Goal: Task Accomplishment & Management: Manage account settings

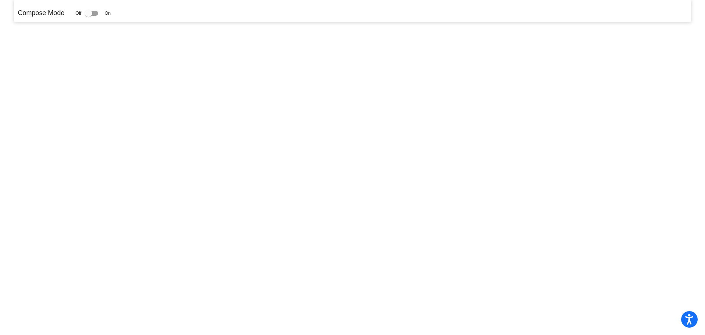
click at [98, 14] on div at bounding box center [91, 13] width 13 height 5
click at [89, 16] on input "checkbox" at bounding box center [88, 16] width 0 height 0
click at [95, 11] on div at bounding box center [91, 13] width 13 height 5
click at [89, 16] on input "checkbox" at bounding box center [88, 16] width 0 height 0
click at [96, 12] on div at bounding box center [91, 13] width 13 height 5
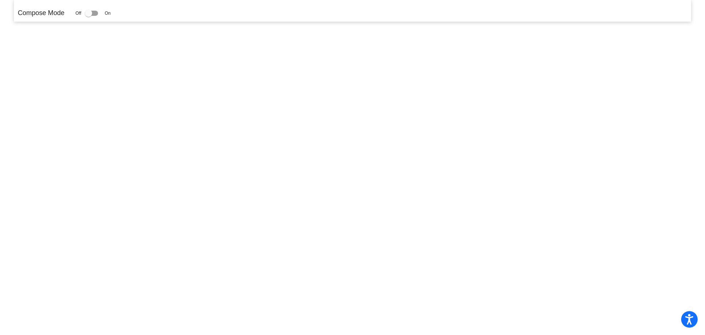
click at [89, 16] on input "checkbox" at bounding box center [88, 16] width 0 height 0
click at [98, 11] on label at bounding box center [93, 13] width 16 height 9
click at [89, 16] on input "checkbox" at bounding box center [88, 16] width 0 height 0
checkbox input "false"
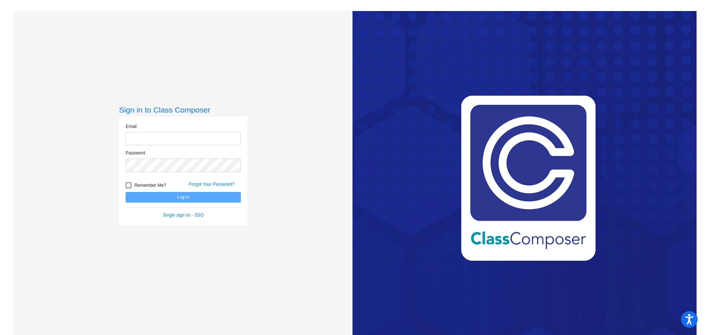
type input "carol_boersma@upland.k12.ca.us"
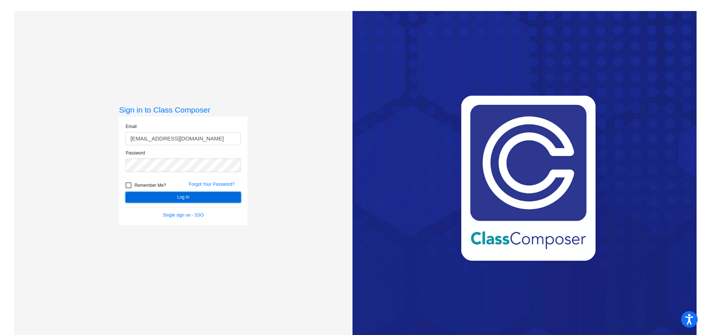
click at [162, 195] on button "Log In" at bounding box center [183, 197] width 115 height 11
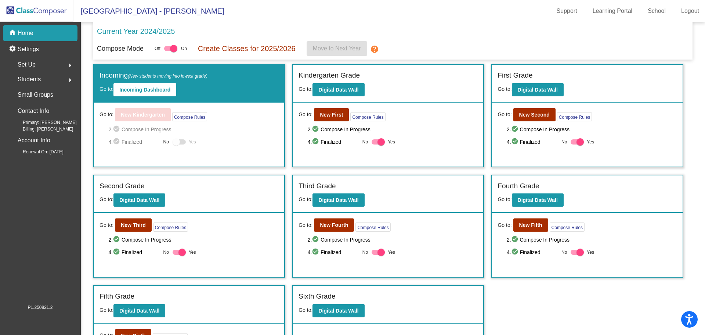
click at [29, 65] on span "Set Up" at bounding box center [27, 65] width 18 height 10
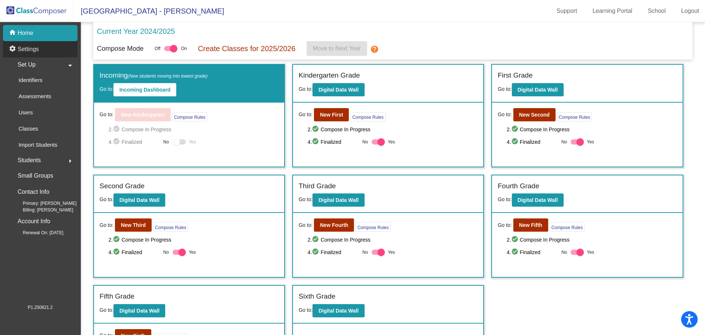
click at [23, 50] on p "Settings" at bounding box center [28, 49] width 21 height 9
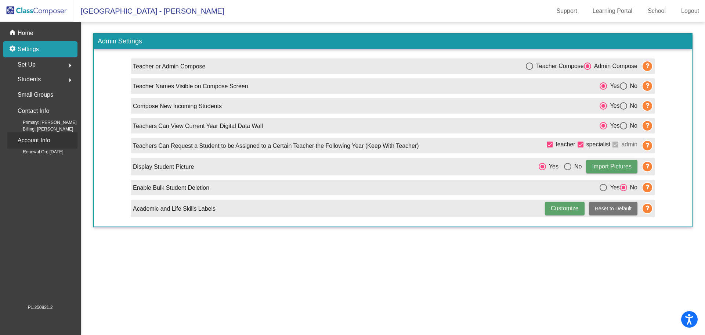
click at [30, 140] on p "Account Info" at bounding box center [34, 140] width 33 height 10
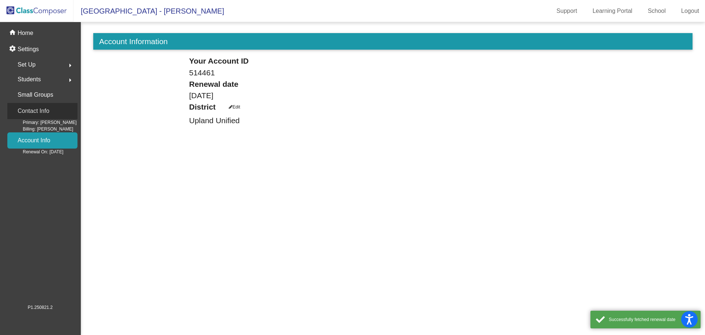
click at [37, 112] on p "Contact Info" at bounding box center [34, 111] width 32 height 10
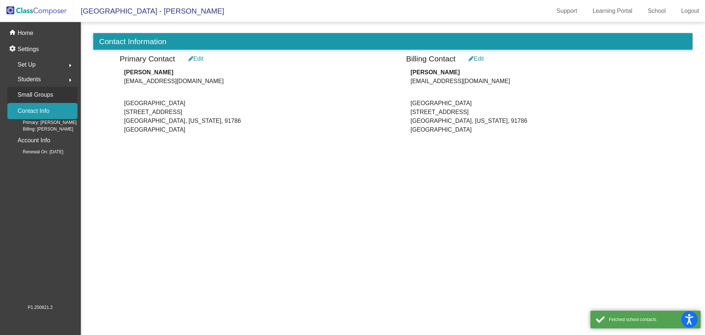
click at [36, 96] on p "Small Groups" at bounding box center [36, 95] width 36 height 10
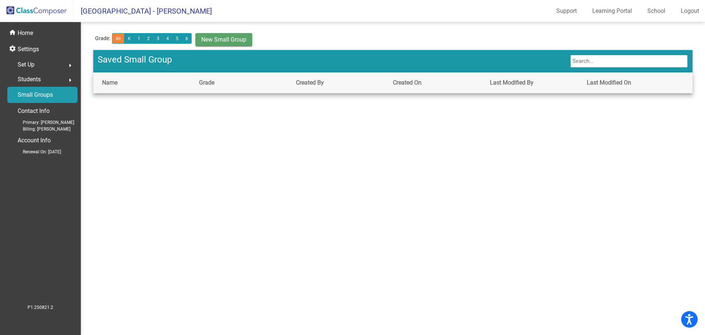
click at [30, 80] on span "Students" at bounding box center [29, 79] width 23 height 10
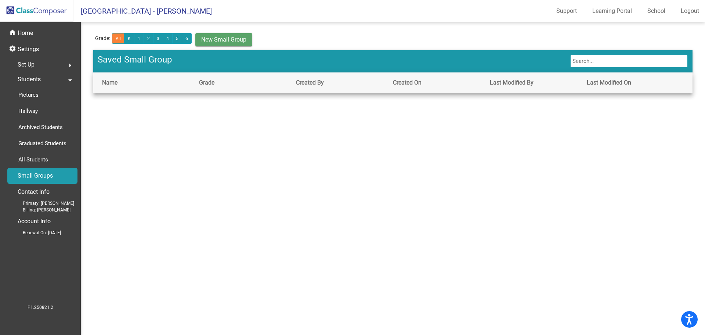
click at [28, 67] on span "Set Up" at bounding box center [26, 65] width 17 height 10
click at [28, 63] on span "Set Up" at bounding box center [26, 65] width 17 height 10
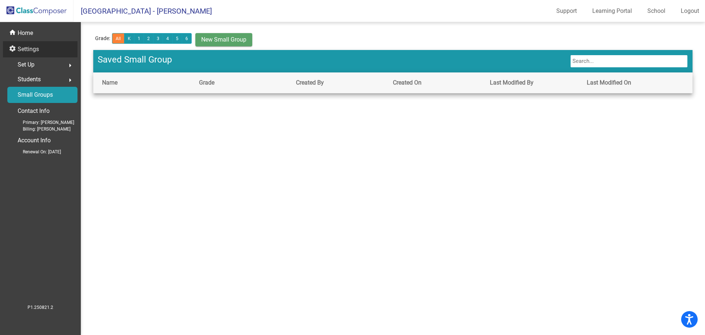
click at [28, 52] on p "Settings" at bounding box center [28, 49] width 21 height 9
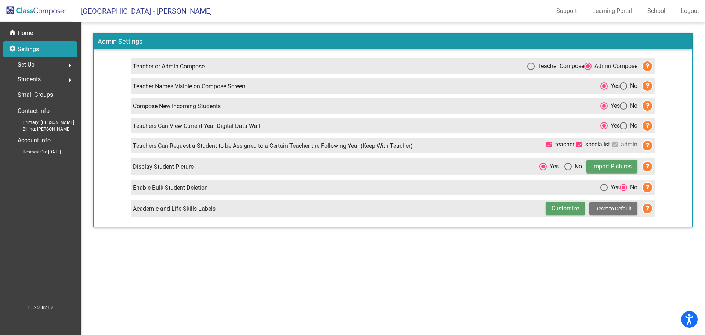
click at [32, 82] on span "Students" at bounding box center [29, 79] width 23 height 10
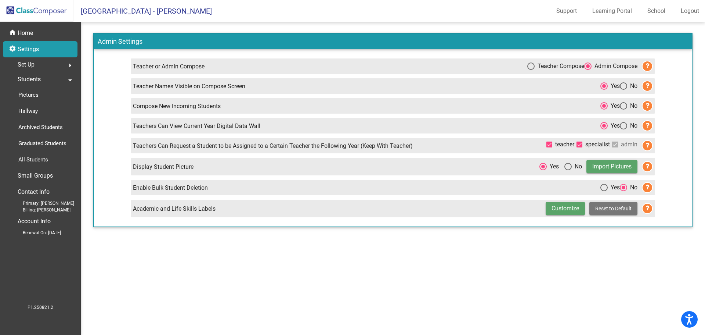
click at [30, 66] on span "Set Up" at bounding box center [26, 65] width 17 height 10
click at [25, 31] on p "Home" at bounding box center [25, 33] width 15 height 9
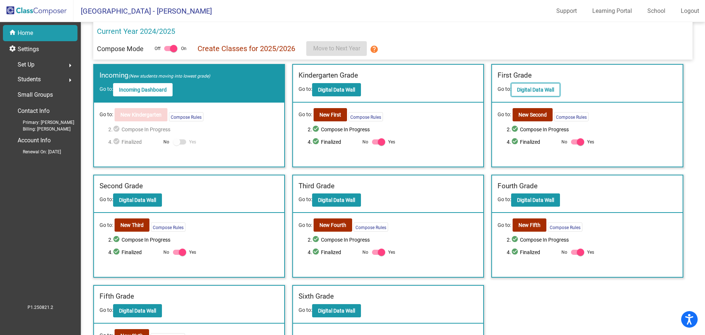
click at [530, 91] on b "Digital Data Wall" at bounding box center [535, 90] width 37 height 6
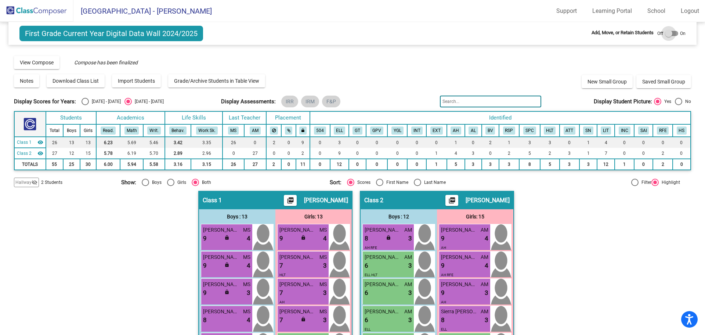
click at [671, 33] on div at bounding box center [671, 33] width 13 height 5
checkbox input "true"
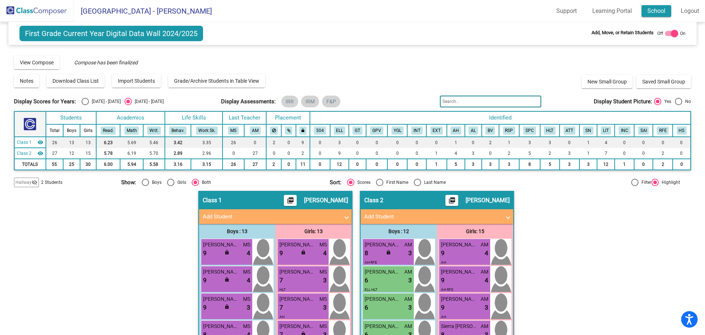
click at [652, 11] on link "School" at bounding box center [657, 11] width 30 height 12
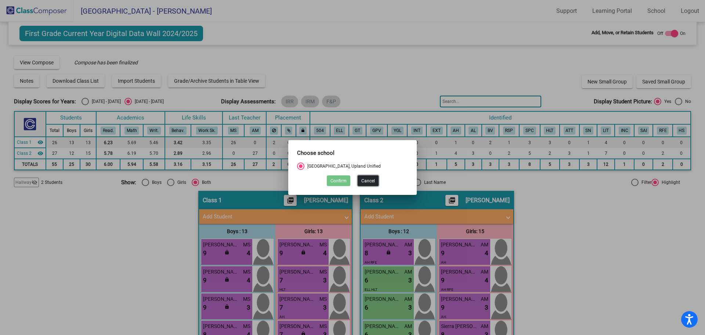
click at [369, 180] on button "Cancel" at bounding box center [368, 180] width 21 height 11
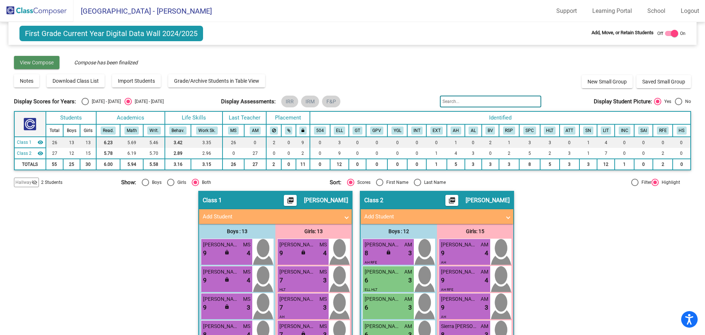
click at [32, 64] on span "View Compose" at bounding box center [37, 63] width 34 height 6
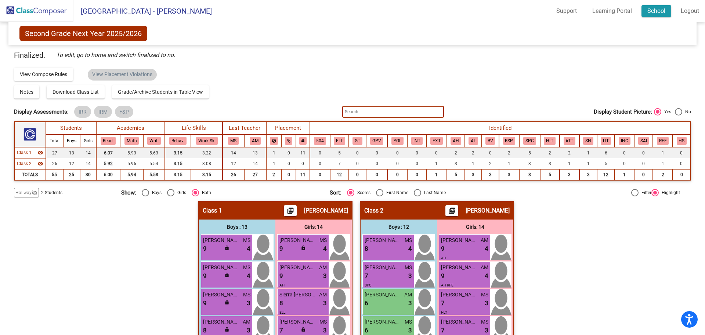
click at [663, 13] on link "School" at bounding box center [657, 11] width 30 height 12
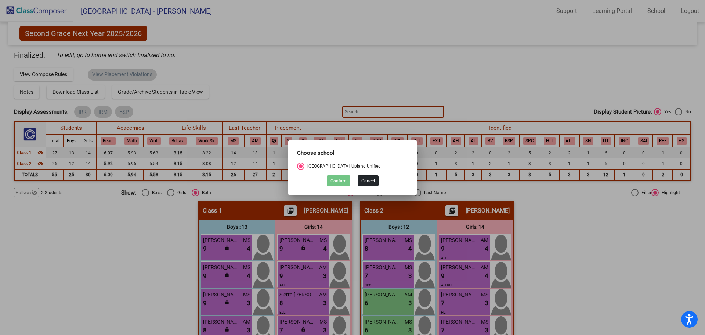
click at [365, 182] on button "Cancel" at bounding box center [368, 180] width 21 height 11
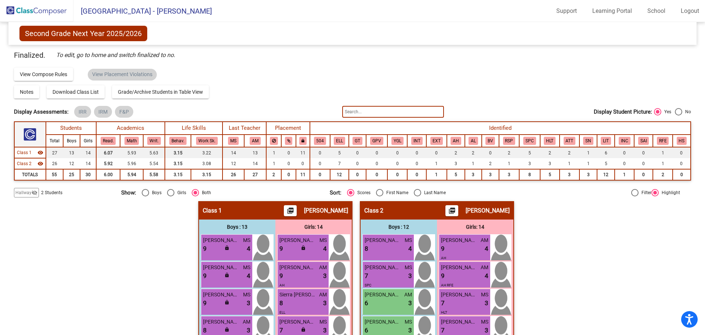
click at [36, 8] on img at bounding box center [36, 11] width 73 height 22
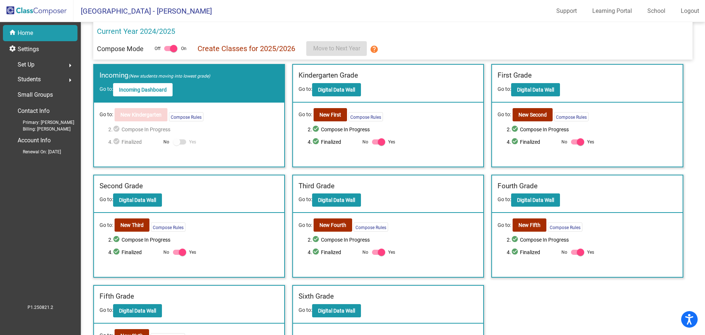
click at [26, 62] on span "Set Up" at bounding box center [26, 65] width 17 height 10
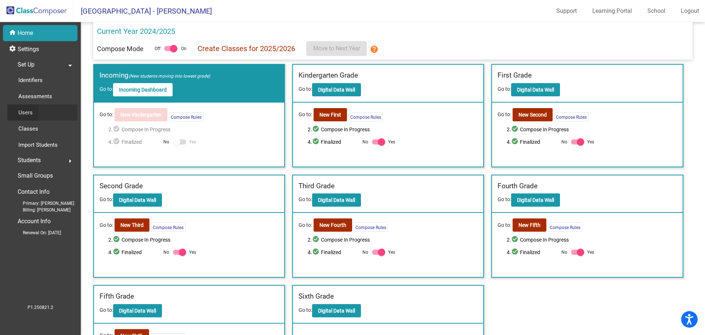
click at [27, 114] on p "Users" at bounding box center [25, 112] width 14 height 9
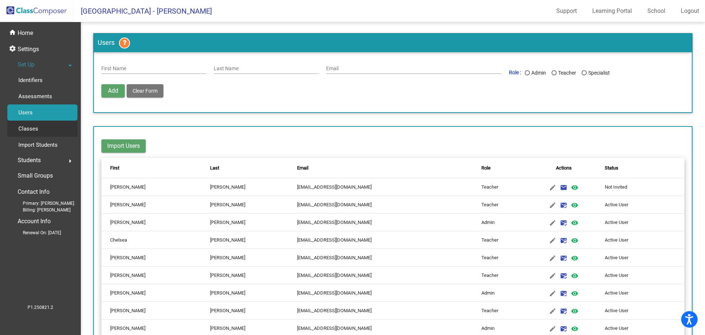
click at [26, 129] on p "Classes" at bounding box center [28, 128] width 20 height 9
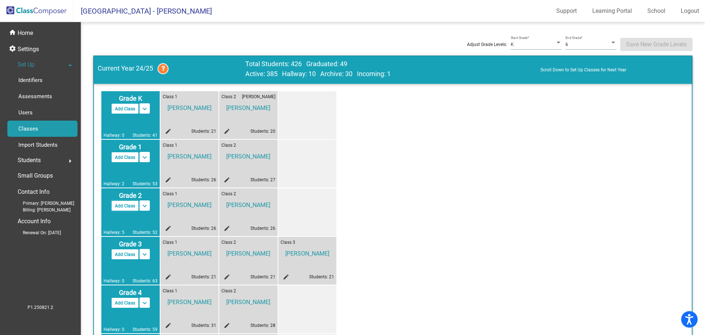
click at [122, 205] on button "Add Class" at bounding box center [125, 205] width 28 height 11
click at [305, 210] on div "Class 3 edit Students: 0" at bounding box center [308, 212] width 58 height 48
click at [285, 227] on mat-icon "edit" at bounding box center [285, 229] width 9 height 9
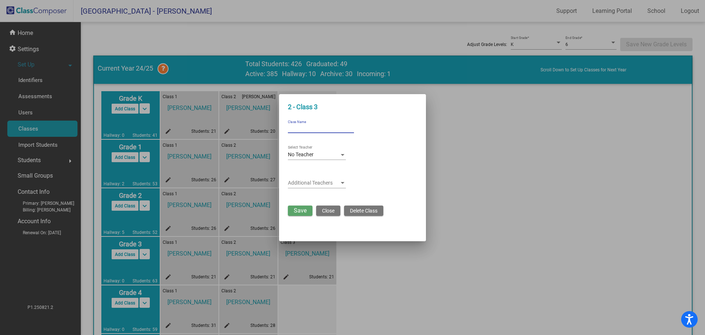
click at [294, 126] on input "Class Name" at bounding box center [321, 128] width 66 height 5
type input "S"
type input "Class 3"
click at [342, 150] on div "No Teacher Select Teacher" at bounding box center [317, 153] width 58 height 14
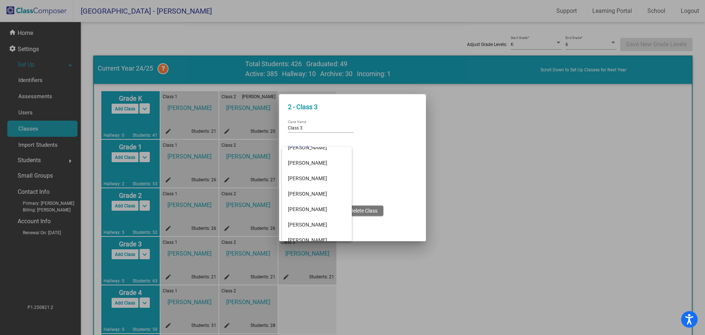
scroll to position [73, 0]
click at [315, 160] on span "[PERSON_NAME]" at bounding box center [317, 158] width 58 height 15
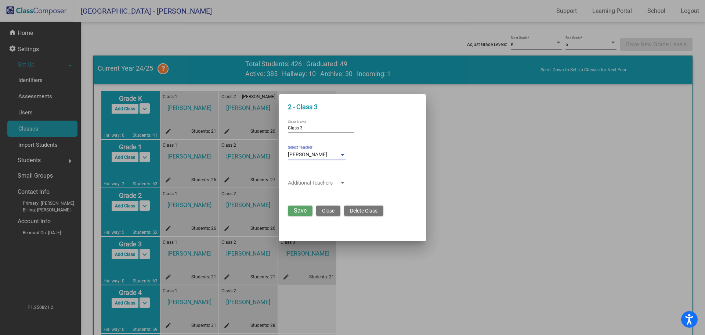
click at [299, 209] on span "Save" at bounding box center [300, 210] width 13 height 7
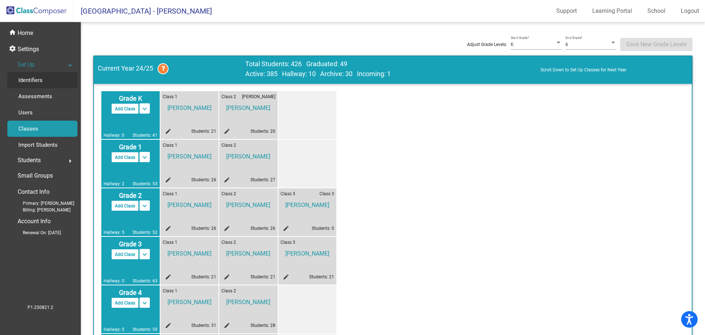
click at [38, 80] on p "Identifiers" at bounding box center [30, 80] width 24 height 9
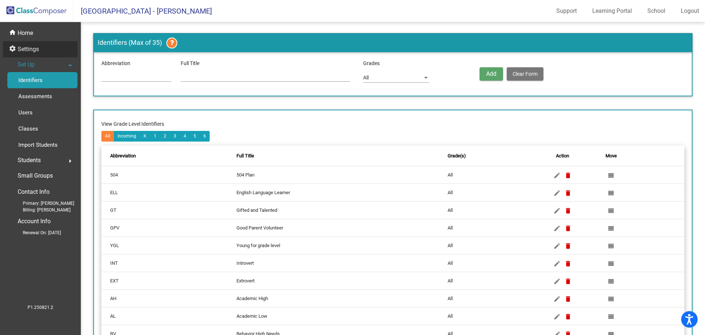
click at [29, 49] on p "Settings" at bounding box center [28, 49] width 21 height 9
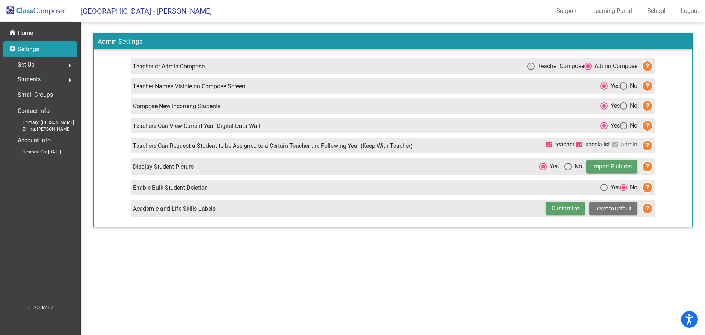
click at [28, 67] on span "Set Up" at bounding box center [26, 65] width 17 height 10
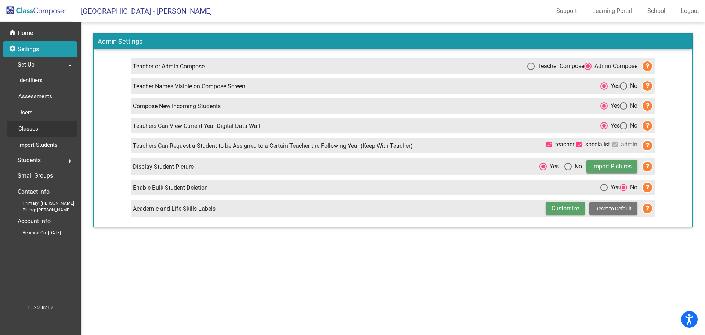
click at [40, 129] on div "Classes" at bounding box center [25, 129] width 37 height 16
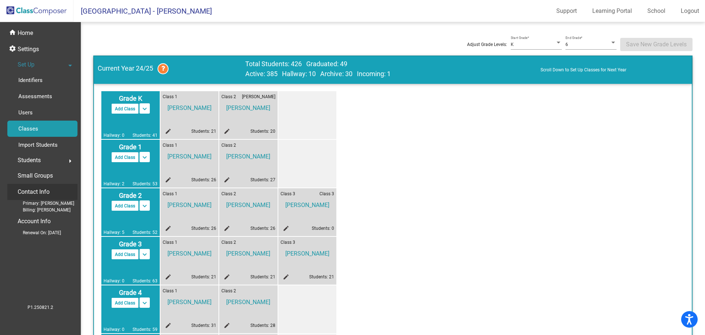
click at [29, 189] on p "Contact Info" at bounding box center [34, 192] width 32 height 10
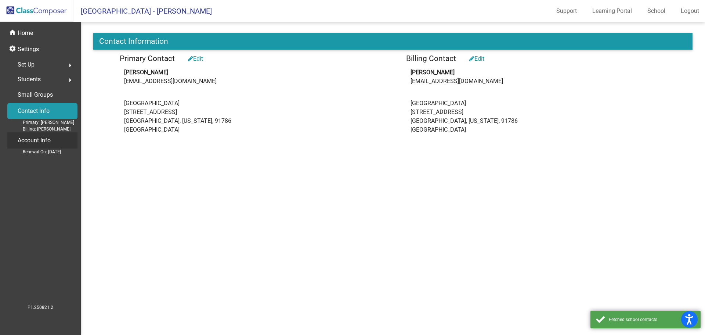
click at [30, 139] on p "Account Info" at bounding box center [34, 140] width 33 height 10
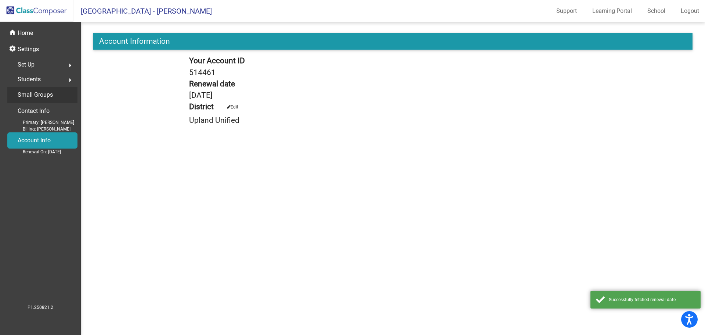
click at [31, 96] on p "Small Groups" at bounding box center [35, 95] width 35 height 10
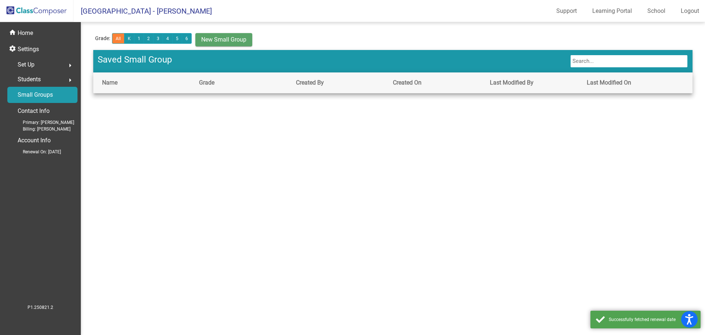
click at [30, 79] on span "Students" at bounding box center [29, 79] width 23 height 10
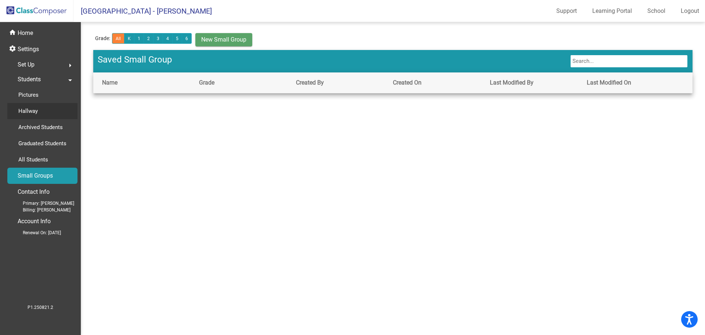
click at [26, 112] on p "Hallway" at bounding box center [27, 111] width 19 height 9
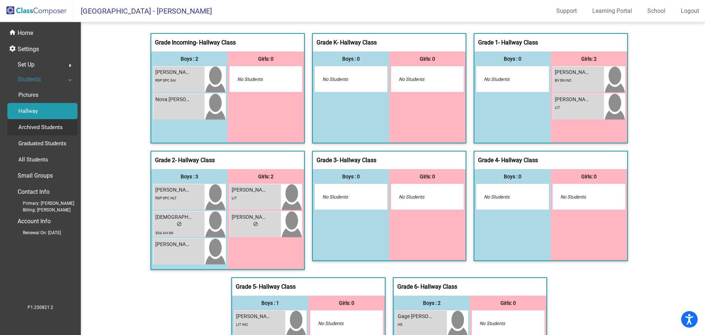
click at [29, 128] on p "Archived Students" at bounding box center [40, 127] width 44 height 9
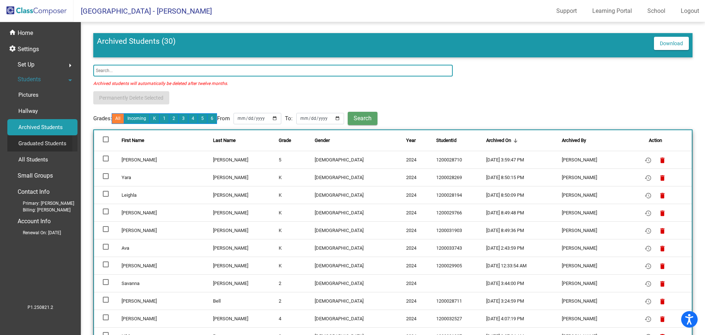
click at [29, 143] on p "Graduated Students" at bounding box center [42, 143] width 48 height 9
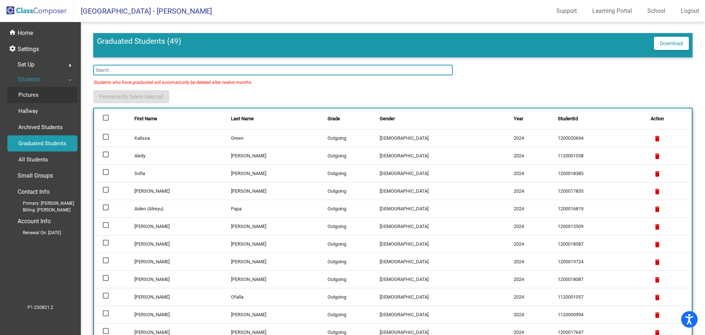
click at [28, 92] on p "Pictures" at bounding box center [28, 94] width 20 height 9
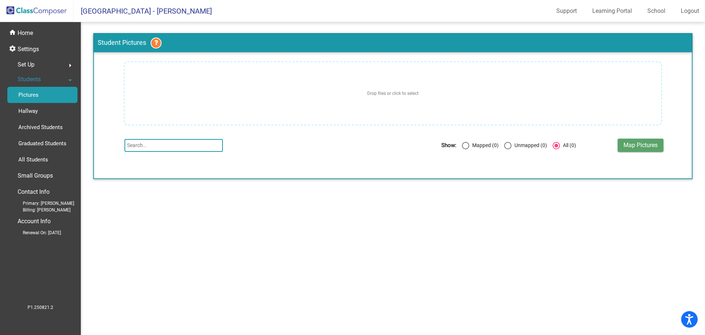
click at [27, 65] on span "Set Up" at bounding box center [26, 65] width 17 height 10
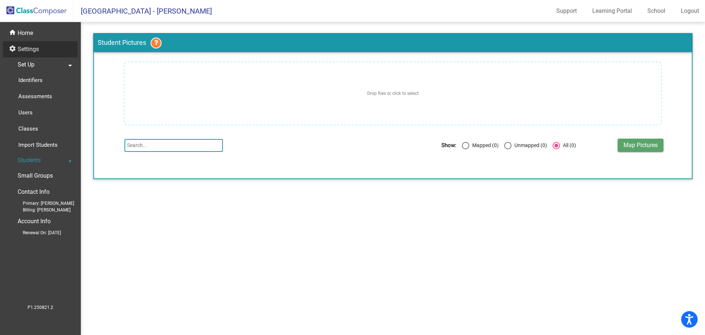
click at [26, 47] on p "Settings" at bounding box center [28, 49] width 21 height 9
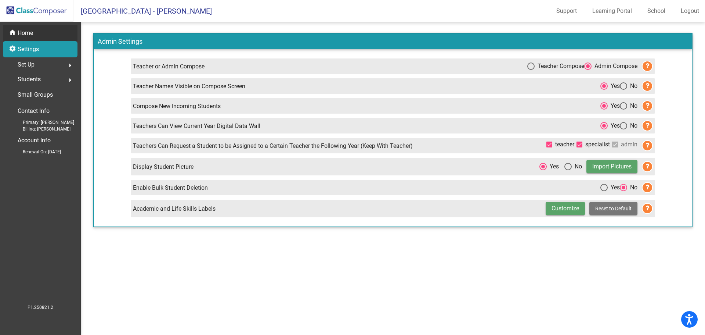
click at [26, 32] on p "Home" at bounding box center [25, 33] width 15 height 9
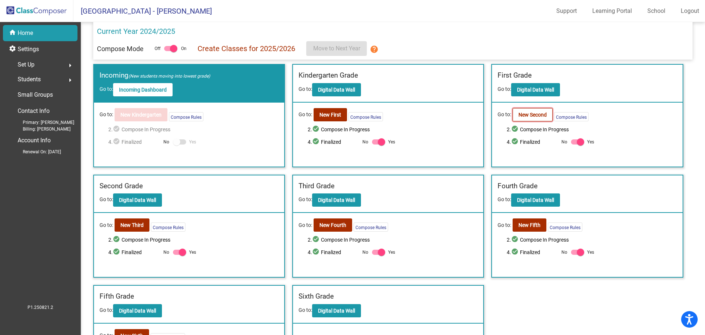
click at [532, 115] on b "New Second" at bounding box center [533, 115] width 28 height 6
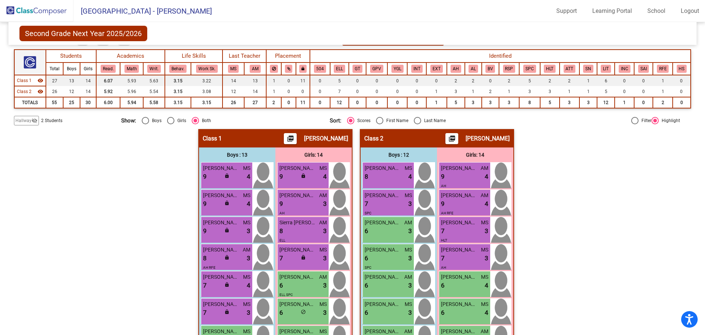
scroll to position [73, 0]
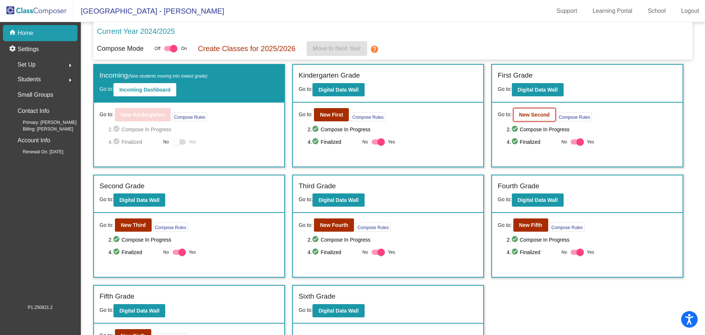
click at [531, 116] on b "New Second" at bounding box center [535, 115] width 30 height 6
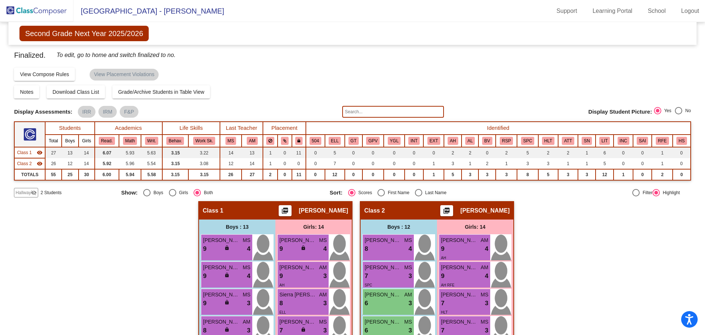
click at [27, 9] on img at bounding box center [36, 11] width 73 height 22
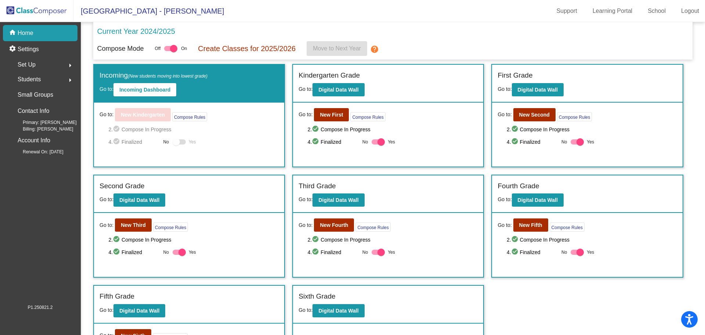
click at [571, 143] on div at bounding box center [577, 141] width 13 height 5
click at [574, 144] on input "Yes" at bounding box center [574, 144] width 0 height 0
checkbox input "false"
click at [529, 118] on button "New Second" at bounding box center [535, 114] width 42 height 13
click at [35, 65] on span "Set Up" at bounding box center [27, 65] width 18 height 10
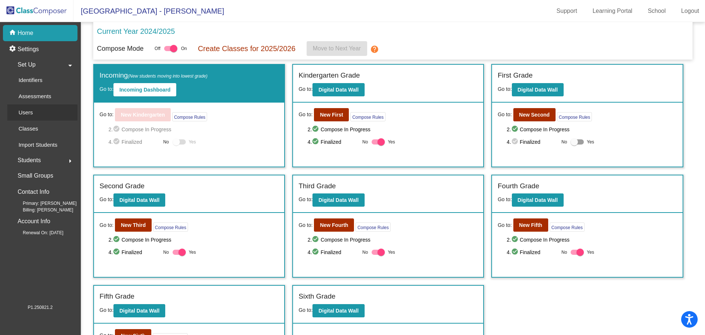
click at [30, 111] on p "Users" at bounding box center [25, 112] width 14 height 9
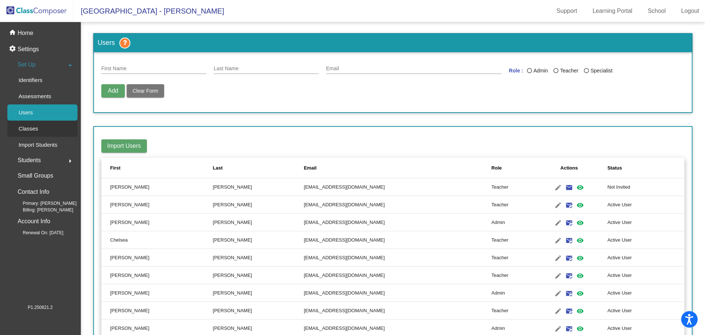
click at [30, 127] on p "Classes" at bounding box center [27, 128] width 19 height 9
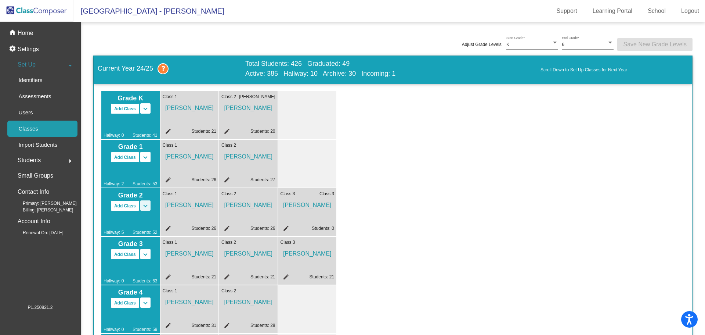
click at [147, 206] on mat-icon "keyboard_arrow_down" at bounding box center [145, 205] width 9 height 9
click at [147, 206] on mat-icon "keyboard_arrow_up" at bounding box center [145, 205] width 9 height 9
click at [444, 224] on div "Grade K Add Class Split K/1 Split K/1/2 keyboard_arrow_down keyboard_arrow_up H…" at bounding box center [392, 260] width 583 height 339
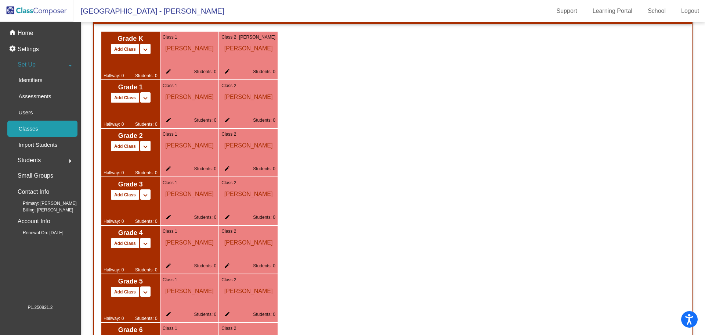
scroll to position [510, 0]
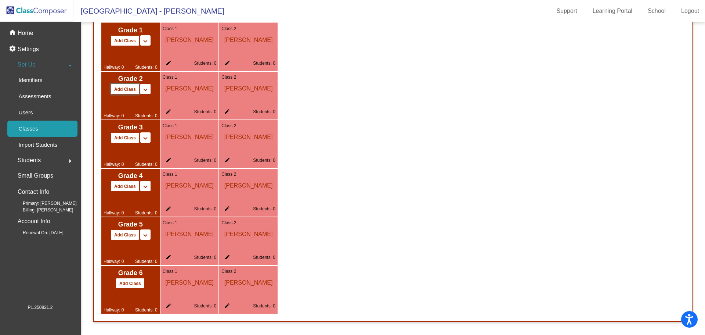
click at [129, 88] on button "Add Class" at bounding box center [125, 89] width 29 height 11
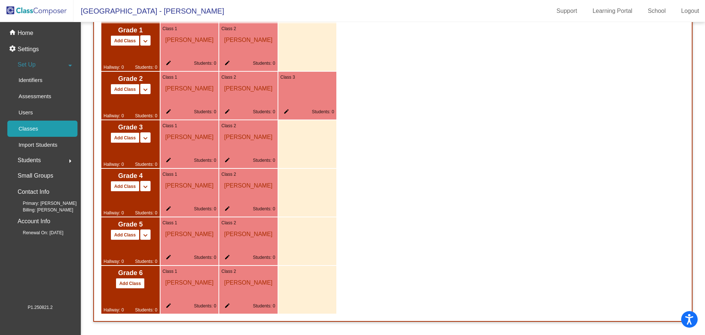
click at [283, 110] on mat-icon "edit" at bounding box center [285, 112] width 9 height 9
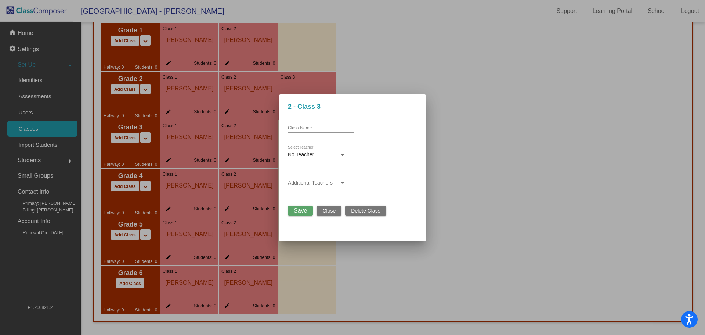
click at [341, 151] on div "No Teacher Select Teacher" at bounding box center [317, 153] width 58 height 14
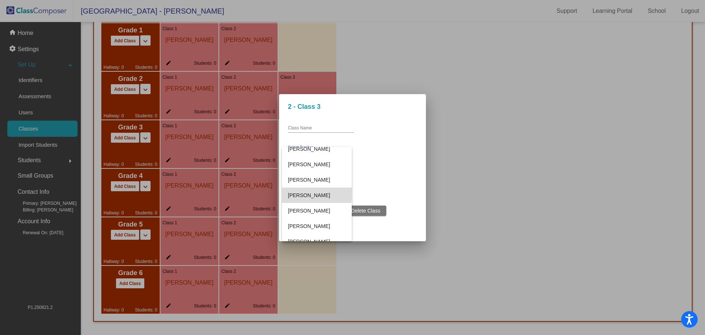
click at [310, 191] on span "[PERSON_NAME]" at bounding box center [317, 194] width 58 height 15
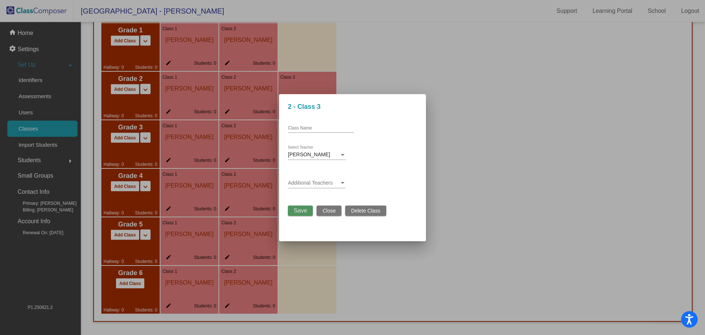
click at [304, 211] on span "Save" at bounding box center [300, 210] width 13 height 6
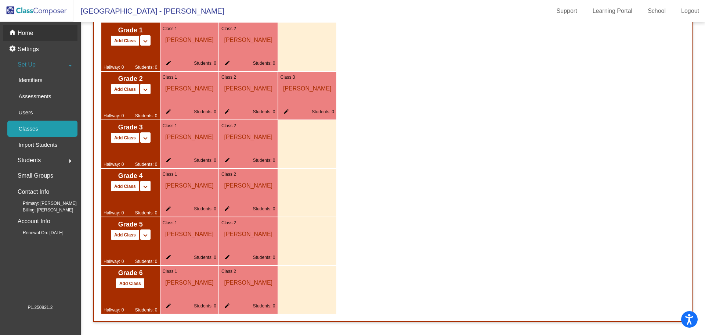
click at [30, 33] on p "Home" at bounding box center [26, 33] width 16 height 9
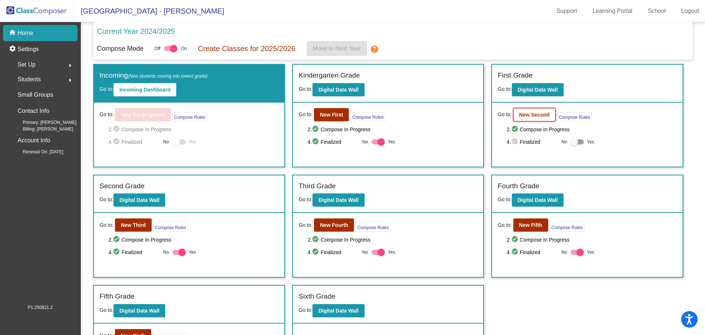
click at [539, 115] on b "New Second" at bounding box center [535, 115] width 30 height 6
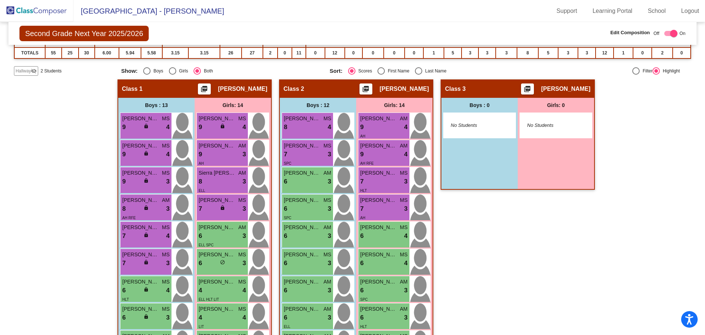
scroll to position [73, 0]
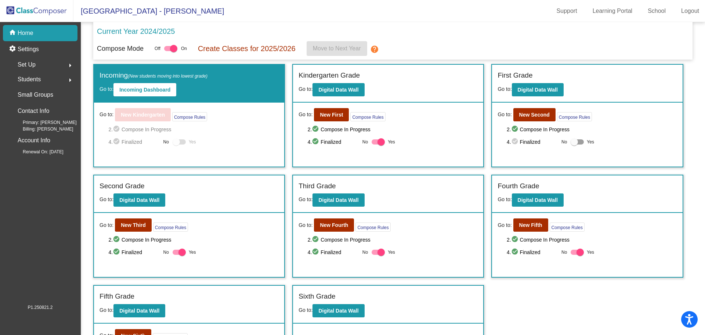
click at [35, 65] on span "Set Up" at bounding box center [27, 65] width 18 height 10
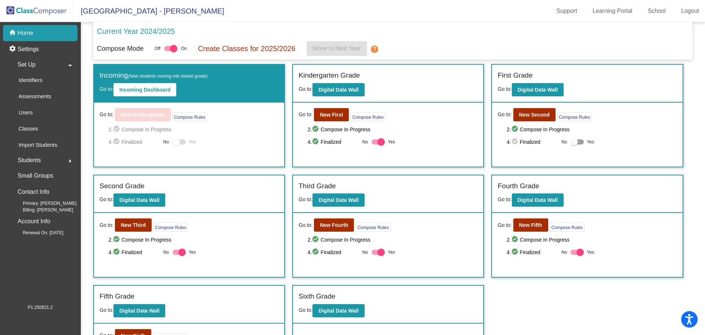
click at [43, 158] on div "Students arrow_right" at bounding box center [42, 160] width 70 height 15
click at [532, 116] on b "New Second" at bounding box center [535, 115] width 30 height 6
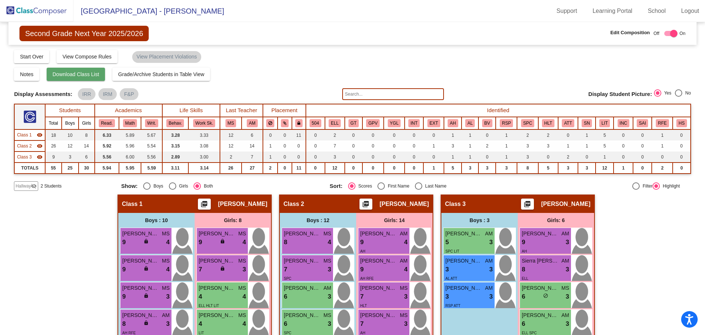
click at [87, 75] on span "Download Class List" at bounding box center [76, 74] width 47 height 6
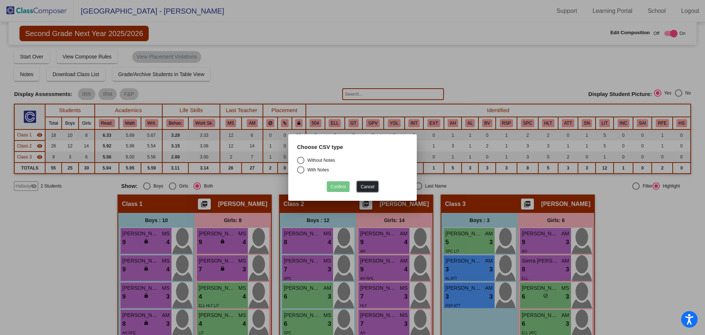
click at [368, 185] on button "Cancel" at bounding box center [367, 186] width 21 height 11
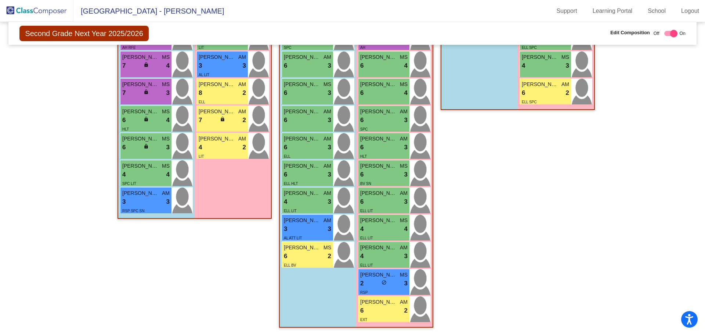
scroll to position [101, 0]
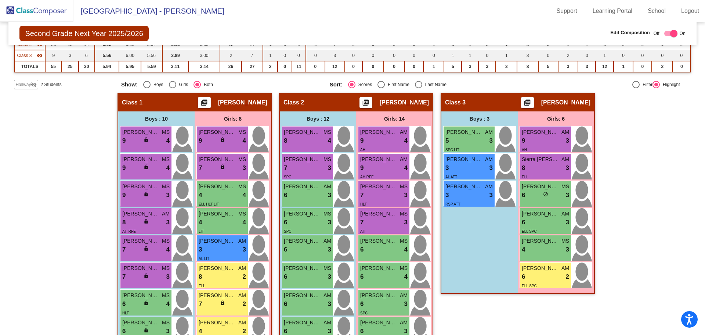
drag, startPoint x: 482, startPoint y: 227, endPoint x: 468, endPoint y: 234, distance: 15.8
click at [468, 234] on div "Boys : 3 Victor Hernandez AM 5 lock do_not_disturb_alt 3 SPC LIT Xavier Flores …" at bounding box center [480, 202] width 76 height 182
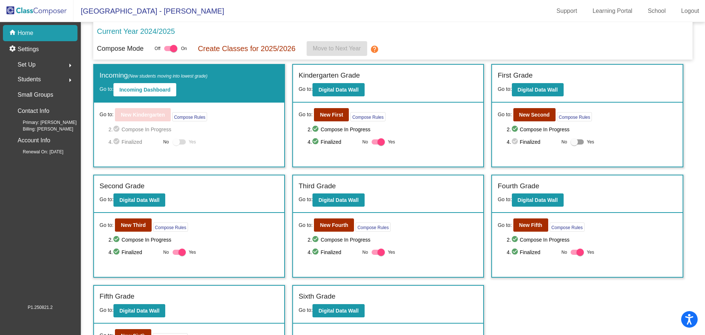
click at [52, 65] on div "Set Up arrow_right" at bounding box center [42, 64] width 70 height 15
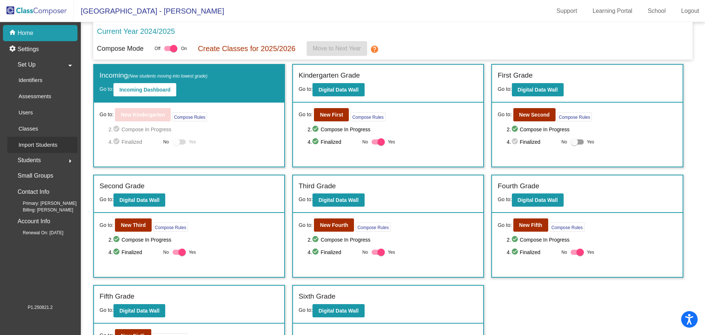
click at [42, 147] on p "Import Students" at bounding box center [37, 144] width 39 height 9
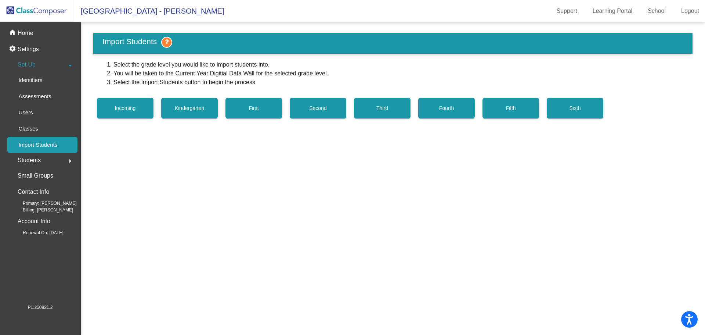
click at [324, 108] on span "Second" at bounding box center [317, 108] width 17 height 6
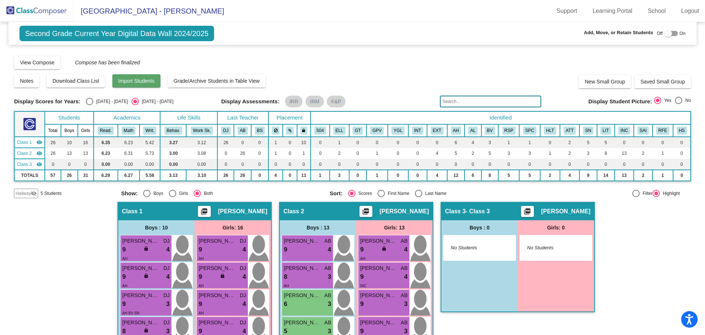
click at [147, 83] on span "Import Students" at bounding box center [136, 81] width 36 height 6
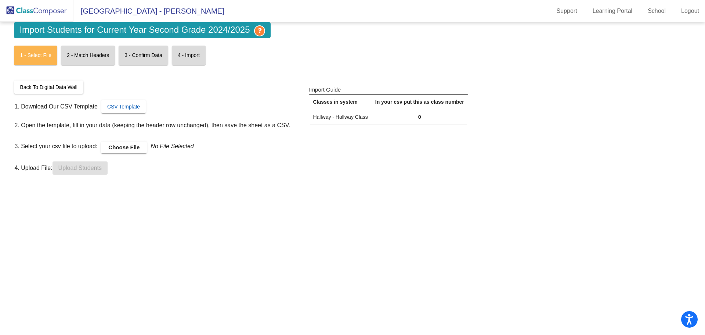
click at [127, 108] on span "CSV Template" at bounding box center [123, 107] width 33 height 6
click at [129, 105] on span "CSV Template" at bounding box center [123, 107] width 33 height 6
click at [72, 91] on button "Back To Digital Data Wall" at bounding box center [48, 86] width 69 height 13
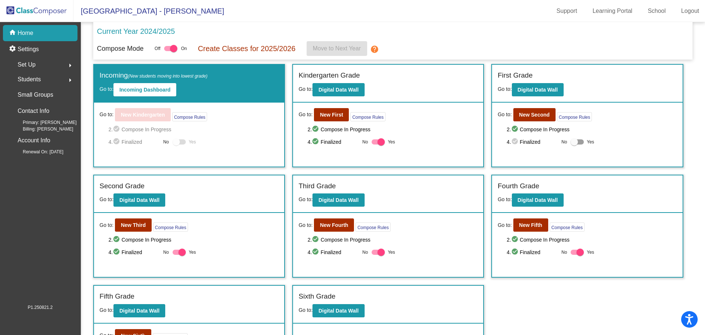
click at [44, 83] on div "Students arrow_right" at bounding box center [42, 79] width 70 height 15
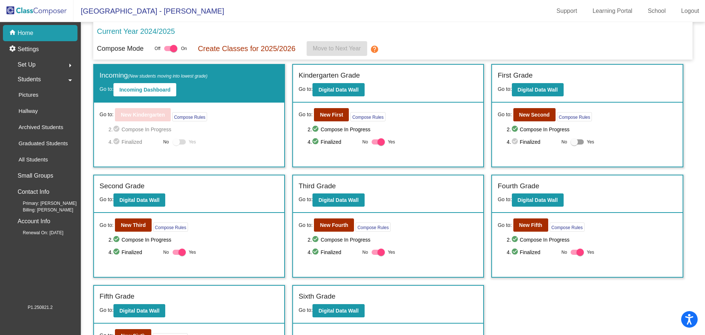
click at [44, 69] on div "Set Up arrow_right" at bounding box center [42, 64] width 70 height 15
click at [35, 159] on span "Students" at bounding box center [29, 160] width 23 height 10
click at [35, 159] on p "All Students" at bounding box center [32, 159] width 29 height 9
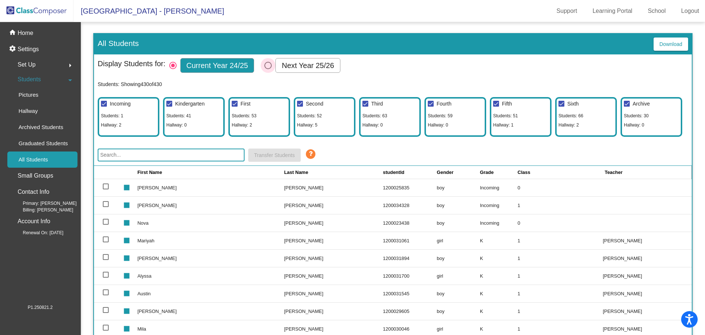
click at [268, 65] on div "Select Columns" at bounding box center [268, 65] width 7 height 7
click at [268, 69] on input "Next Year 25/26" at bounding box center [268, 69] width 0 height 0
radio input "true"
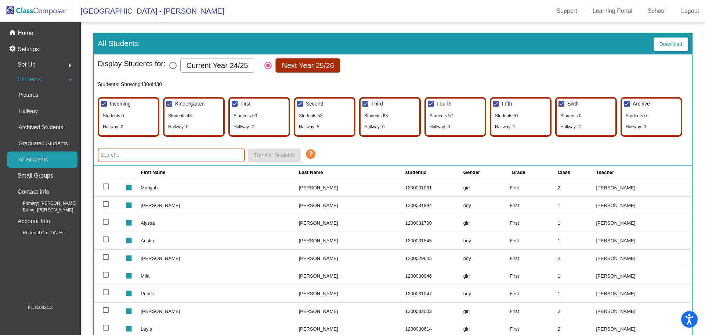
scroll to position [15, 0]
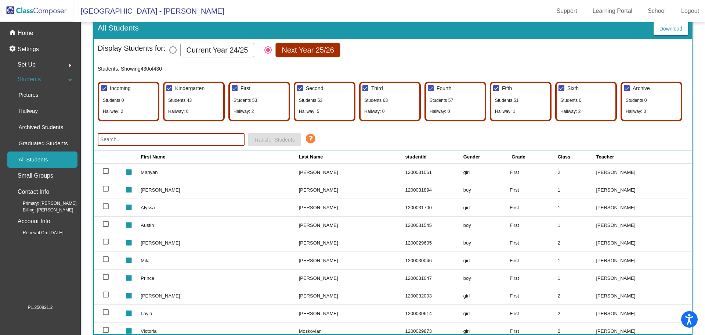
click at [141, 139] on input "text" at bounding box center [171, 139] width 147 height 13
click at [308, 140] on icon at bounding box center [310, 138] width 11 height 11
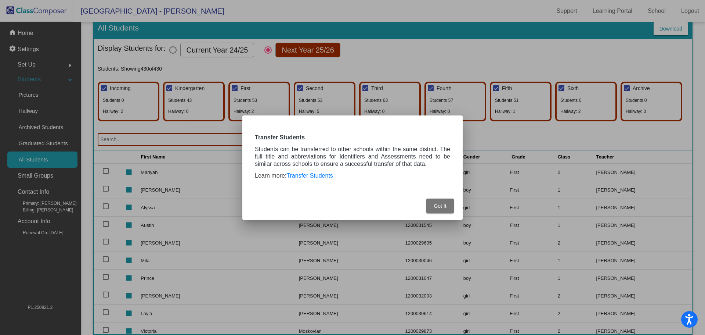
click at [441, 205] on span "Got It" at bounding box center [440, 206] width 12 height 6
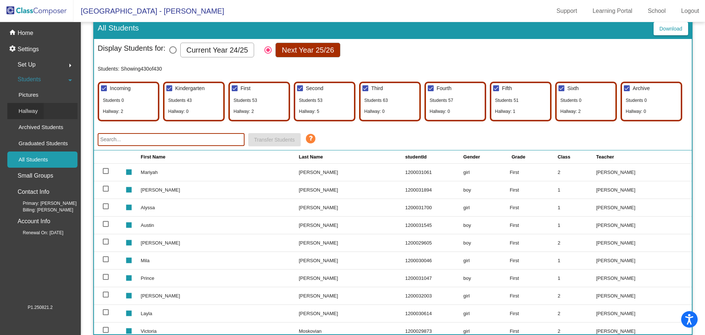
click at [43, 110] on div "Hallway" at bounding box center [25, 111] width 36 height 16
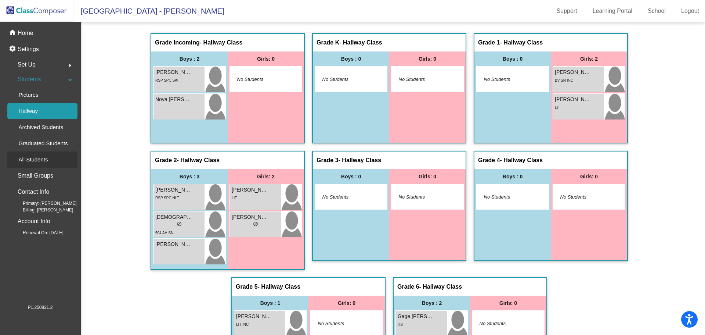
click at [31, 156] on p "All Students" at bounding box center [32, 159] width 29 height 9
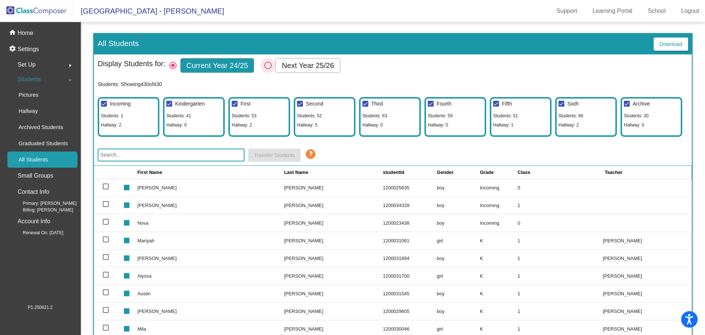
click at [269, 66] on div "Select Columns" at bounding box center [268, 65] width 7 height 7
click at [268, 69] on input "Next Year 25/26" at bounding box center [268, 69] width 0 height 0
radio input "true"
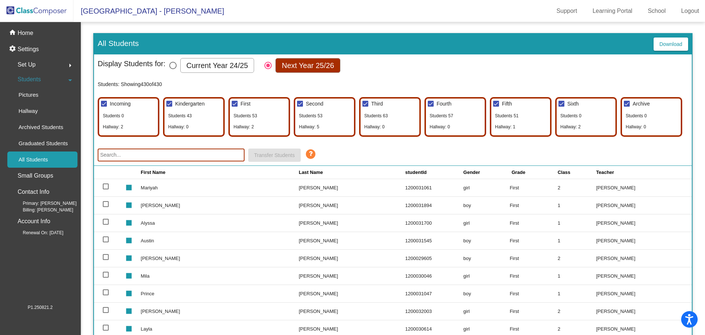
click at [128, 157] on input "text" at bounding box center [171, 154] width 147 height 13
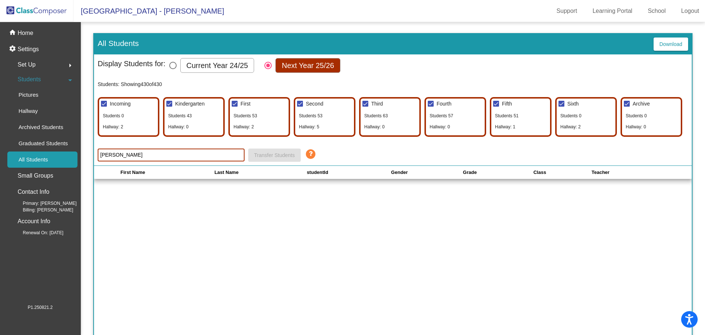
scroll to position [15, 0]
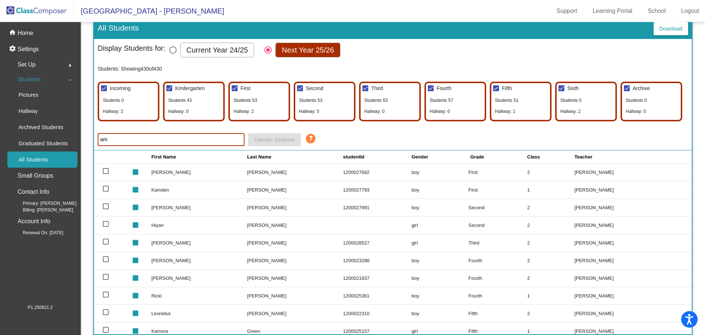
type input "a"
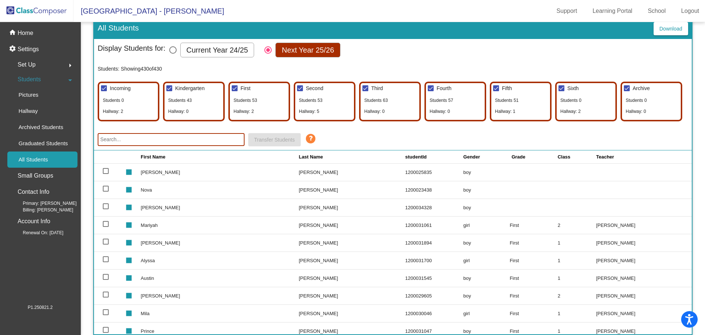
click at [40, 81] on span "Students" at bounding box center [29, 79] width 23 height 10
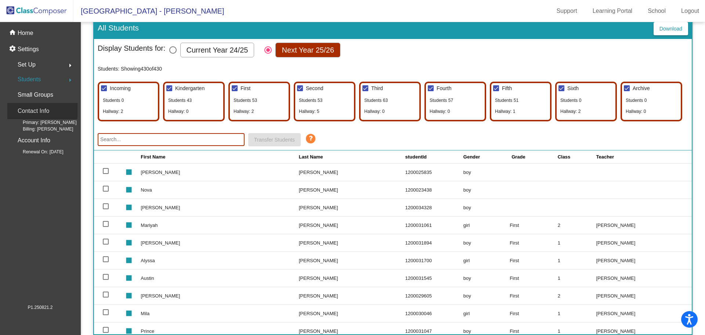
click at [46, 112] on p "Contact Info" at bounding box center [34, 111] width 32 height 10
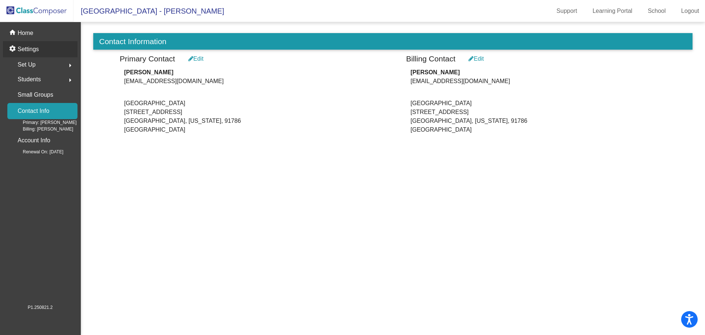
click at [26, 50] on p "Settings" at bounding box center [28, 49] width 21 height 9
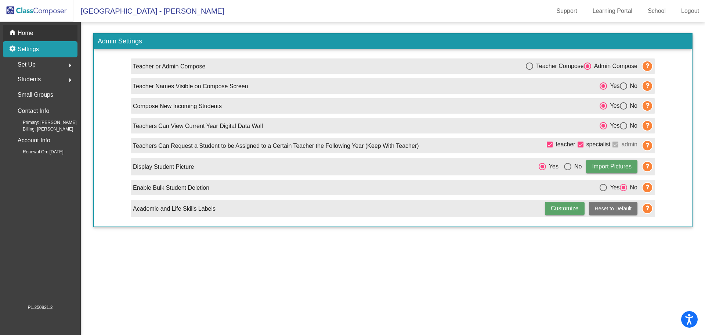
click at [32, 32] on p "Home" at bounding box center [26, 33] width 16 height 9
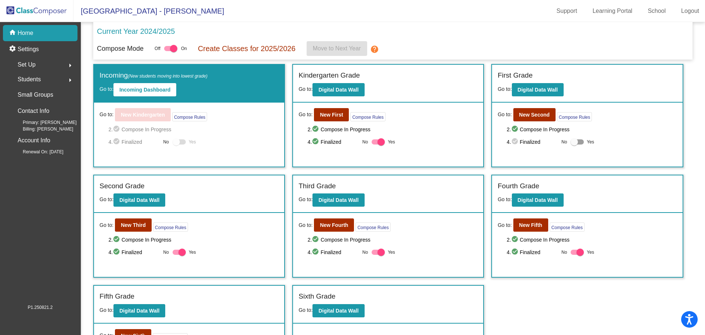
click at [46, 80] on div "Students arrow_right" at bounding box center [42, 79] width 70 height 15
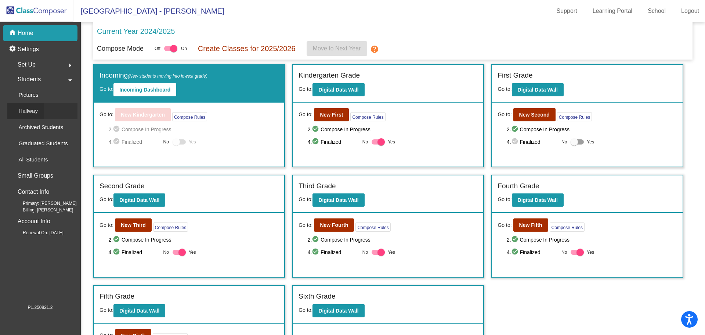
click at [41, 109] on div "Hallway" at bounding box center [25, 111] width 36 height 16
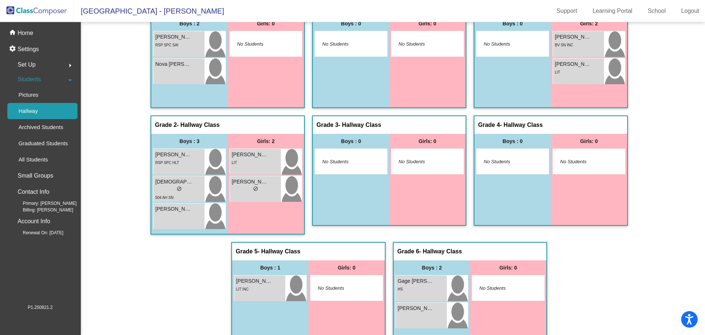
scroll to position [60, 0]
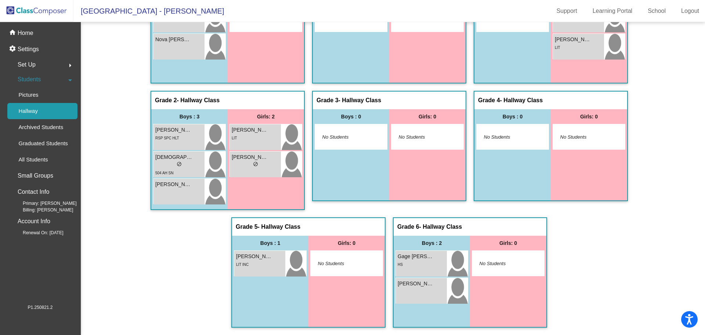
click at [25, 61] on span "Set Up" at bounding box center [27, 65] width 18 height 10
click at [50, 64] on div "Set Up arrow_drop_down" at bounding box center [42, 64] width 70 height 15
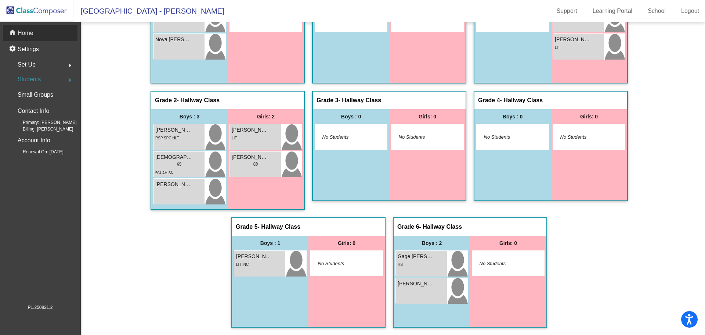
click at [28, 35] on p "Home" at bounding box center [26, 33] width 16 height 9
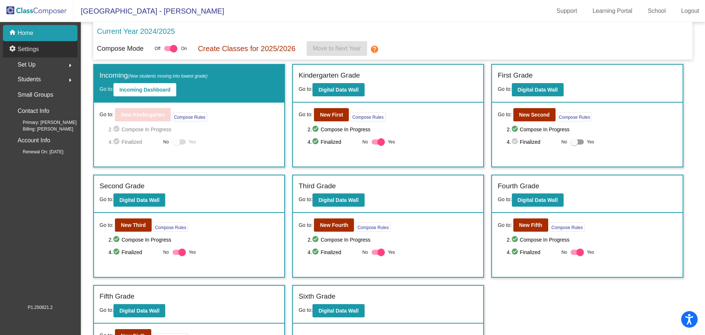
click at [43, 52] on div "settings Settings" at bounding box center [40, 49] width 75 height 16
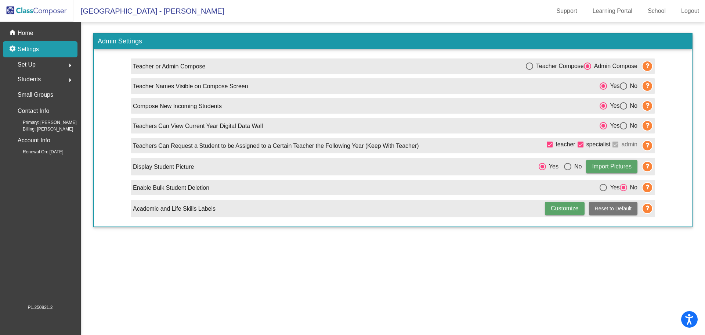
click at [42, 63] on div "Set Up arrow_right" at bounding box center [42, 64] width 70 height 15
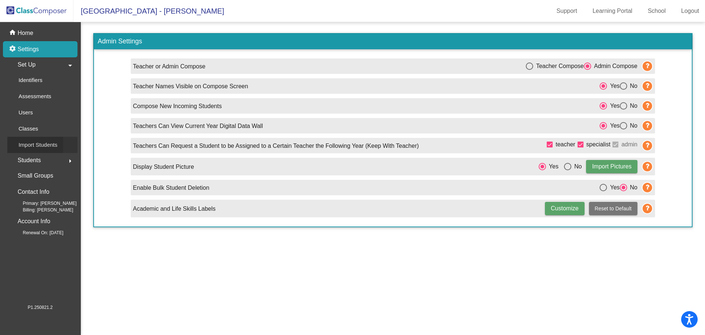
click at [44, 142] on p "Import Students" at bounding box center [37, 144] width 39 height 9
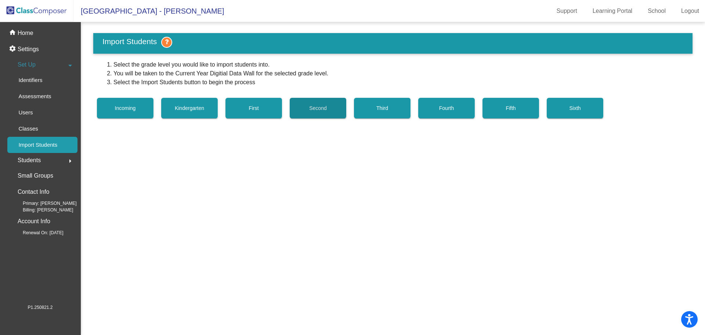
click at [312, 110] on span "Second" at bounding box center [317, 108] width 17 height 6
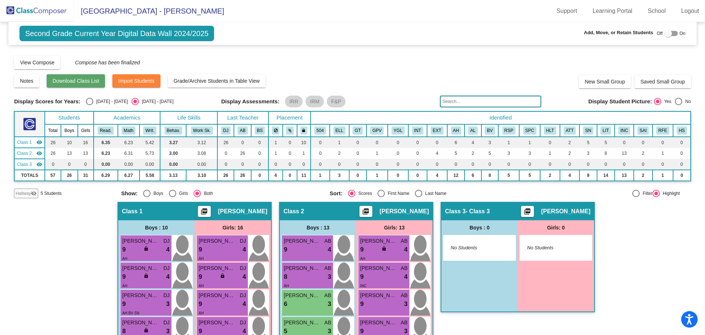
click at [77, 83] on span "Download Class List" at bounding box center [76, 81] width 47 height 6
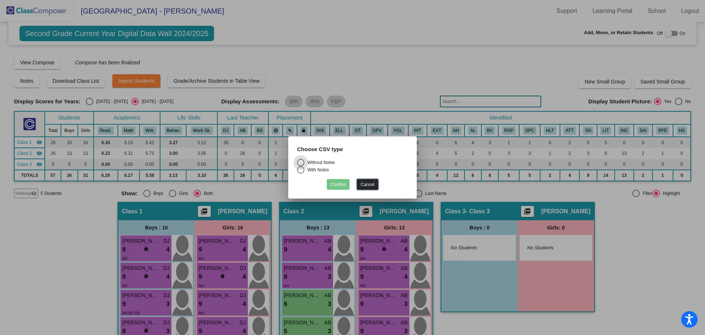
click at [373, 183] on button "Cancel" at bounding box center [367, 184] width 21 height 11
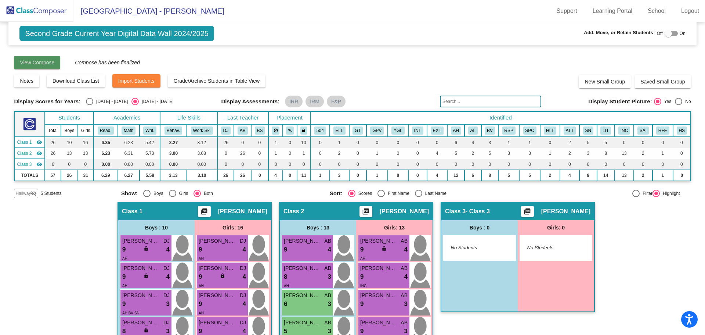
click at [45, 64] on span "View Compose" at bounding box center [37, 63] width 35 height 6
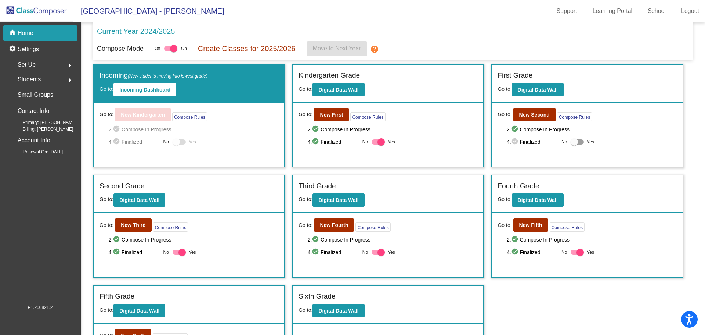
click at [164, 48] on div "Off On" at bounding box center [171, 48] width 32 height 9
click at [167, 47] on div at bounding box center [170, 48] width 13 height 5
click at [168, 51] on input "checkbox" at bounding box center [168, 51] width 0 height 0
checkbox input "false"
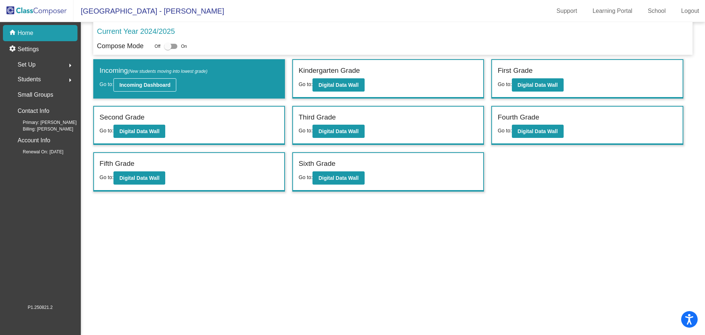
click at [170, 86] on b "Incoming Dashboard" at bounding box center [144, 85] width 51 height 6
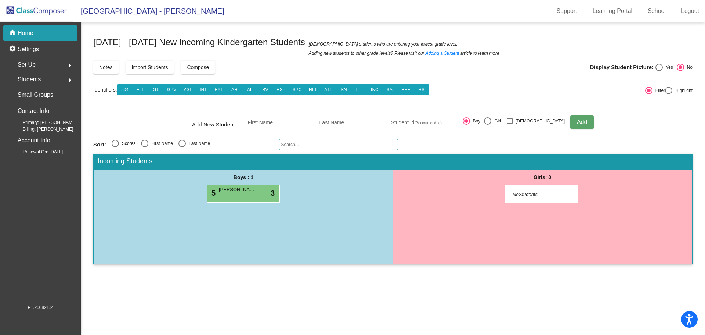
click at [164, 69] on span "Import Students" at bounding box center [150, 67] width 36 height 6
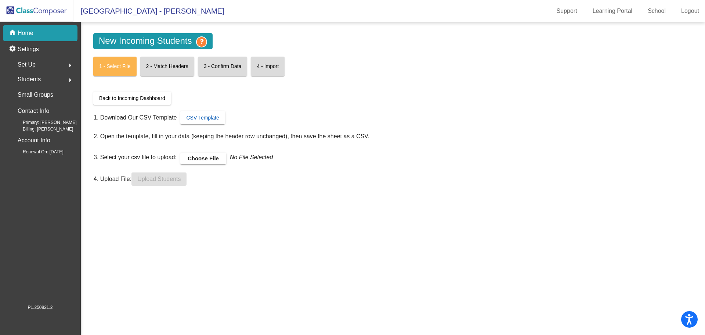
click at [208, 118] on span "CSV Template" at bounding box center [202, 118] width 33 height 6
click at [194, 157] on label "Choose File" at bounding box center [203, 158] width 46 height 12
click at [0, 0] on input "Choose File" at bounding box center [0, 0] width 0 height 0
click at [169, 177] on span "Upload Students" at bounding box center [158, 179] width 43 height 6
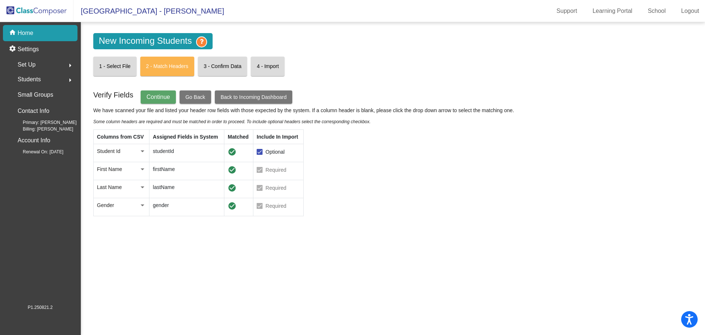
click at [172, 97] on button "Continue" at bounding box center [158, 96] width 35 height 13
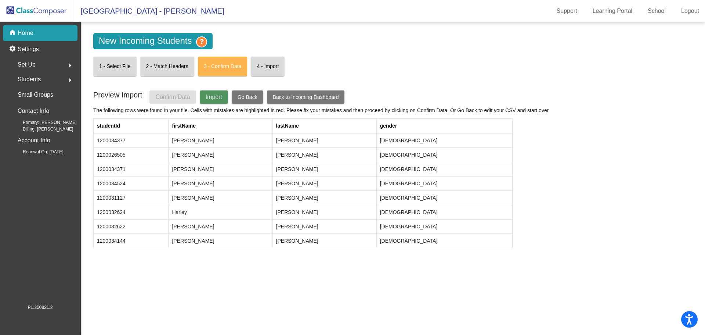
click at [219, 98] on span "Import" at bounding box center [214, 97] width 17 height 6
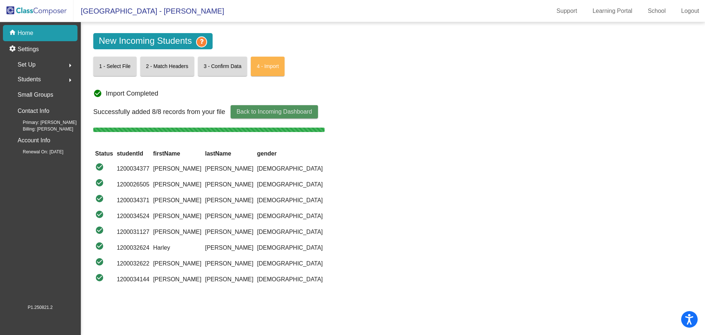
click at [271, 111] on span "Back to Incoming Dashboard" at bounding box center [274, 111] width 75 height 6
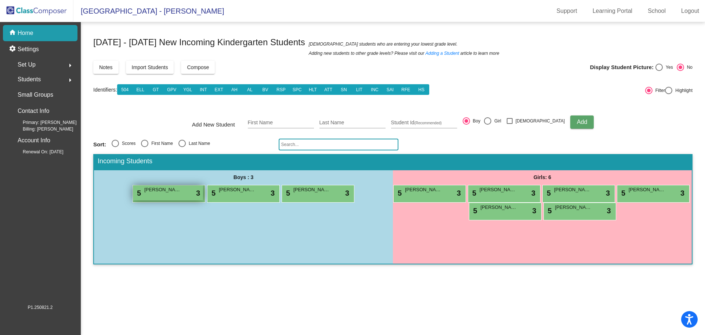
click at [185, 192] on div "5 Ismael Coria Antunez lock do_not_disturb_alt 3" at bounding box center [168, 192] width 70 height 15
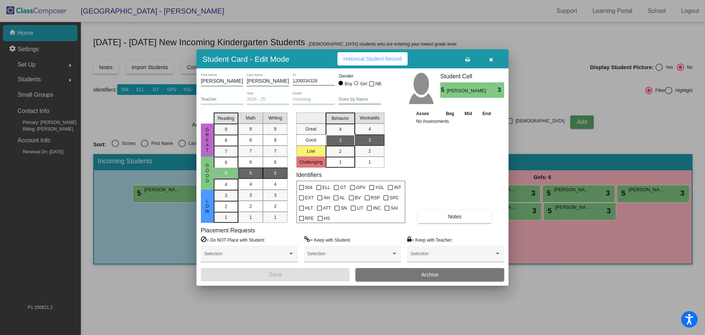
click at [165, 233] on div at bounding box center [352, 167] width 705 height 335
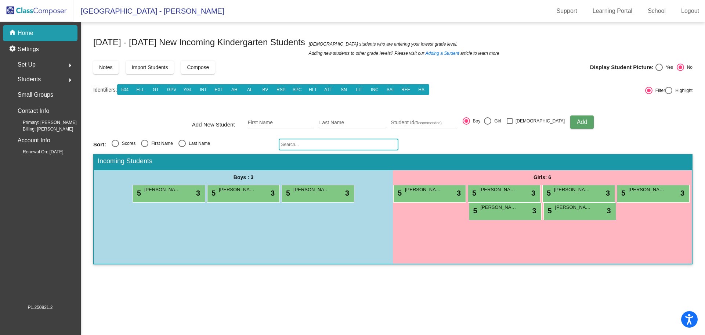
click at [56, 80] on div "Students arrow_right" at bounding box center [42, 79] width 70 height 15
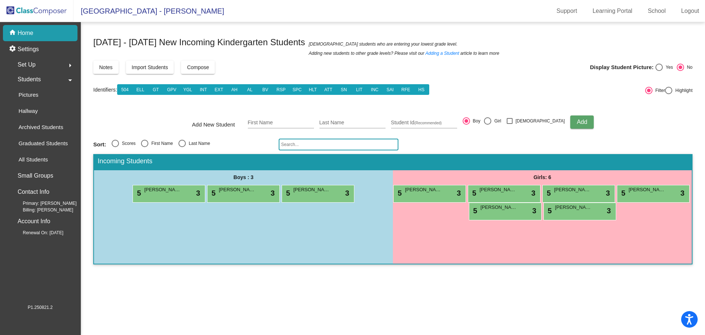
click at [37, 80] on span "Students" at bounding box center [29, 79] width 23 height 10
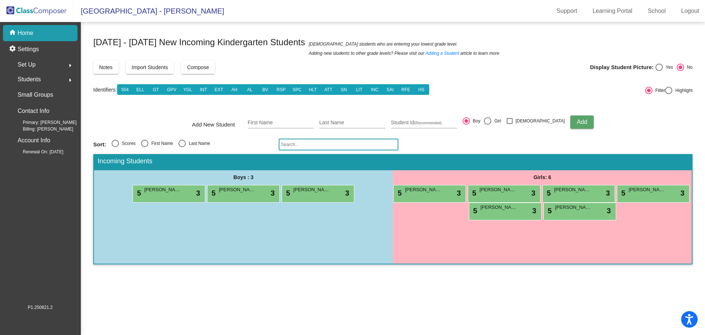
click at [37, 80] on span "Students" at bounding box center [29, 79] width 23 height 10
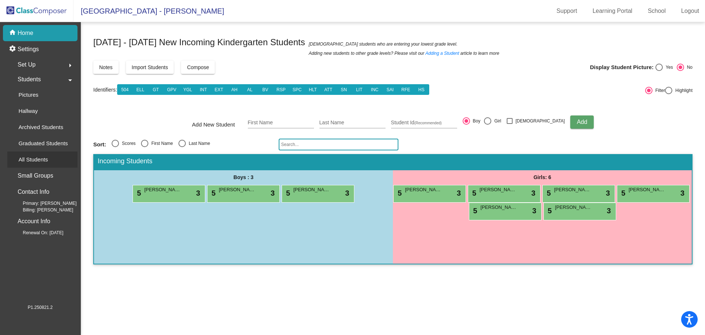
click at [41, 159] on p "All Students" at bounding box center [32, 159] width 29 height 9
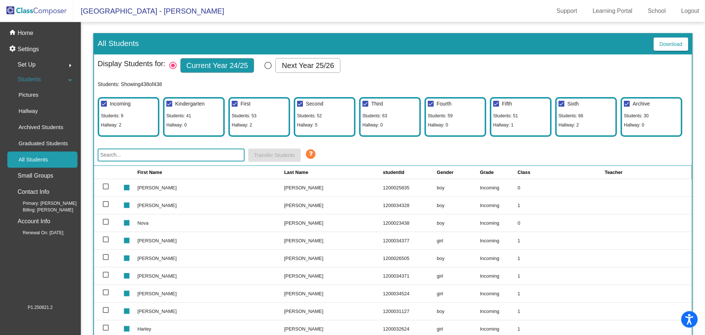
click at [268, 65] on div "Select Columns" at bounding box center [268, 65] width 0 height 0
click at [268, 69] on input "Next Year 25/26" at bounding box center [268, 69] width 0 height 0
radio input "true"
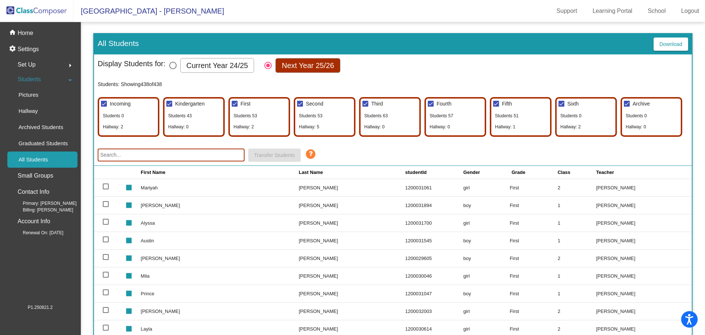
click at [315, 112] on span "Students 53" at bounding box center [309, 116] width 25 height 9
click at [314, 109] on mat-checkbox "Second" at bounding box center [309, 104] width 28 height 12
click at [315, 104] on span "Second" at bounding box center [314, 104] width 17 height 6
click at [300, 107] on input "Second" at bounding box center [300, 107] width 0 height 0
checkbox input "false"
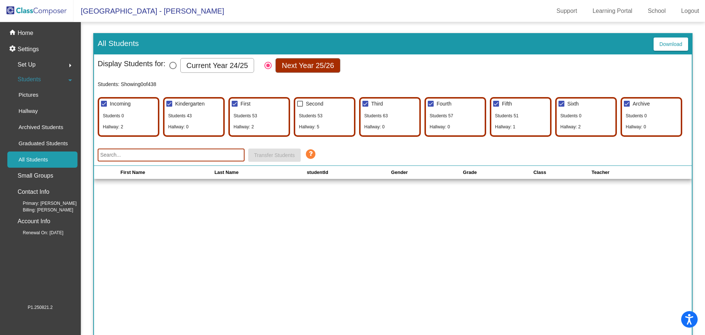
click at [172, 65] on div "Select Columns" at bounding box center [172, 65] width 7 height 7
click at [173, 69] on input "Current Year 24/25" at bounding box center [173, 69] width 0 height 0
radio input "true"
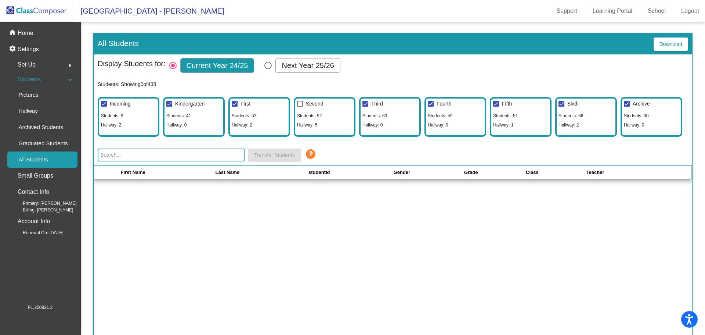
click at [126, 115] on div "Incoming Students: 9 Hallway: 2" at bounding box center [129, 117] width 62 height 40
click at [119, 103] on span "Incoming" at bounding box center [120, 104] width 21 height 6
click at [104, 107] on input "Incoming" at bounding box center [104, 107] width 0 height 0
click at [105, 102] on div at bounding box center [104, 104] width 6 height 6
click at [104, 107] on input "Incoming" at bounding box center [104, 107] width 0 height 0
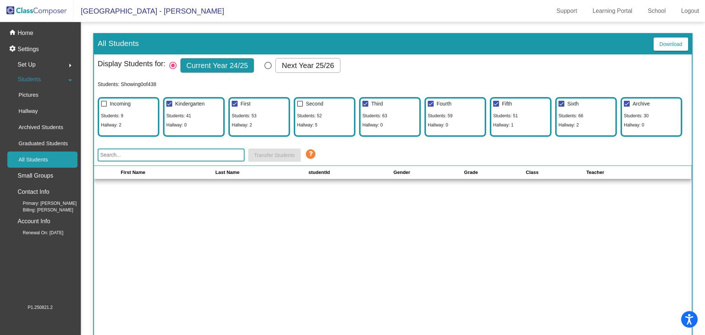
checkbox input "true"
click at [107, 113] on span "Students: 9" at bounding box center [112, 115] width 22 height 7
click at [302, 104] on div at bounding box center [300, 104] width 6 height 6
click at [300, 107] on input "Second" at bounding box center [300, 107] width 0 height 0
checkbox input "true"
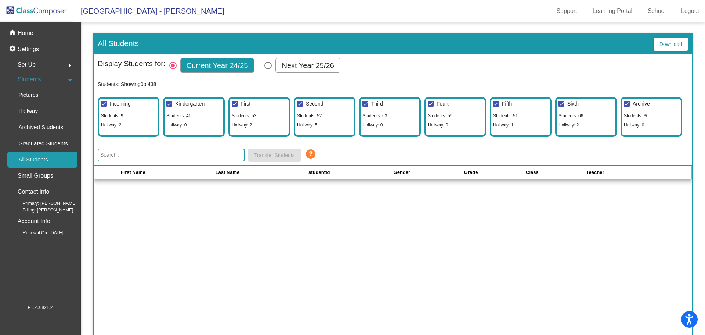
click at [309, 118] on span "Students: 52" at bounding box center [309, 115] width 25 height 7
click at [269, 68] on div "Select Columns" at bounding box center [268, 65] width 7 height 7
click at [268, 69] on input "Next Year 25/26" at bounding box center [268, 69] width 0 height 0
radio input "true"
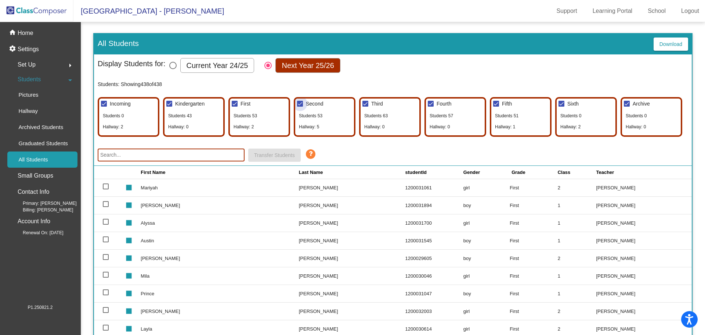
click at [309, 104] on span "Second" at bounding box center [314, 104] width 17 height 6
click at [300, 107] on input "Second" at bounding box center [300, 107] width 0 height 0
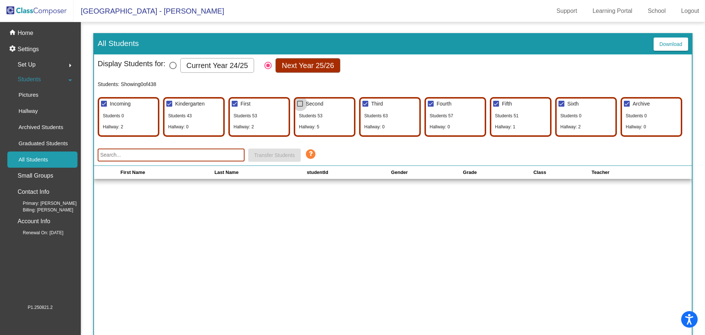
click at [299, 101] on div at bounding box center [300, 104] width 6 height 6
click at [300, 107] on input "Second" at bounding box center [300, 107] width 0 height 0
checkbox input "true"
click at [113, 157] on input "text" at bounding box center [171, 154] width 147 height 13
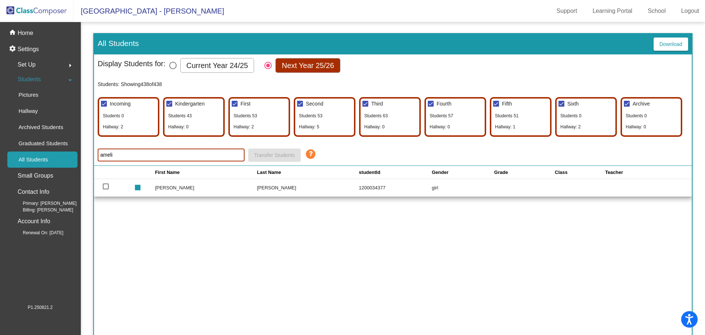
type input "ameli"
click at [106, 185] on div at bounding box center [106, 186] width 6 height 6
click at [106, 189] on input "select row 5" at bounding box center [105, 189] width 0 height 0
click at [106, 185] on div at bounding box center [106, 186] width 6 height 6
click at [106, 189] on input "deselect row 5" at bounding box center [105, 189] width 0 height 0
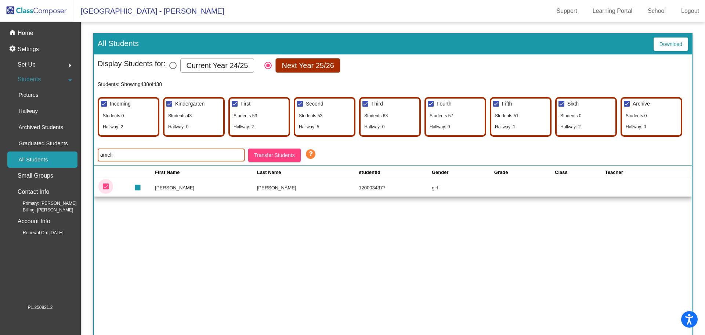
checkbox input "false"
click at [257, 188] on td "Marinko" at bounding box center [308, 188] width 102 height 18
click at [37, 111] on p "Hallway" at bounding box center [27, 111] width 19 height 9
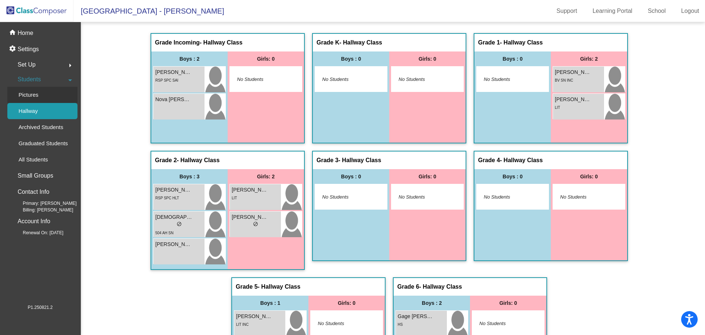
click at [36, 96] on p "Pictures" at bounding box center [28, 94] width 20 height 9
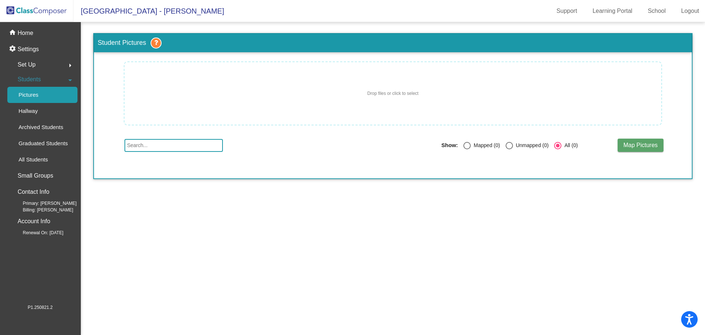
click at [36, 81] on span "Students" at bounding box center [29, 79] width 23 height 10
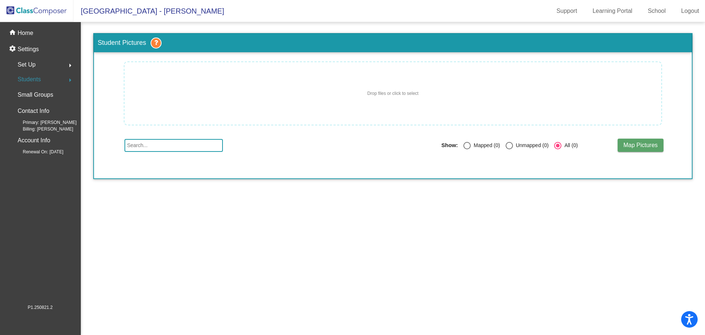
click at [137, 144] on input "text" at bounding box center [174, 145] width 98 height 13
type input "amelia"
click at [37, 49] on p "Settings" at bounding box center [28, 49] width 21 height 9
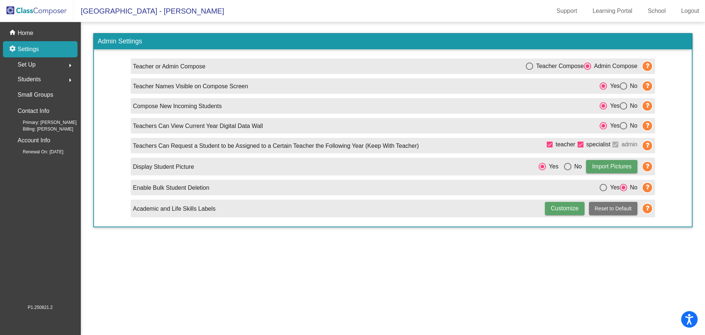
click at [37, 63] on div "Set Up arrow_right" at bounding box center [42, 64] width 70 height 15
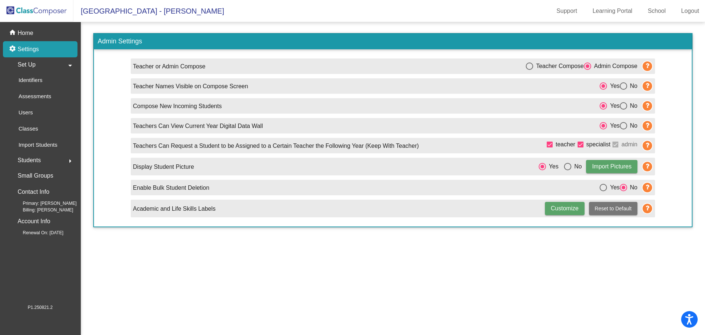
click at [33, 158] on span "Students" at bounding box center [29, 160] width 23 height 10
click at [39, 155] on p "All Students" at bounding box center [32, 159] width 29 height 9
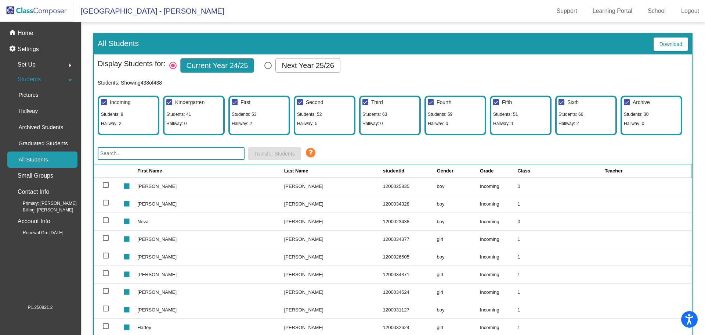
click at [117, 154] on input "text" at bounding box center [171, 153] width 147 height 13
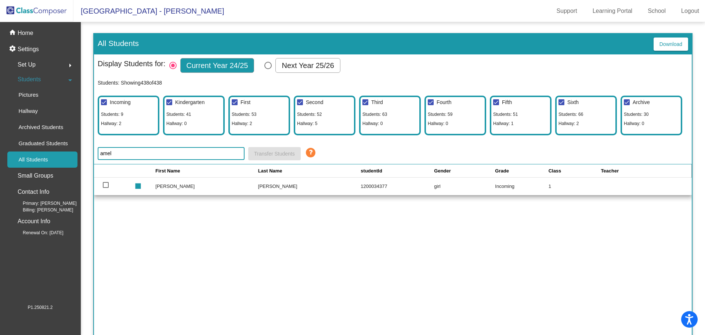
type input "amel"
drag, startPoint x: 536, startPoint y: 187, endPoint x: 541, endPoint y: 188, distance: 5.0
click at [549, 187] on td "1" at bounding box center [574, 186] width 51 height 18
click at [41, 161] on p "All Students" at bounding box center [32, 159] width 29 height 9
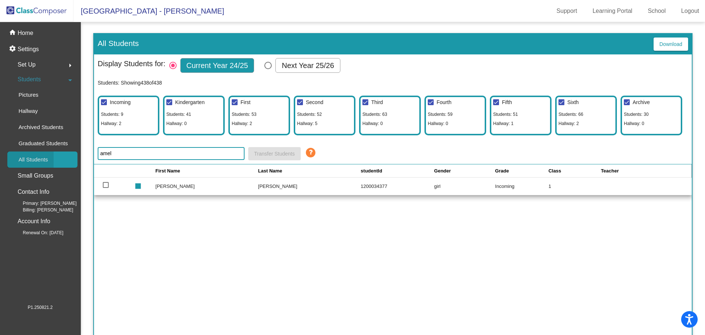
click at [41, 161] on p "All Students" at bounding box center [32, 159] width 29 height 9
click at [35, 125] on p "Archived Students" at bounding box center [40, 127] width 45 height 9
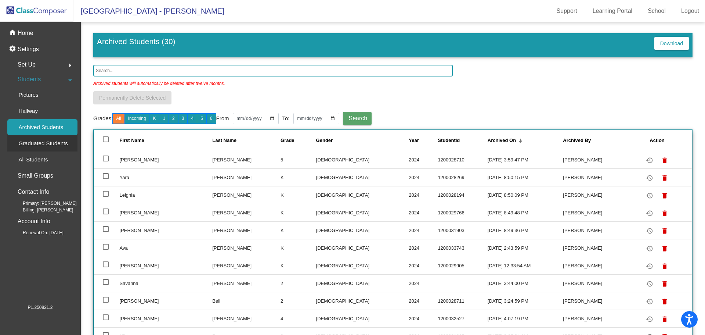
click at [37, 143] on p "Graduated Students" at bounding box center [42, 143] width 49 height 9
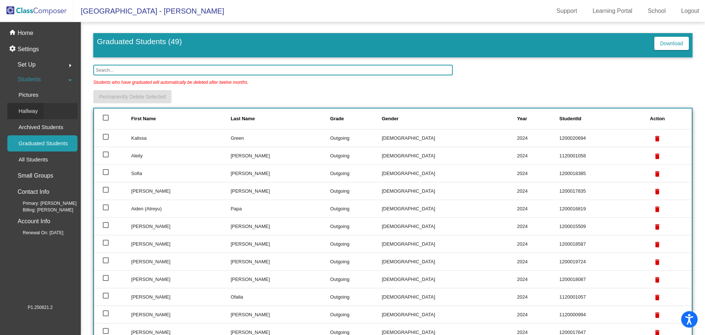
click at [35, 111] on p "Hallway" at bounding box center [27, 111] width 19 height 9
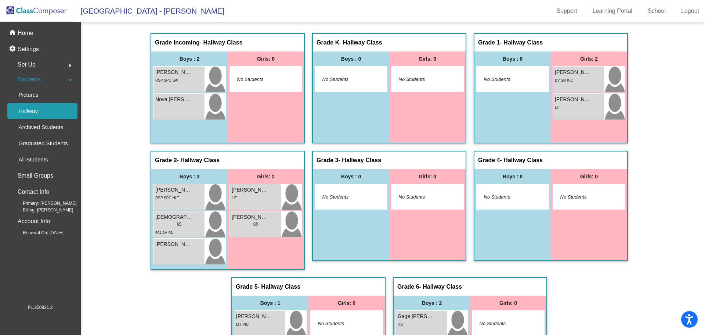
click at [31, 64] on span "Set Up" at bounding box center [27, 65] width 18 height 10
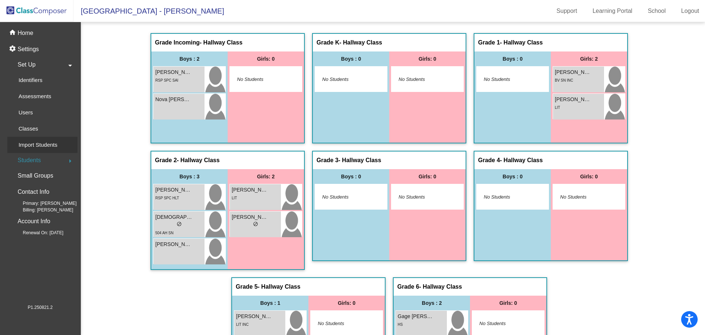
click at [30, 143] on p "Import Students" at bounding box center [37, 144] width 39 height 9
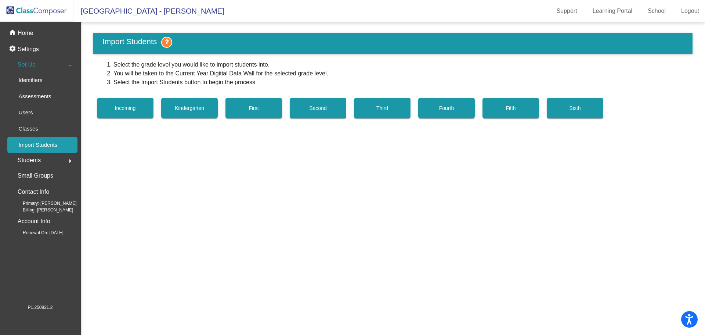
click at [318, 107] on span "Second" at bounding box center [317, 108] width 17 height 6
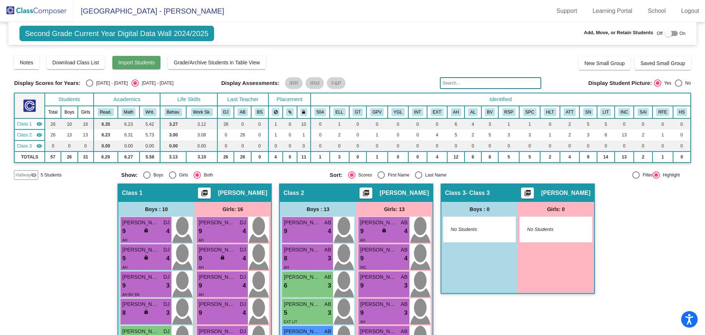
click at [138, 64] on span "Import Students" at bounding box center [136, 63] width 36 height 6
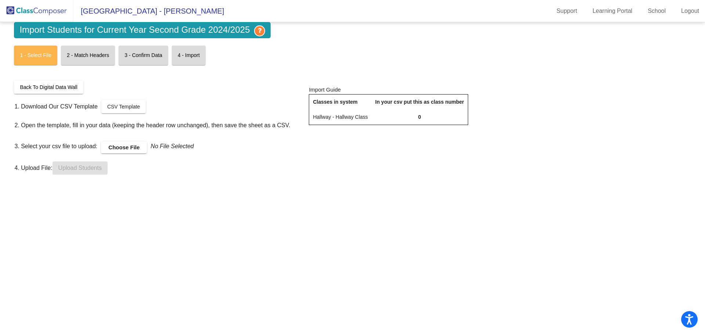
click at [126, 146] on label "Choose File" at bounding box center [124, 147] width 46 height 12
click at [0, 0] on input "Choose File" at bounding box center [0, 0] width 0 height 0
click at [89, 165] on span "Upload Students" at bounding box center [79, 168] width 43 height 6
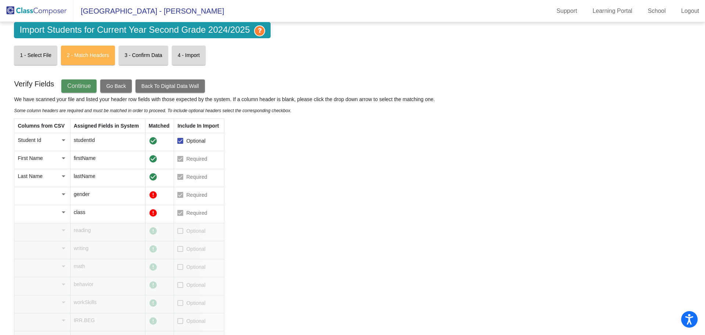
click at [91, 86] on button "Continue" at bounding box center [78, 85] width 35 height 13
click at [78, 86] on span "Continue" at bounding box center [79, 86] width 24 height 6
click at [86, 84] on span "Continue" at bounding box center [79, 86] width 24 height 6
click at [64, 194] on div at bounding box center [64, 194] width 4 height 2
click at [49, 241] on span "Gender" at bounding box center [42, 240] width 49 height 15
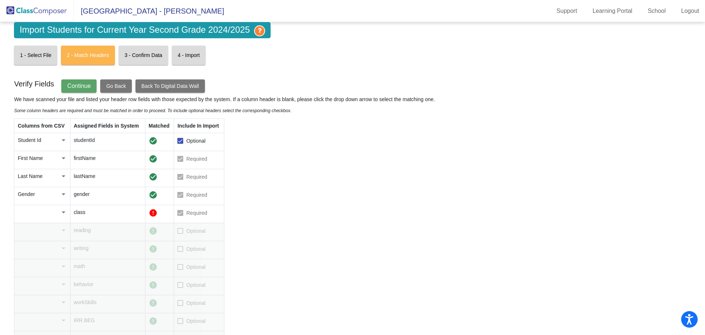
click at [62, 213] on div at bounding box center [63, 211] width 7 height 7
click at [85, 213] on div at bounding box center [352, 167] width 705 height 335
click at [116, 82] on button "Go Back" at bounding box center [116, 85] width 32 height 13
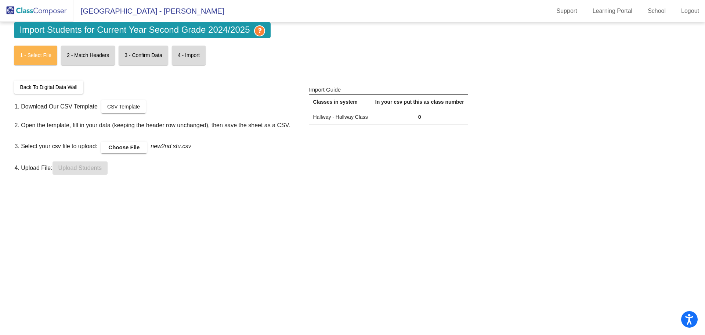
click at [123, 147] on label "Choose File" at bounding box center [124, 147] width 46 height 12
click at [0, 0] on input "Choose File" at bounding box center [0, 0] width 0 height 0
click at [93, 167] on span "Upload Students" at bounding box center [79, 168] width 43 height 6
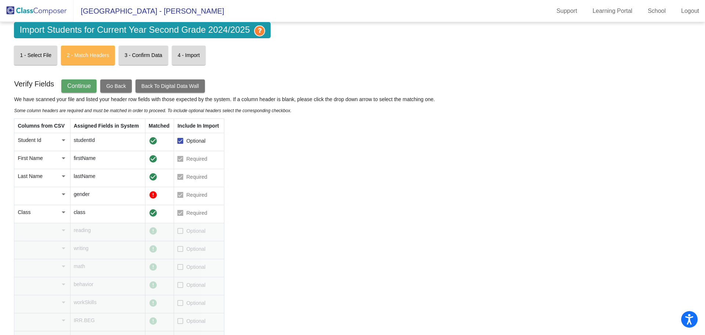
click at [64, 194] on div at bounding box center [64, 194] width 4 height 2
click at [48, 238] on span "Gender" at bounding box center [42, 240] width 49 height 15
click at [89, 86] on span "Continue" at bounding box center [79, 86] width 24 height 6
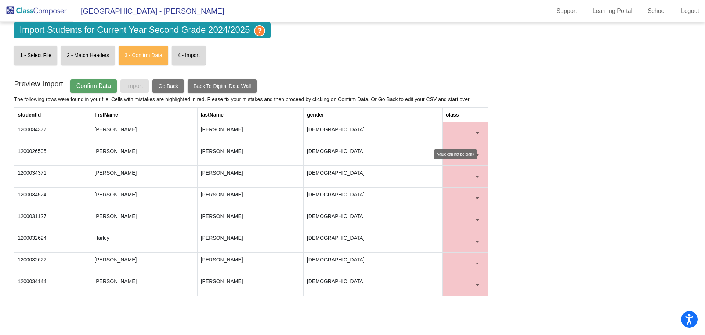
click at [477, 132] on div at bounding box center [478, 133] width 4 height 2
click at [477, 151] on div at bounding box center [352, 167] width 705 height 335
click at [478, 131] on div at bounding box center [477, 132] width 7 height 7
click at [515, 155] on div at bounding box center [352, 167] width 705 height 335
click at [170, 86] on span "Go Back" at bounding box center [168, 86] width 20 height 6
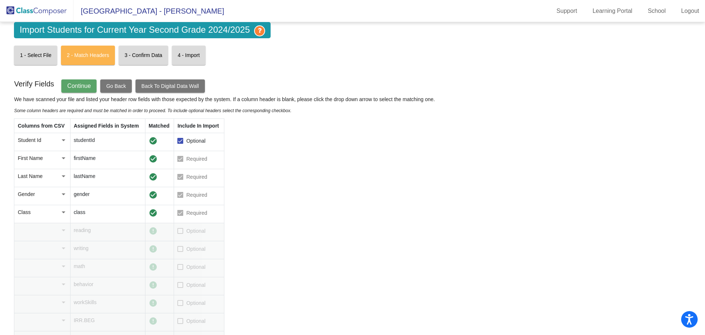
click at [261, 28] on icon at bounding box center [259, 30] width 11 height 11
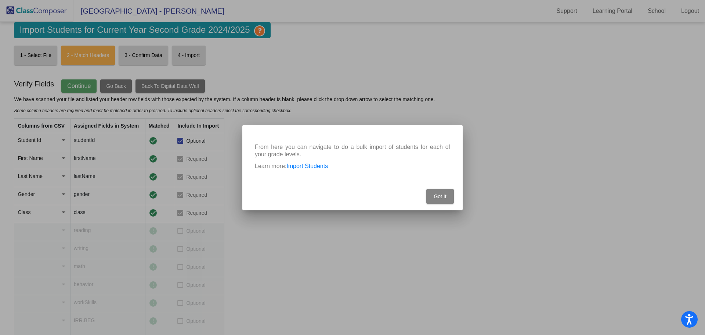
click at [447, 196] on button "Got It" at bounding box center [441, 196] width 28 height 15
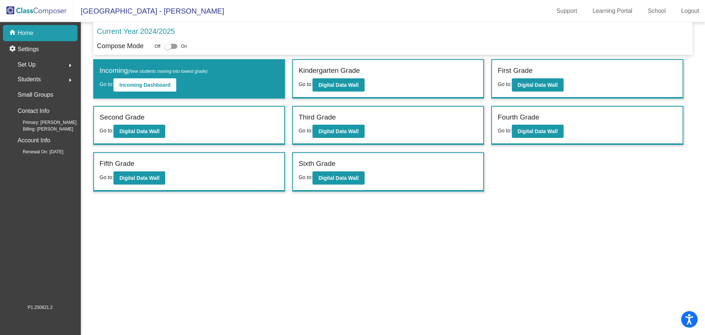
click at [175, 46] on div at bounding box center [170, 46] width 13 height 5
click at [168, 49] on input "checkbox" at bounding box center [168, 49] width 0 height 0
checkbox input "true"
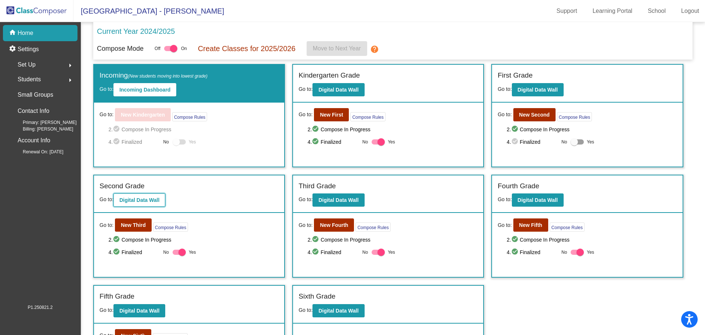
click at [148, 202] on b "Digital Data Wall" at bounding box center [139, 200] width 40 height 6
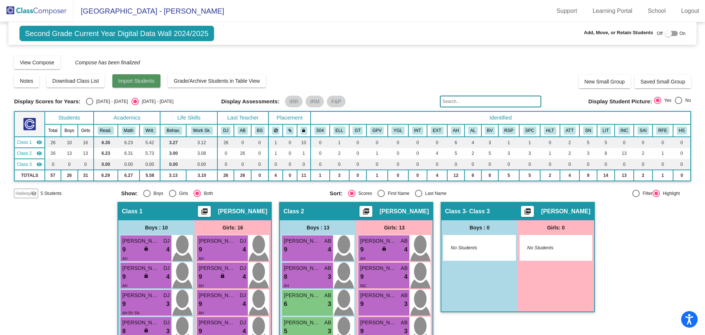
click at [123, 81] on span "Import Students" at bounding box center [136, 81] width 36 height 6
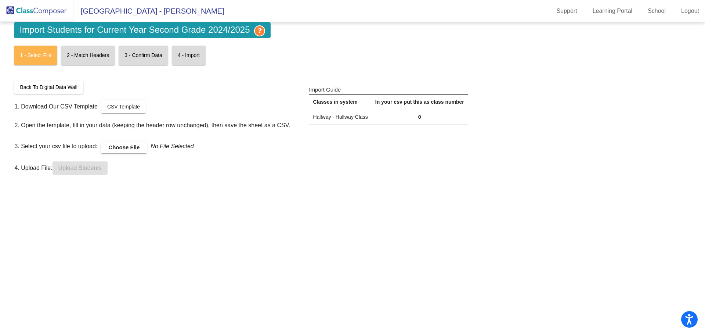
click at [120, 148] on label "Choose File" at bounding box center [124, 147] width 46 height 12
click at [0, 0] on input "Choose File" at bounding box center [0, 0] width 0 height 0
click at [96, 167] on span "Upload Students" at bounding box center [79, 168] width 43 height 6
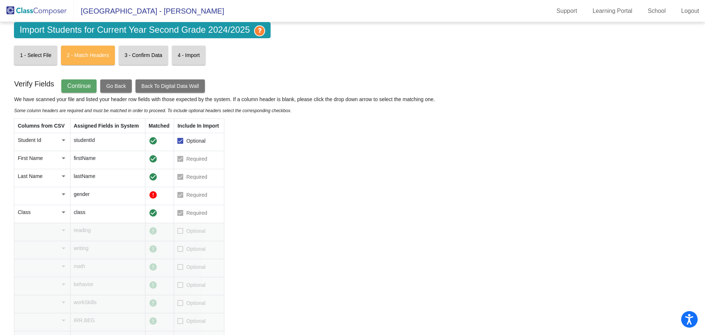
click at [62, 194] on div at bounding box center [64, 194] width 4 height 2
click at [46, 239] on span "Gender" at bounding box center [42, 240] width 49 height 15
click at [73, 86] on span "Continue" at bounding box center [79, 86] width 24 height 6
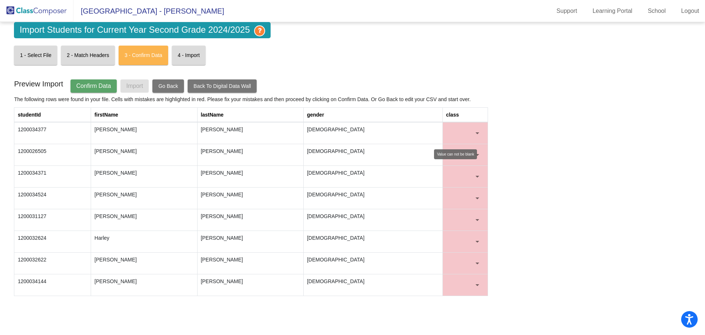
click at [475, 130] on div at bounding box center [477, 132] width 7 height 7
click at [499, 153] on div at bounding box center [352, 167] width 705 height 335
click at [166, 84] on span "Go Back" at bounding box center [168, 86] width 20 height 6
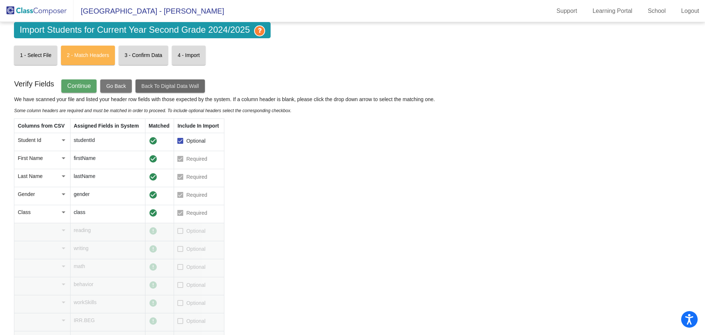
click at [157, 86] on span "Back To Digital Data Wall" at bounding box center [169, 86] width 57 height 6
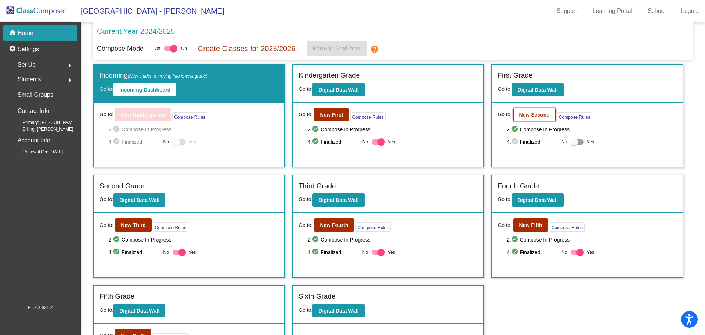
click at [533, 114] on b "New Second" at bounding box center [535, 115] width 30 height 6
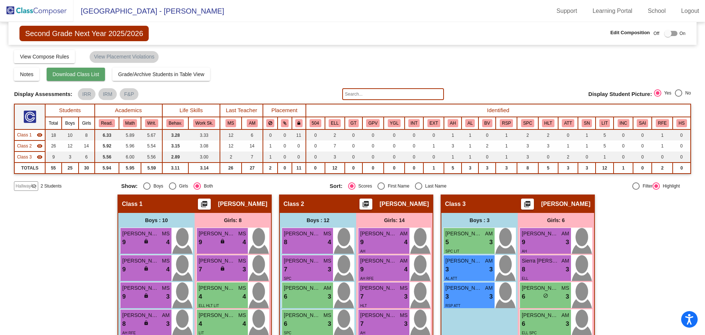
click at [88, 74] on span "Download Class List" at bounding box center [76, 74] width 47 height 6
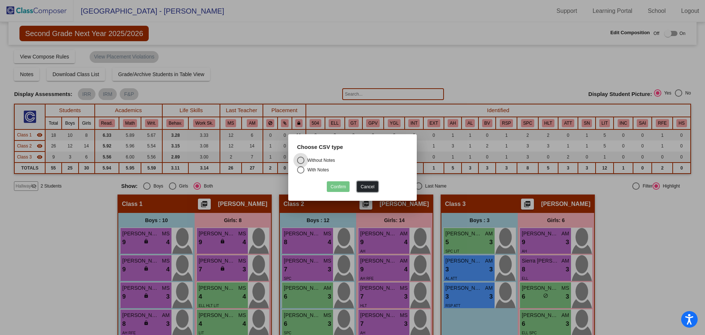
click at [370, 186] on button "Cancel" at bounding box center [367, 186] width 21 height 11
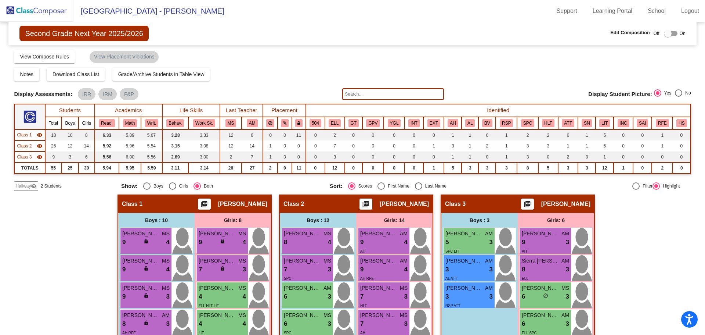
drag, startPoint x: 356, startPoint y: 94, endPoint x: 355, endPoint y: 90, distance: 4.1
click at [356, 94] on input "text" at bounding box center [392, 94] width 101 height 12
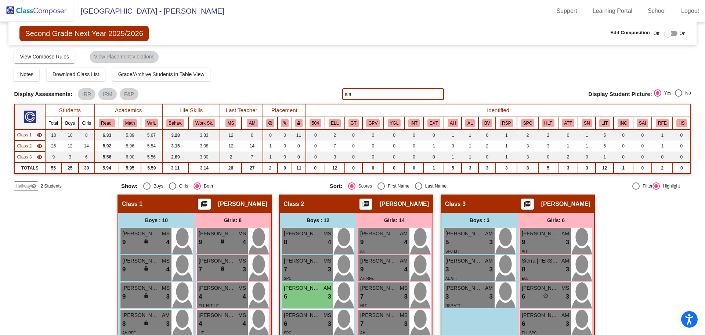
type input "[PERSON_NAME]"
drag, startPoint x: 377, startPoint y: 95, endPoint x: 337, endPoint y: 95, distance: 39.7
click at [337, 95] on div "Display Scores for Years: 2023 - 2024 2024 - 2025 Display Assessments: IRR IRM …" at bounding box center [352, 94] width 677 height 12
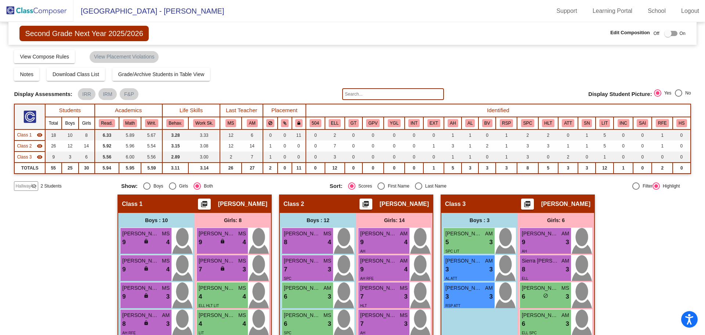
click at [670, 31] on div at bounding box center [671, 33] width 13 height 5
checkbox input "true"
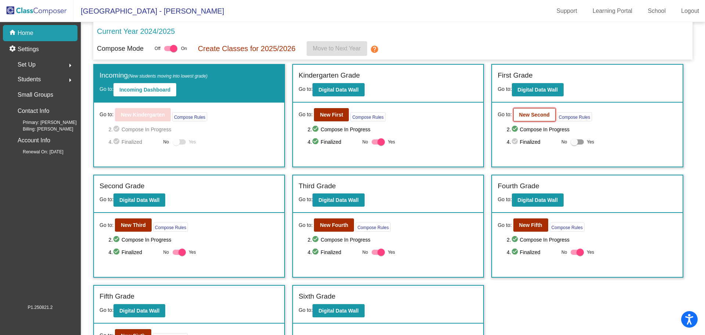
click at [525, 114] on b "New Second" at bounding box center [535, 115] width 30 height 6
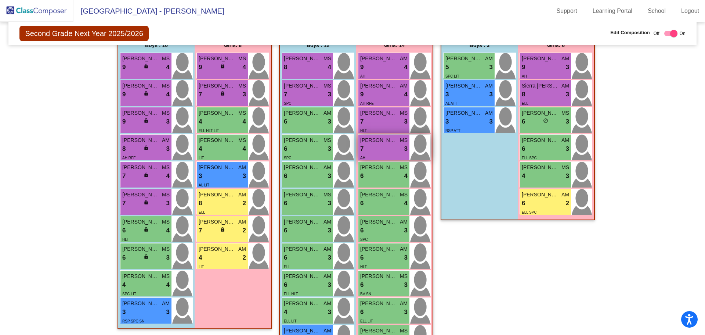
scroll to position [138, 0]
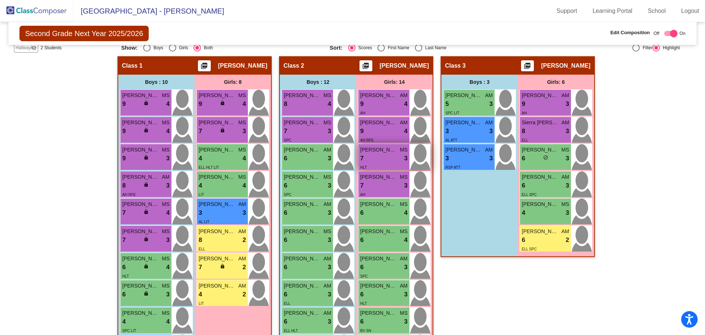
click at [382, 157] on div "7 lock do_not_disturb_alt 3" at bounding box center [383, 159] width 47 height 10
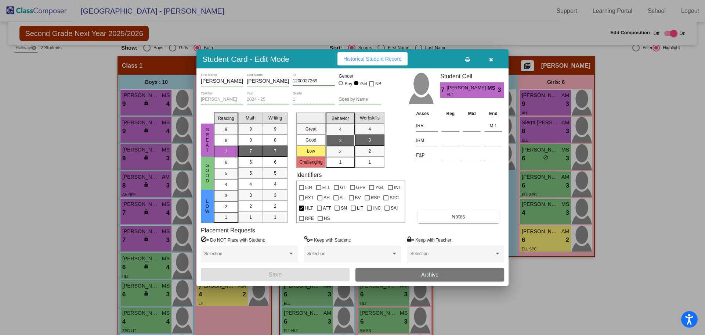
click at [409, 272] on button "Archive" at bounding box center [430, 274] width 149 height 13
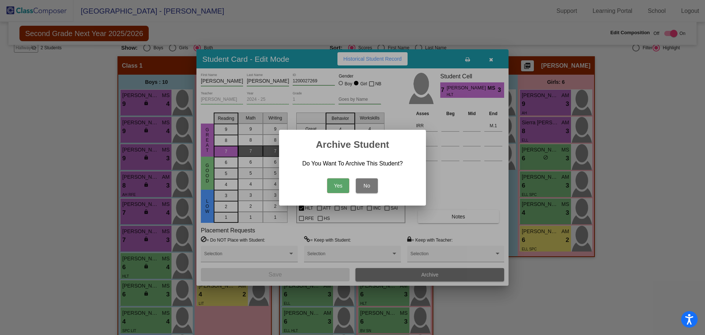
click at [334, 184] on button "Yes" at bounding box center [338, 185] width 22 height 15
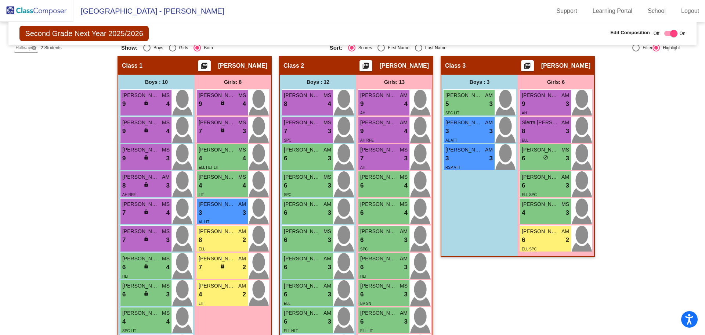
click at [460, 197] on div "Boys : 3 Victor Hernandez AM 5 lock do_not_disturb_alt 3 SPC LIT Xavier Flores …" at bounding box center [480, 166] width 76 height 182
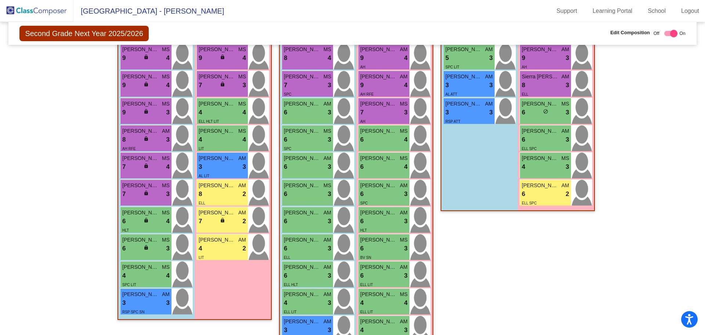
scroll to position [184, 0]
click at [460, 138] on div "Boys : 3 Victor Hernandez AM 5 lock do_not_disturb_alt 3 SPC LIT Xavier Flores …" at bounding box center [480, 120] width 76 height 182
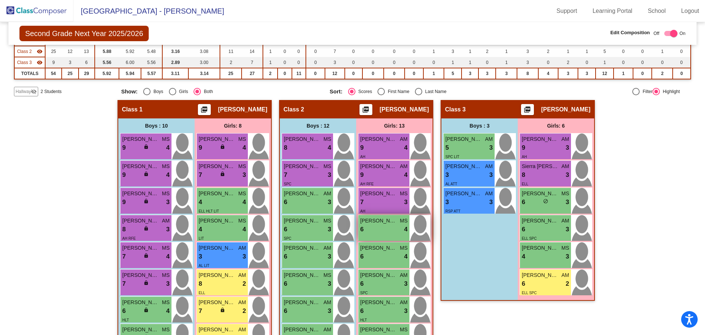
scroll to position [37, 0]
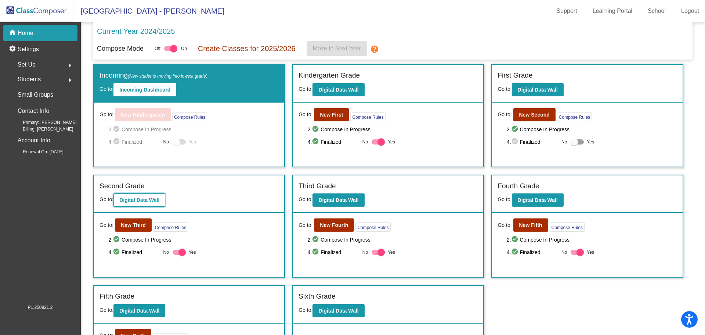
click at [130, 202] on b "Digital Data Wall" at bounding box center [139, 200] width 40 height 6
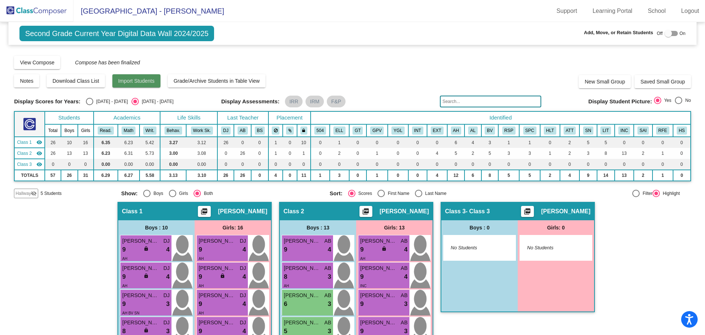
click at [130, 80] on span "Import Students" at bounding box center [136, 81] width 36 height 6
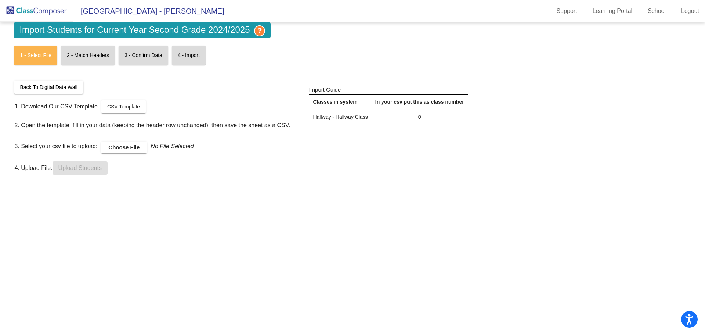
click at [127, 149] on label "Choose File" at bounding box center [124, 147] width 46 height 12
click at [0, 0] on input "Choose File" at bounding box center [0, 0] width 0 height 0
click at [98, 167] on span "Upload Students" at bounding box center [79, 168] width 43 height 6
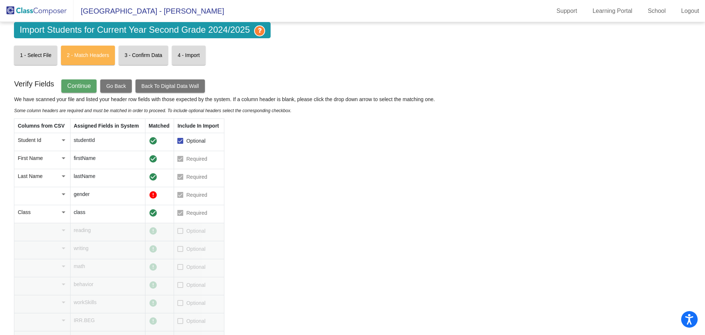
click at [63, 194] on div at bounding box center [64, 194] width 4 height 2
click at [44, 240] on span "Gender" at bounding box center [42, 240] width 49 height 15
click at [86, 87] on span "Continue" at bounding box center [79, 86] width 24 height 6
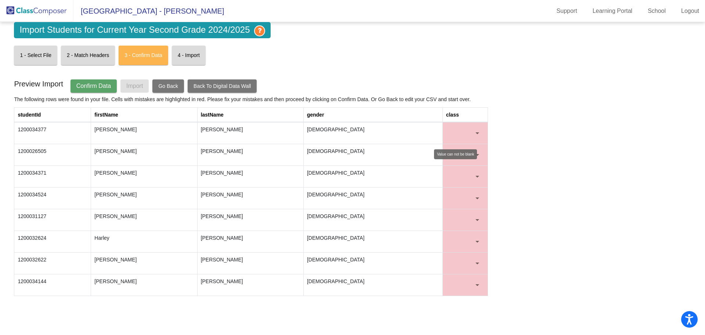
click at [479, 131] on div at bounding box center [477, 132] width 7 height 7
click at [524, 150] on div at bounding box center [352, 167] width 705 height 335
click at [91, 88] on span "Confirm Data" at bounding box center [93, 86] width 35 height 6
click at [477, 130] on div at bounding box center [477, 132] width 7 height 7
click at [470, 134] on span "Hallway - Hallway Class" at bounding box center [464, 132] width 67 height 15
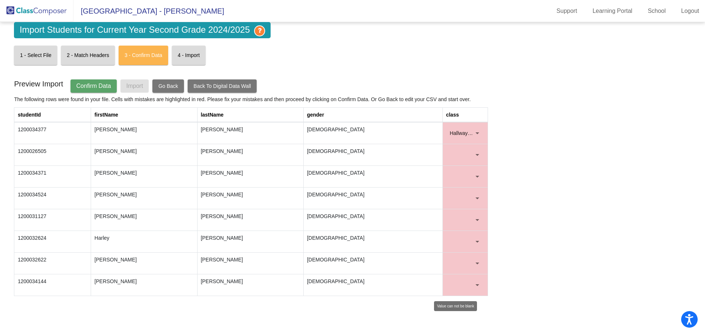
click at [477, 285] on div at bounding box center [478, 285] width 4 height 2
drag, startPoint x: 467, startPoint y: 282, endPoint x: 475, endPoint y: 266, distance: 18.1
click at [466, 282] on span "Hallway - Hallway Class" at bounding box center [464, 284] width 67 height 15
click at [478, 264] on div at bounding box center [478, 263] width 4 height 2
click at [462, 263] on span "Hallway - Hallway Class" at bounding box center [464, 262] width 67 height 15
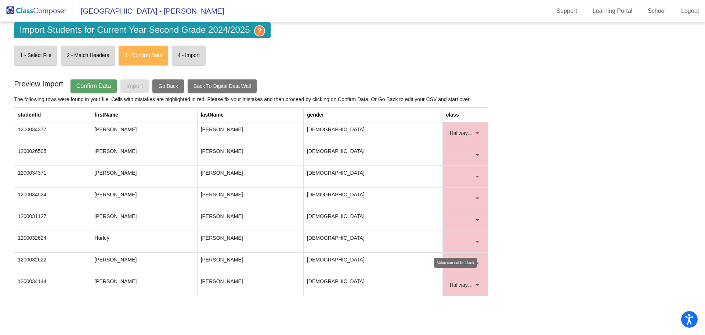
click at [476, 240] on div at bounding box center [477, 241] width 7 height 7
click at [469, 239] on span "Hallway - Hallway Class" at bounding box center [464, 241] width 67 height 15
click at [479, 218] on div at bounding box center [477, 219] width 7 height 7
click at [467, 218] on span "Hallway - Hallway Class" at bounding box center [464, 219] width 67 height 15
click at [477, 197] on div at bounding box center [478, 198] width 4 height 2
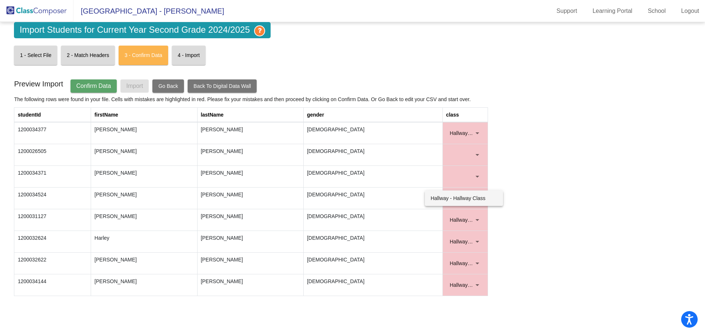
click at [468, 197] on span "Hallway - Hallway Class" at bounding box center [464, 197] width 67 height 15
click at [478, 176] on div at bounding box center [478, 177] width 4 height 2
click at [453, 176] on span "Hallway - Hallway Class" at bounding box center [464, 176] width 67 height 15
click at [474, 154] on div at bounding box center [462, 154] width 24 height 7
click at [464, 157] on span "Hallway - Hallway Class" at bounding box center [464, 154] width 67 height 15
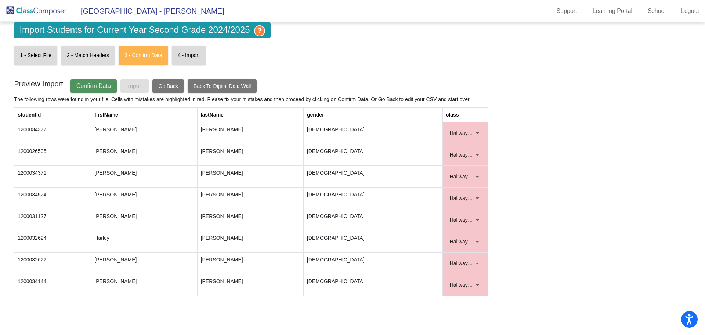
click at [101, 87] on span "Confirm Data" at bounding box center [93, 86] width 35 height 6
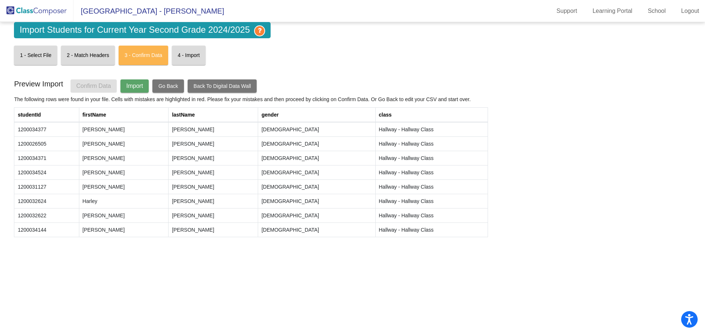
click at [131, 87] on span "Import" at bounding box center [134, 86] width 17 height 6
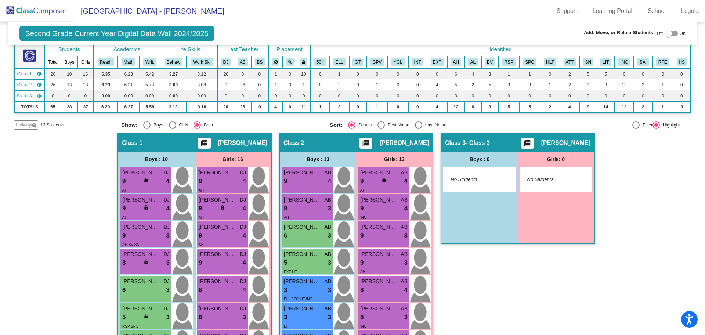
scroll to position [53, 0]
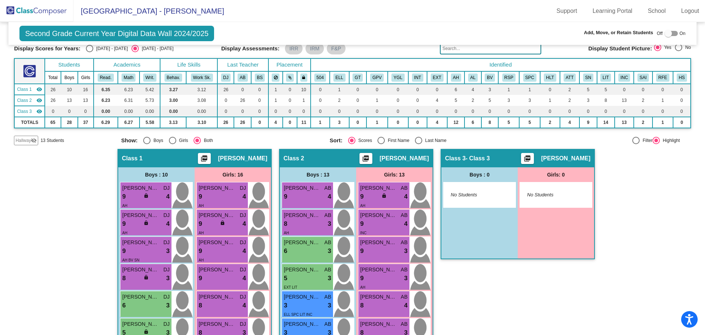
click at [529, 194] on span "No Students" at bounding box center [551, 194] width 46 height 7
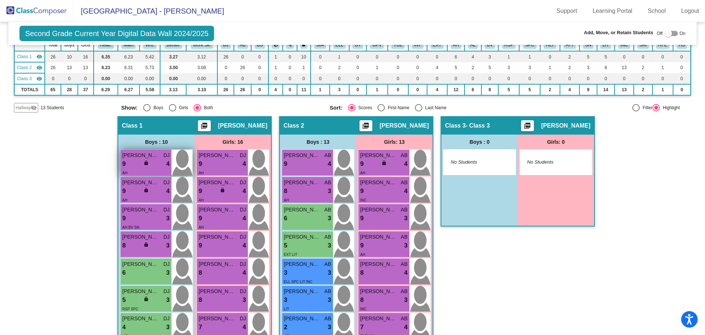
scroll to position [0, 0]
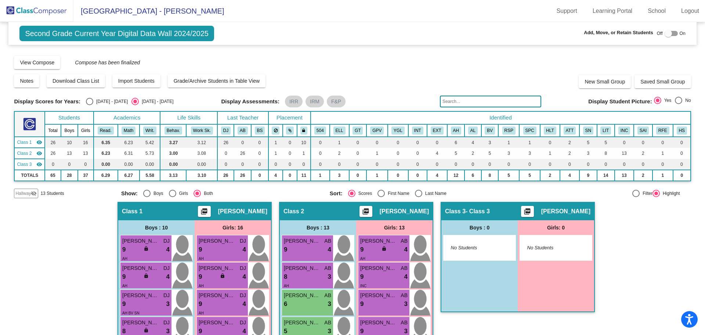
click at [16, 193] on span "Hallway" at bounding box center [22, 193] width 15 height 7
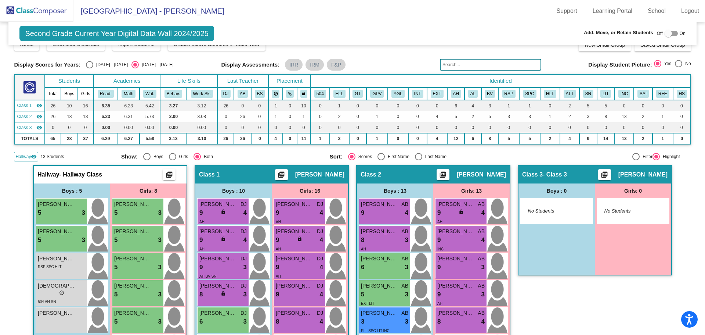
scroll to position [73, 0]
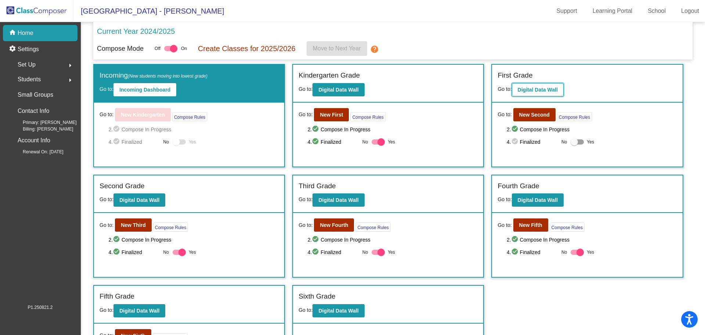
click at [527, 88] on b "Digital Data Wall" at bounding box center [538, 90] width 40 height 6
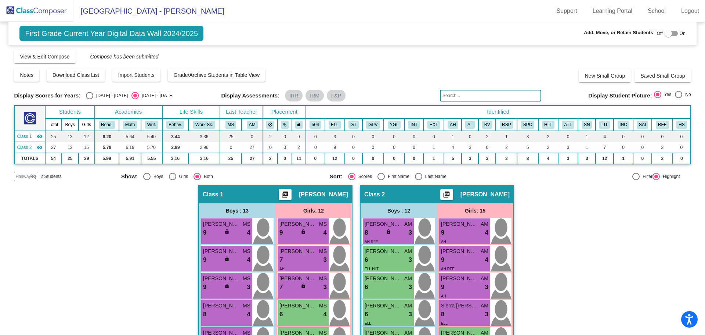
click at [25, 8] on img at bounding box center [36, 11] width 73 height 22
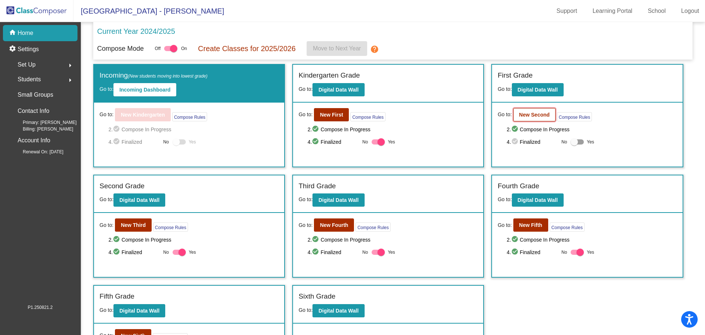
click at [536, 115] on b "New Second" at bounding box center [535, 115] width 30 height 6
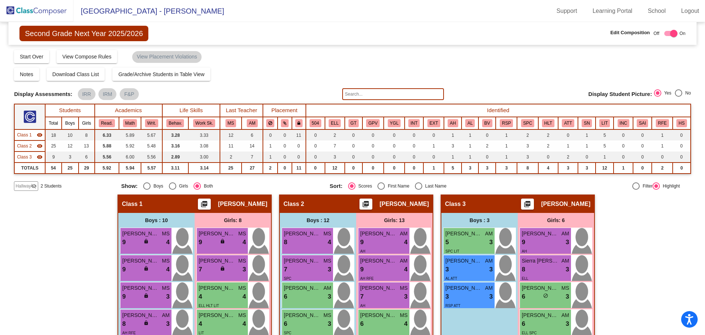
click at [33, 186] on mat-icon "visibility_off" at bounding box center [34, 186] width 6 height 6
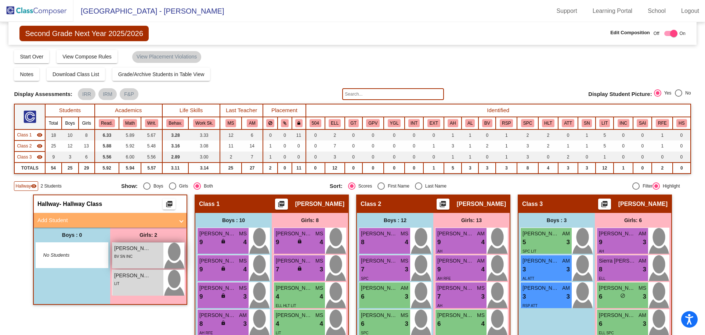
click at [140, 254] on div "BV SN INC" at bounding box center [137, 256] width 47 height 8
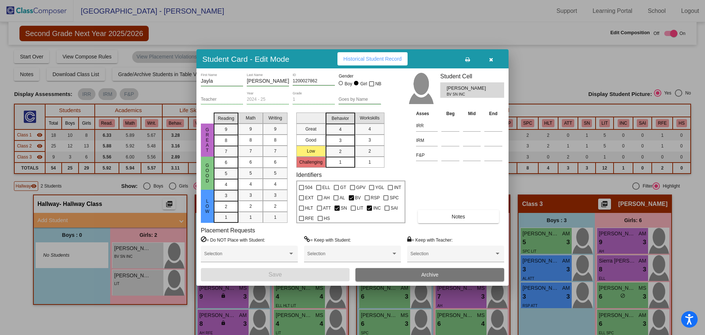
click at [136, 279] on div at bounding box center [352, 167] width 705 height 335
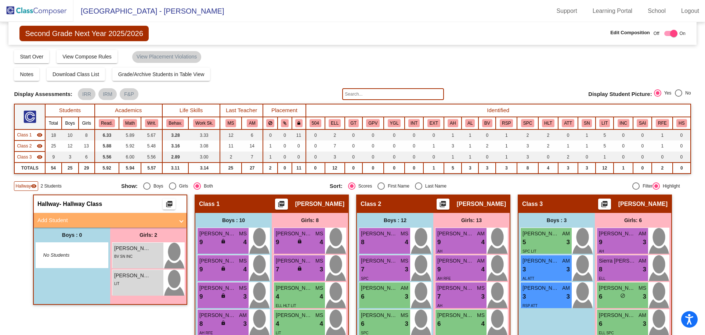
click at [136, 279] on span "Raelena Caldera" at bounding box center [132, 276] width 37 height 8
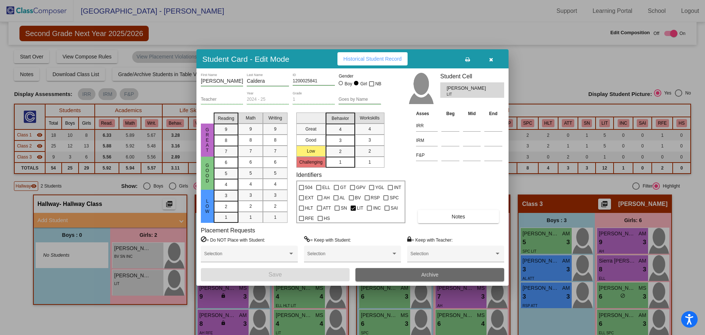
click at [423, 274] on span "Archive" at bounding box center [429, 275] width 17 height 6
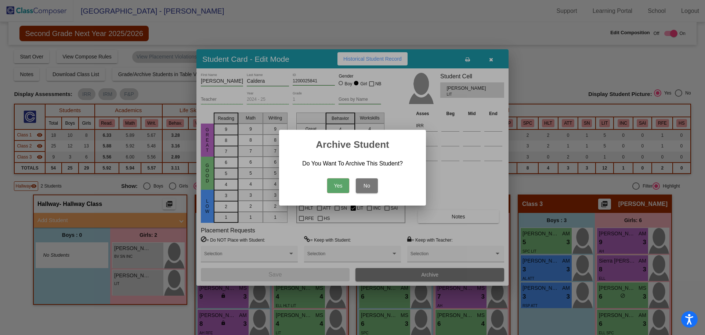
click at [343, 188] on button "Yes" at bounding box center [338, 185] width 22 height 15
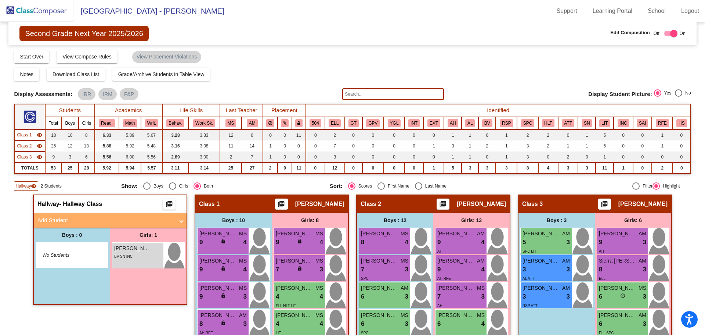
click at [166, 203] on mat-icon "picture_as_pdf" at bounding box center [169, 205] width 9 height 10
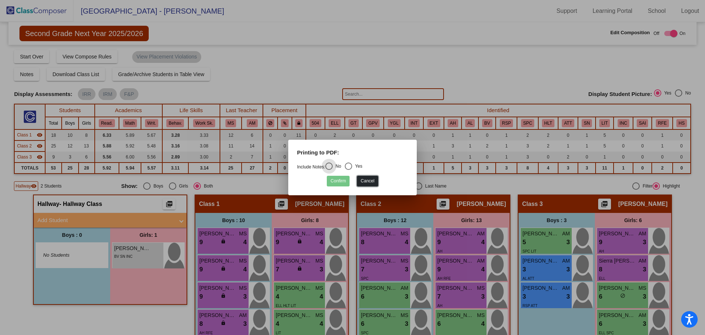
click at [364, 179] on button "Cancel" at bounding box center [367, 181] width 21 height 11
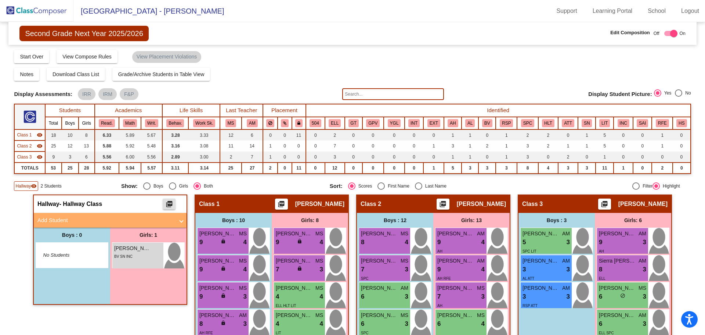
click at [62, 220] on mat-panel-title "Add Student" at bounding box center [105, 220] width 137 height 8
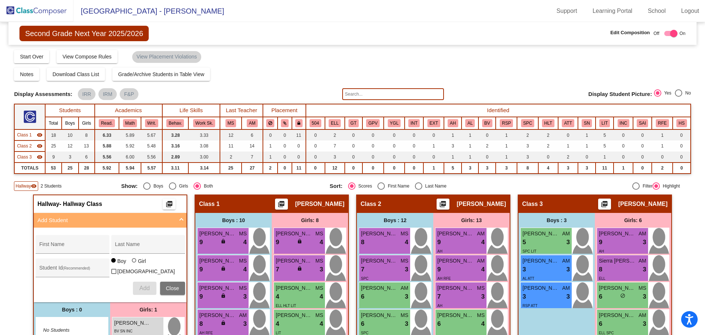
click at [62, 220] on mat-panel-title "Add Student" at bounding box center [105, 220] width 137 height 8
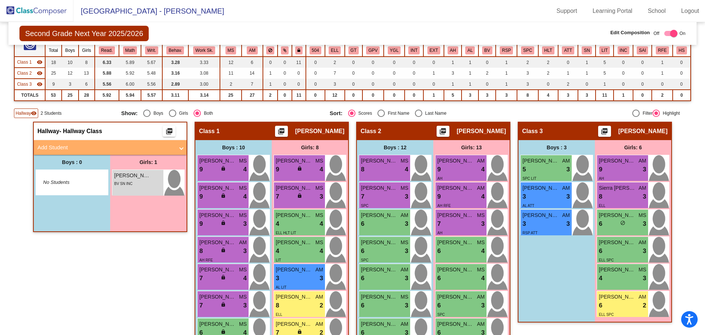
scroll to position [73, 0]
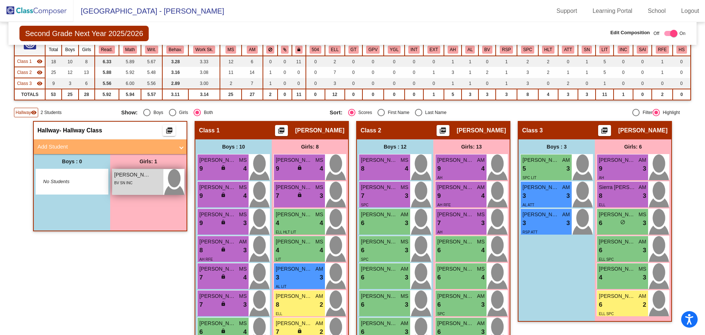
click at [133, 176] on span "[PERSON_NAME]" at bounding box center [132, 175] width 37 height 8
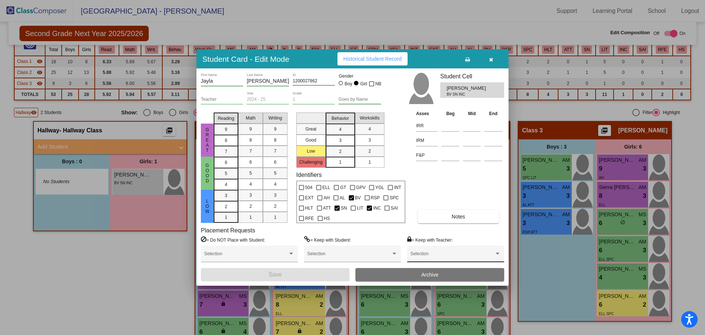
click at [495, 254] on div at bounding box center [498, 253] width 7 height 5
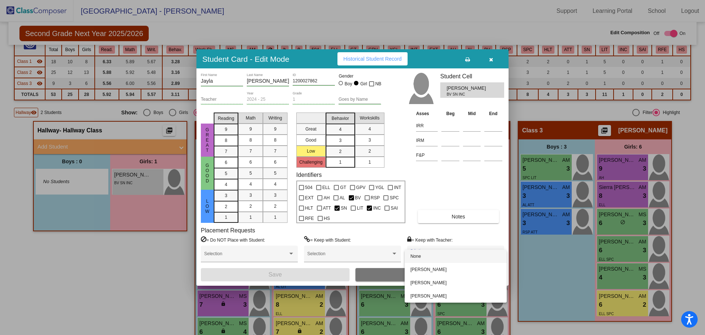
click at [495, 254] on span "None" at bounding box center [456, 255] width 90 height 13
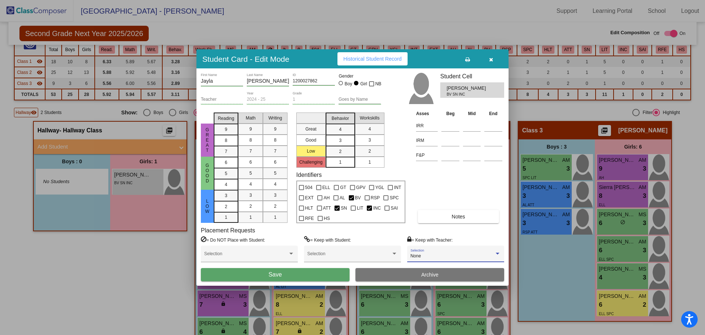
click at [491, 61] on icon "button" at bounding box center [491, 59] width 4 height 5
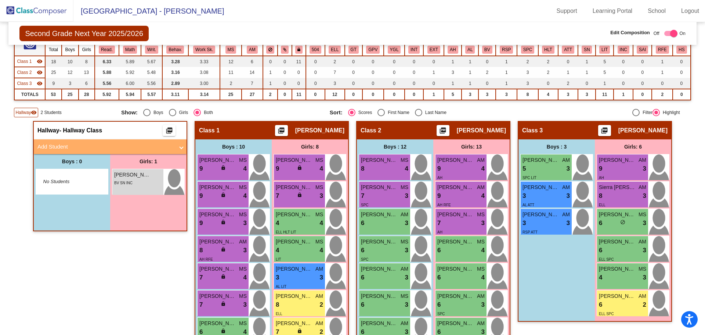
click at [53, 143] on mat-panel-title "Add Student" at bounding box center [105, 147] width 137 height 8
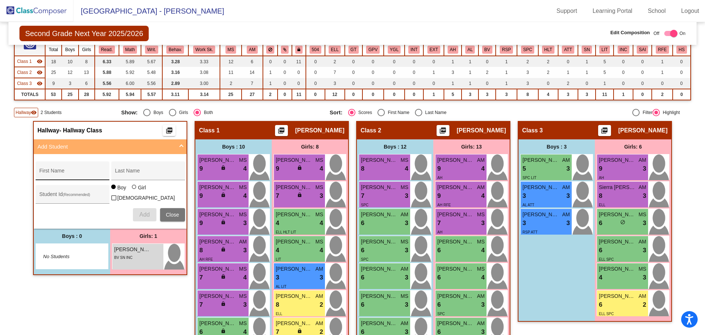
click at [62, 169] on div "First Name" at bounding box center [72, 172] width 66 height 15
type input "amelia"
click at [125, 169] on div "Last Name" at bounding box center [148, 172] width 66 height 15
type input "marinko"
click at [133, 208] on button "Add" at bounding box center [145, 214] width 24 height 13
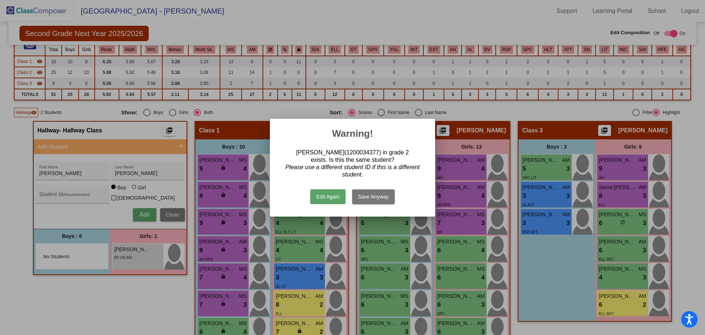
click at [366, 197] on button "Save Anyway" at bounding box center [373, 196] width 43 height 15
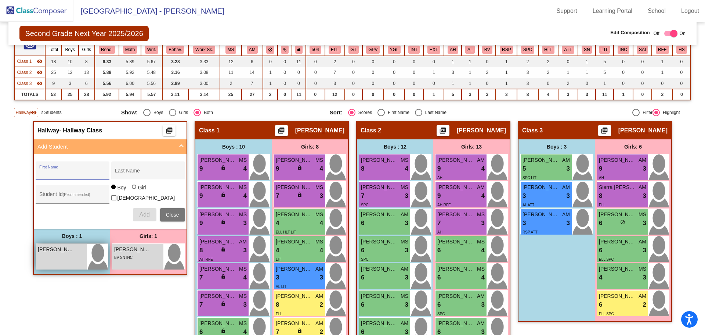
click at [50, 255] on div "amelia marinko lock do_not_disturb_alt" at bounding box center [61, 257] width 51 height 26
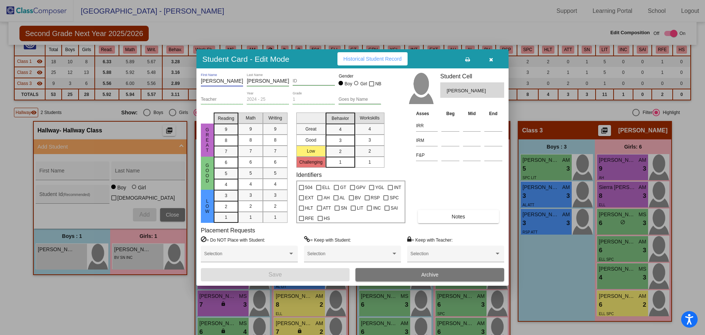
click at [204, 79] on input "amelia" at bounding box center [222, 81] width 42 height 6
type input "Amelia"
click at [251, 80] on input "marinko" at bounding box center [268, 81] width 42 height 6
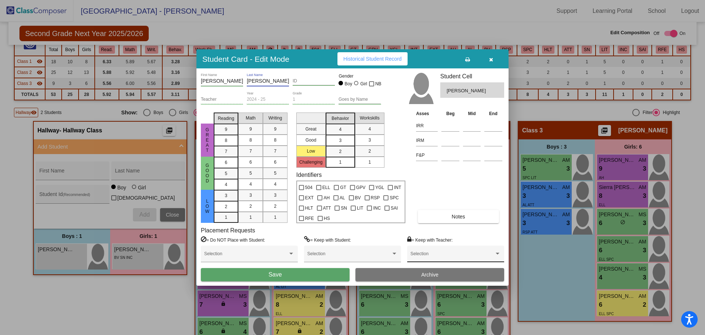
type input "Marinko"
click at [492, 251] on div "Selection" at bounding box center [456, 255] width 90 height 13
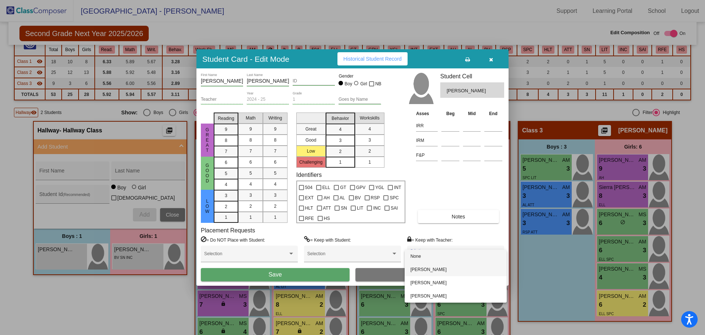
click at [454, 270] on span "[PERSON_NAME]" at bounding box center [456, 269] width 90 height 13
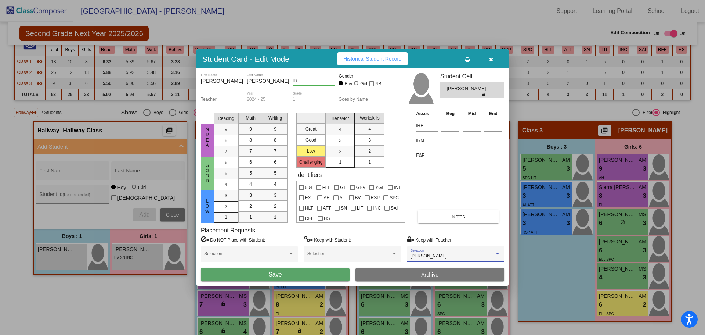
click at [311, 274] on button "Save" at bounding box center [275, 274] width 149 height 13
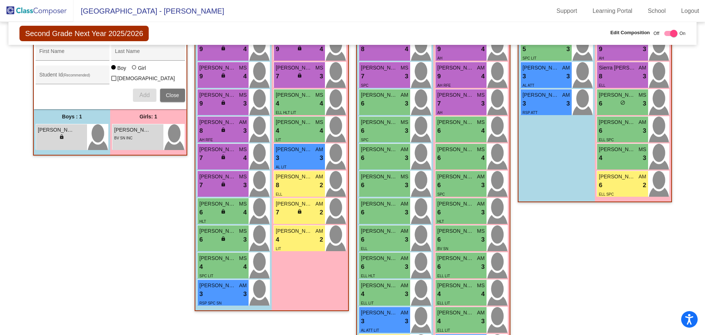
scroll to position [184, 0]
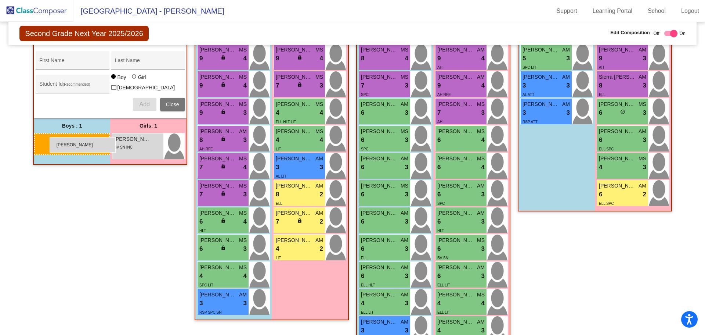
drag, startPoint x: 80, startPoint y: 138, endPoint x: 46, endPoint y: 136, distance: 33.9
click at [69, 140] on span "[PERSON_NAME]" at bounding box center [56, 139] width 37 height 8
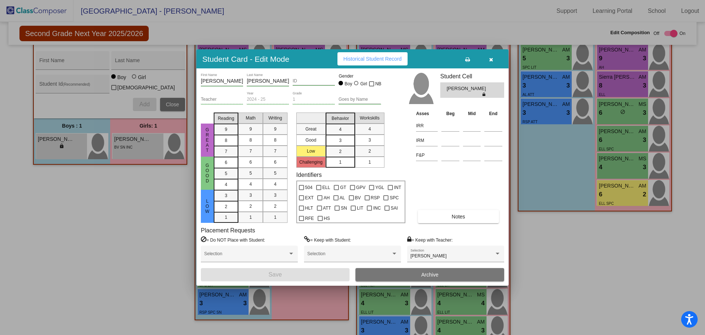
click at [356, 84] on div at bounding box center [356, 83] width 4 height 4
click at [357, 87] on input "Girl" at bounding box center [357, 87] width 0 height 0
radio input "true"
click at [317, 273] on button "Save" at bounding box center [275, 274] width 149 height 13
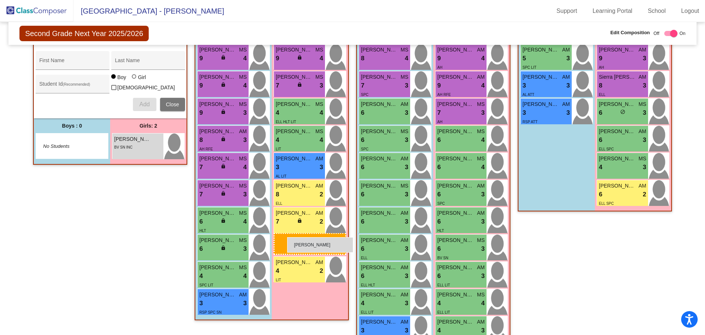
drag, startPoint x: 154, startPoint y: 139, endPoint x: 287, endPoint y: 237, distance: 165.4
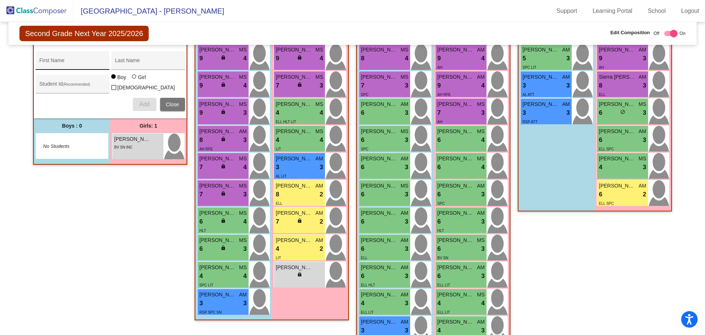
click at [58, 58] on div "First Name" at bounding box center [72, 62] width 66 height 15
type input "Jeremiah"
click at [136, 61] on input "Last Name" at bounding box center [148, 63] width 66 height 6
type input "Jones"
click at [57, 80] on div "Student Id (Recommended)" at bounding box center [72, 85] width 66 height 15
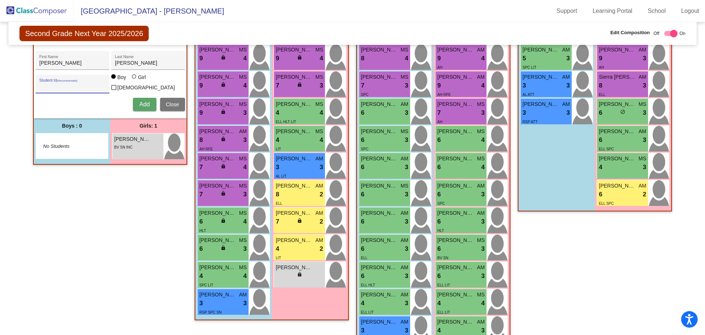
click at [57, 84] on input "Student Id (Recommended)" at bounding box center [72, 87] width 66 height 6
paste input "1200026505"
type input "1200026505"
click at [139, 102] on span "Add" at bounding box center [144, 104] width 10 height 6
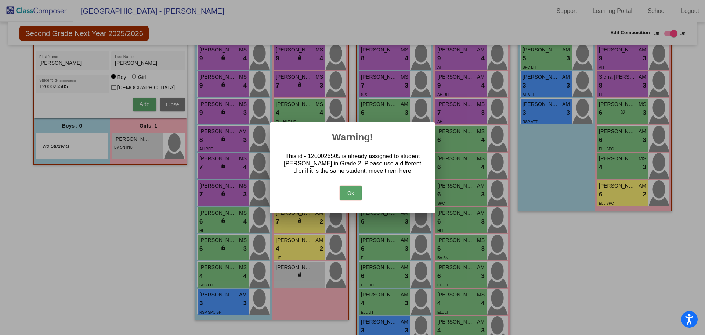
click at [353, 194] on button "Ok" at bounding box center [351, 193] width 22 height 15
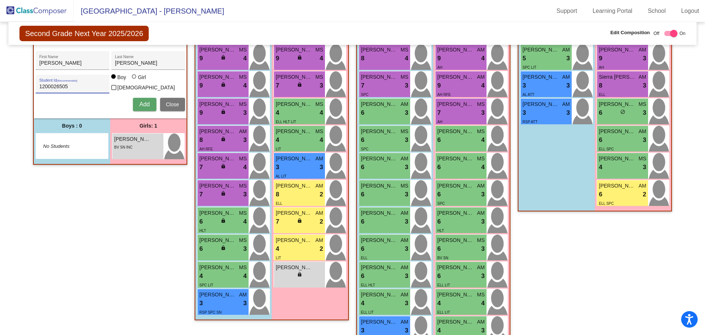
drag, startPoint x: 73, startPoint y: 85, endPoint x: 32, endPoint y: 85, distance: 40.8
click at [32, 85] on div "Jeremiah First Name Jones Last Name 1200026505 Student Id (Recommended) Boy Gir…" at bounding box center [110, 80] width 157 height 67
click at [145, 101] on span "Add" at bounding box center [144, 104] width 10 height 6
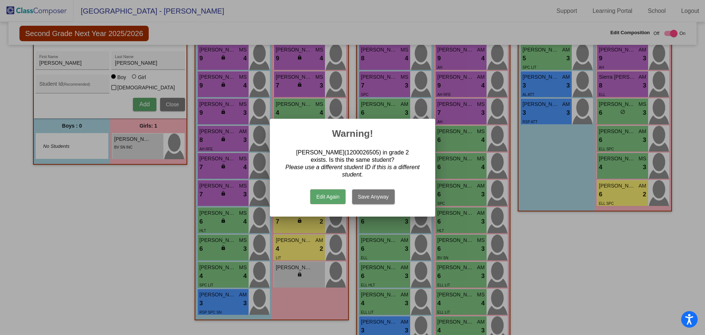
click at [364, 196] on button "Save Anyway" at bounding box center [373, 196] width 43 height 15
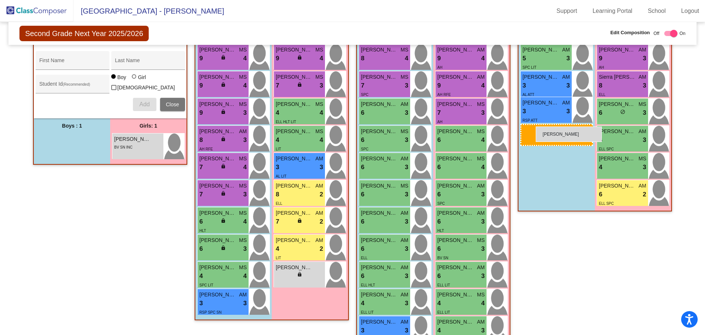
drag, startPoint x: 61, startPoint y: 142, endPoint x: 536, endPoint y: 126, distance: 475.4
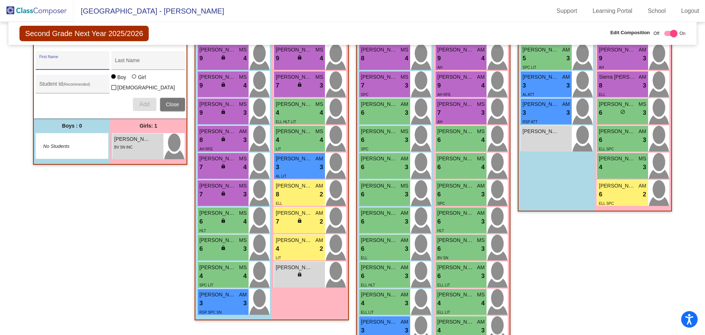
click at [53, 60] on input "First Name" at bounding box center [72, 63] width 66 height 6
type input "Sheila"
click at [134, 62] on input "Last Name" at bounding box center [148, 63] width 66 height 6
type input "Ramirez"
click at [45, 82] on div "Student Id (Recommended)" at bounding box center [72, 85] width 66 height 15
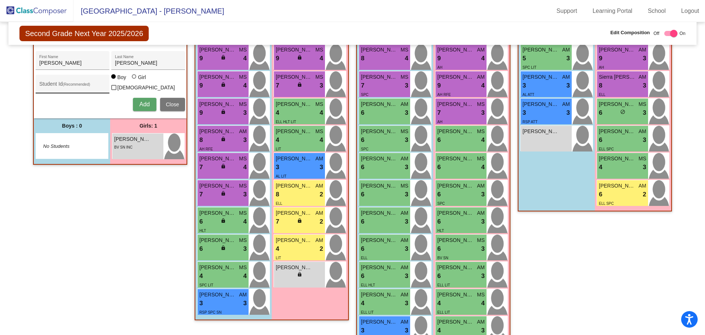
drag, startPoint x: 45, startPoint y: 82, endPoint x: 41, endPoint y: 85, distance: 4.9
click at [41, 85] on input "Student Id (Recommended)" at bounding box center [72, 87] width 66 height 6
paste input "1200034371"
type input "1200034371"
click at [132, 79] on div at bounding box center [134, 76] width 4 height 4
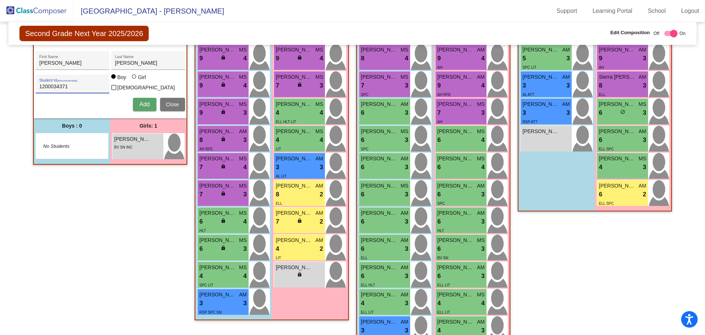
click at [134, 80] on input "Girl" at bounding box center [134, 80] width 0 height 0
radio input "true"
click at [142, 101] on span "Add" at bounding box center [144, 104] width 10 height 6
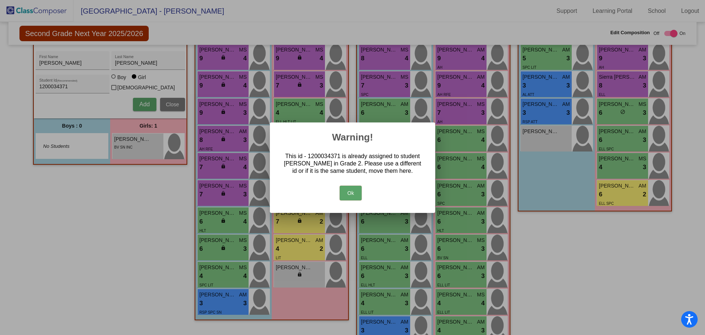
click at [354, 195] on button "Ok" at bounding box center [351, 193] width 22 height 15
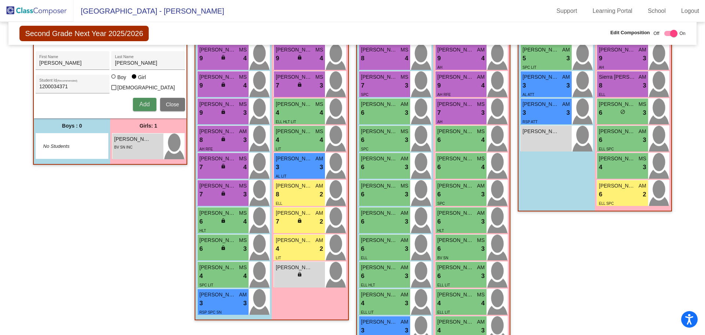
click at [140, 103] on span "Add" at bounding box center [144, 104] width 10 height 6
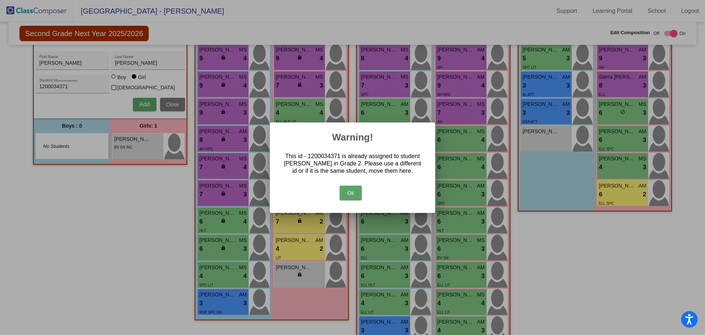
drag, startPoint x: 354, startPoint y: 192, endPoint x: 320, endPoint y: 170, distance: 40.6
click at [353, 192] on button "Ok" at bounding box center [351, 193] width 22 height 15
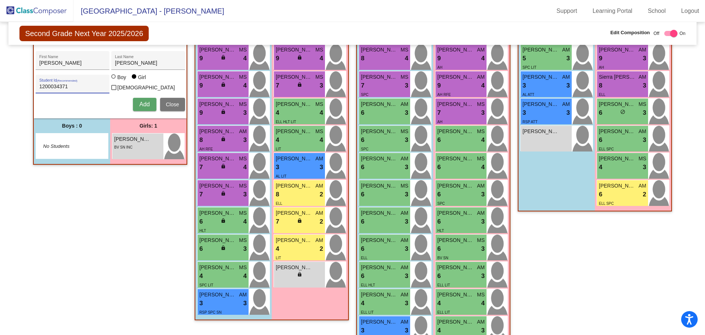
drag, startPoint x: 82, startPoint y: 86, endPoint x: 33, endPoint y: 85, distance: 48.9
click at [33, 85] on div "Sheila First Name Ramirez Last Name 1200034371 Student Id (Recommended) Boy Gir…" at bounding box center [110, 80] width 157 height 67
click at [146, 101] on span "Add" at bounding box center [144, 104] width 10 height 6
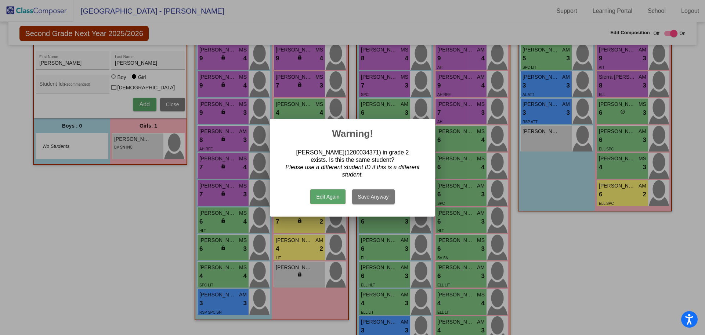
click at [373, 197] on button "Save Anyway" at bounding box center [373, 196] width 43 height 15
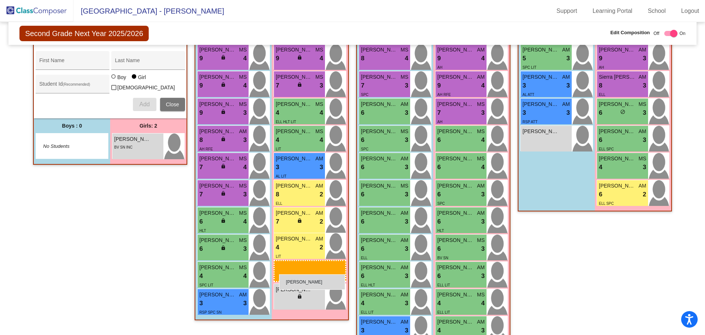
drag, startPoint x: 129, startPoint y: 168, endPoint x: 279, endPoint y: 274, distance: 184.3
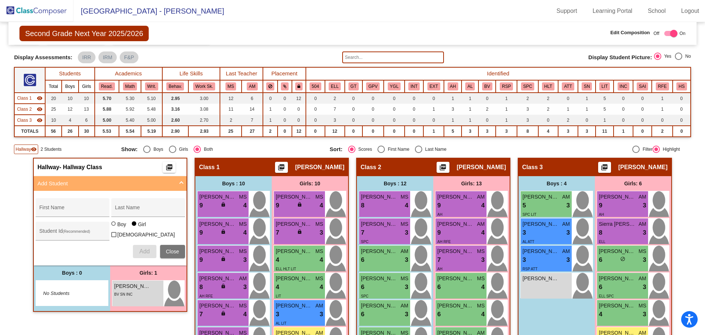
scroll to position [147, 0]
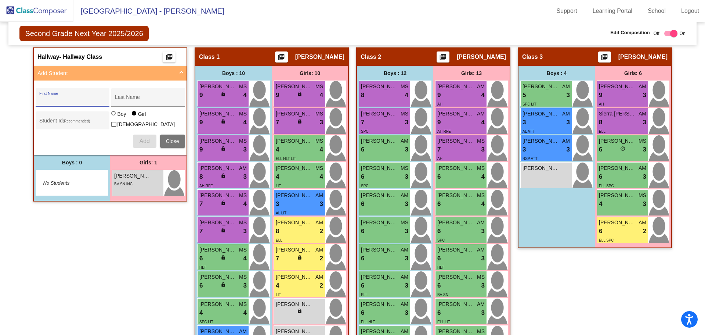
click at [50, 98] on input "First Name" at bounding box center [72, 100] width 66 height 6
type input "Elyse"
type input "Gaitan"
click at [142, 139] on span "Add" at bounding box center [144, 141] width 10 height 6
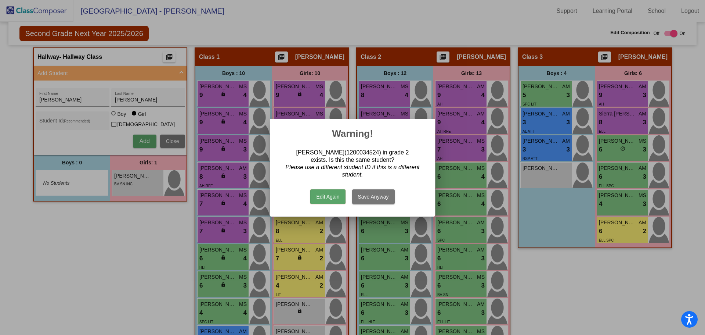
click at [367, 197] on button "Save Anyway" at bounding box center [373, 196] width 43 height 15
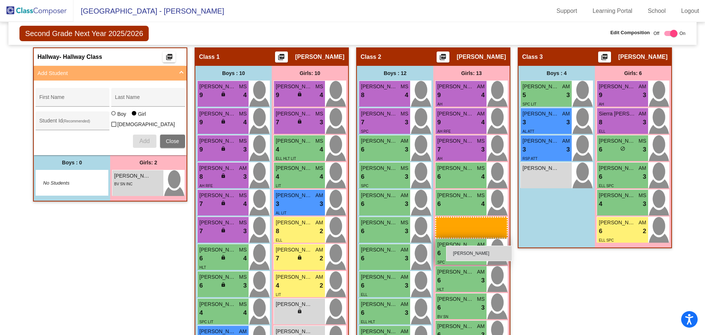
drag, startPoint x: 131, startPoint y: 176, endPoint x: 446, endPoint y: 245, distance: 323.1
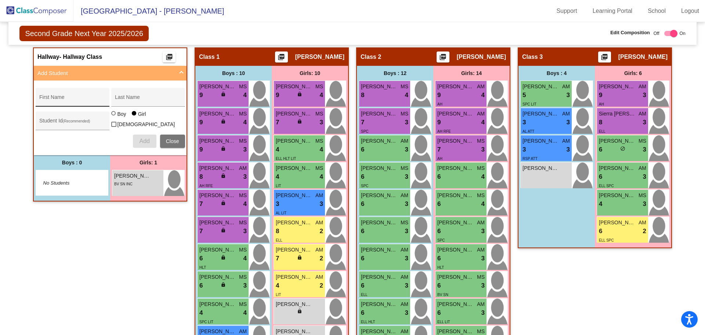
click at [58, 96] on div "First Name" at bounding box center [72, 99] width 66 height 15
type input "Adrian"
type input "Pimentel"
click at [114, 117] on div at bounding box center [114, 114] width 6 height 6
click at [114, 117] on input "Boy" at bounding box center [114, 117] width 0 height 0
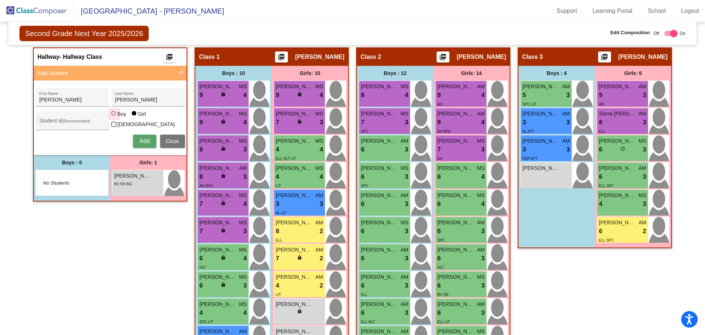
radio input "true"
click at [151, 139] on button "Add" at bounding box center [145, 140] width 24 height 13
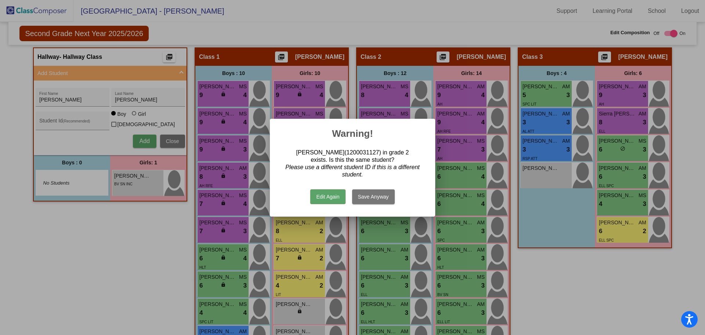
click at [369, 194] on button "Save Anyway" at bounding box center [373, 196] width 43 height 15
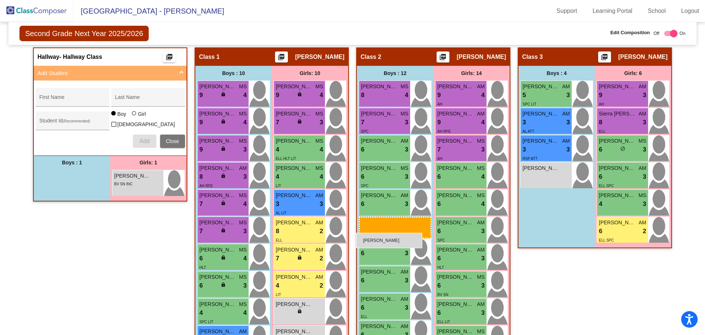
drag, startPoint x: 69, startPoint y: 181, endPoint x: 356, endPoint y: 233, distance: 291.9
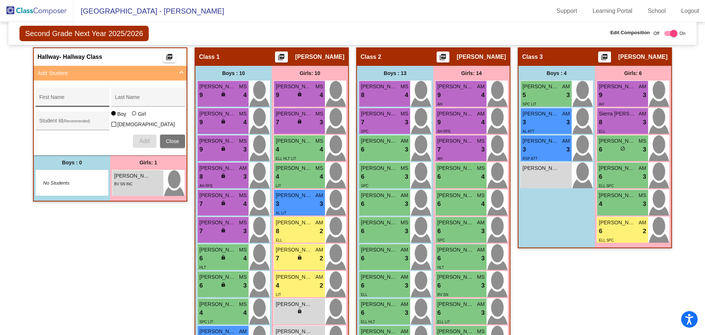
click at [51, 97] on div "First Name" at bounding box center [72, 99] width 66 height 15
type input "Harley"
type input "Robles"
click at [133, 115] on div at bounding box center [134, 113] width 4 height 4
click at [134, 117] on input "Girl" at bounding box center [134, 117] width 0 height 0
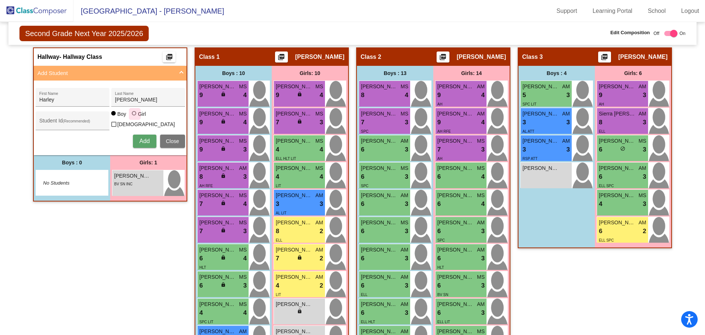
radio input "true"
click at [142, 138] on span "Add" at bounding box center [144, 141] width 10 height 6
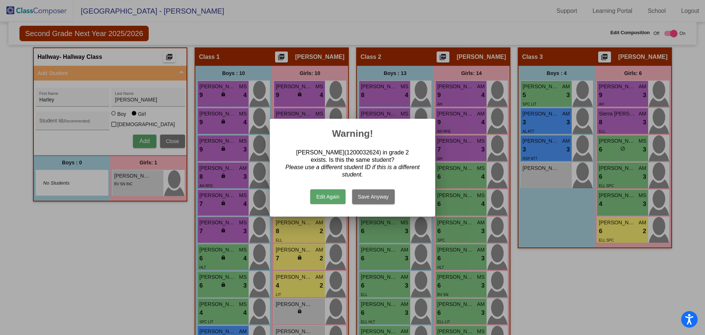
click at [369, 198] on button "Save Anyway" at bounding box center [373, 196] width 43 height 15
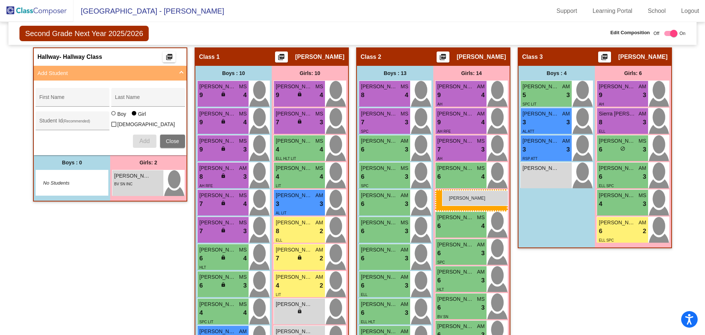
drag, startPoint x: 129, startPoint y: 179, endPoint x: 442, endPoint y: 190, distance: 313.3
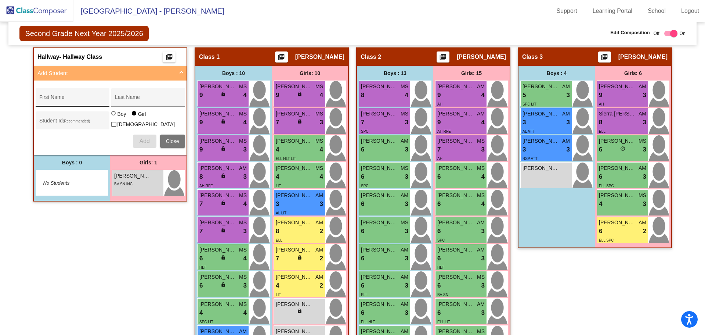
click at [49, 98] on input "First Name" at bounding box center [72, 100] width 66 height 6
type input "Mallory"
type input "Robles"
click at [143, 134] on button "Add" at bounding box center [145, 140] width 24 height 13
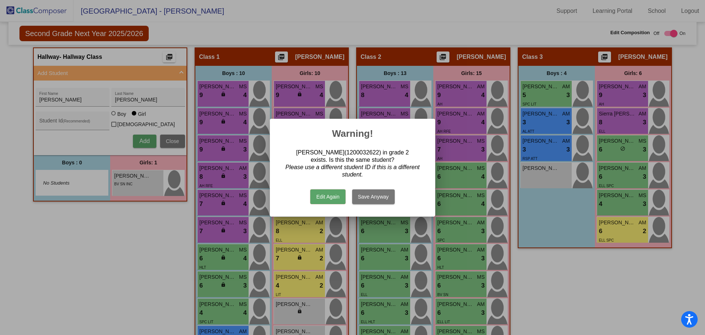
click at [386, 194] on button "Save Anyway" at bounding box center [373, 196] width 43 height 15
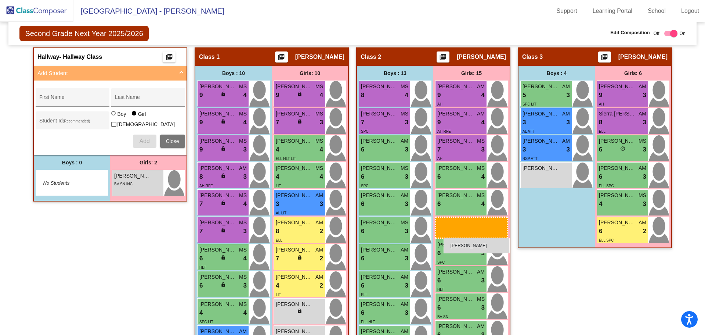
drag, startPoint x: 125, startPoint y: 206, endPoint x: 444, endPoint y: 238, distance: 320.1
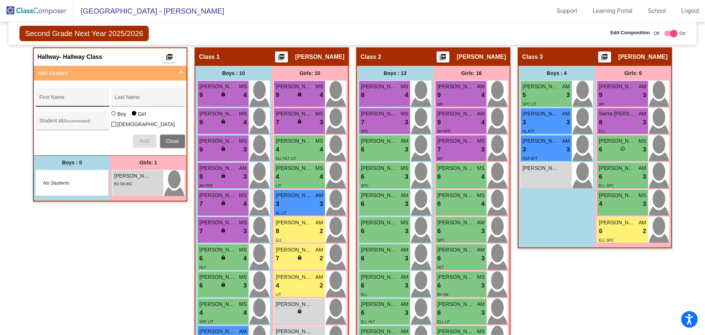
click at [43, 96] on div "First Name" at bounding box center [72, 99] width 66 height 15
type input "Kaleah"
type input "Serrano Barnes"
click at [143, 138] on span "Add" at bounding box center [144, 141] width 10 height 6
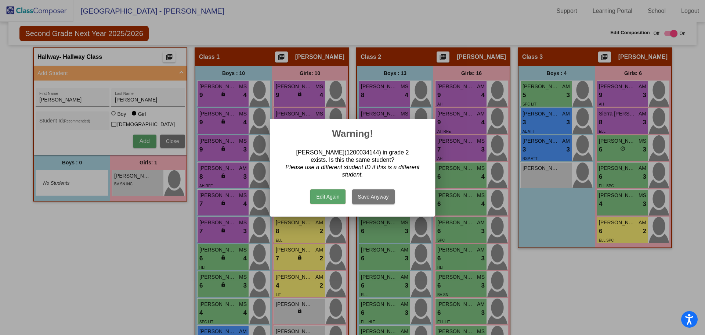
click at [369, 195] on button "Save Anyway" at bounding box center [373, 196] width 43 height 15
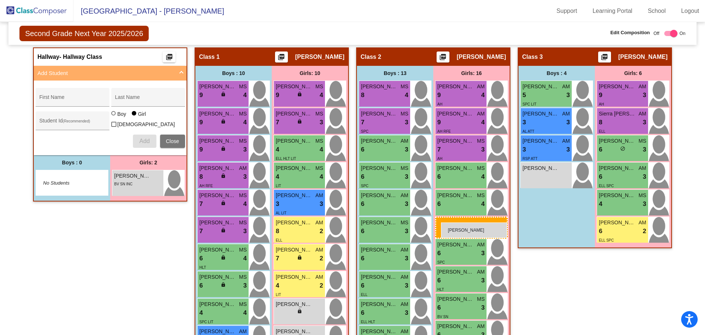
drag, startPoint x: 131, startPoint y: 206, endPoint x: 441, endPoint y: 222, distance: 310.9
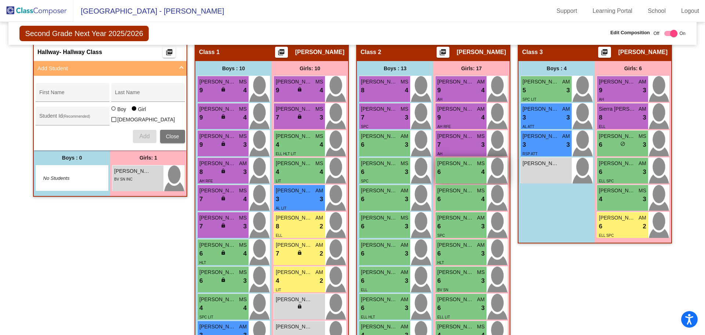
scroll to position [109, 0]
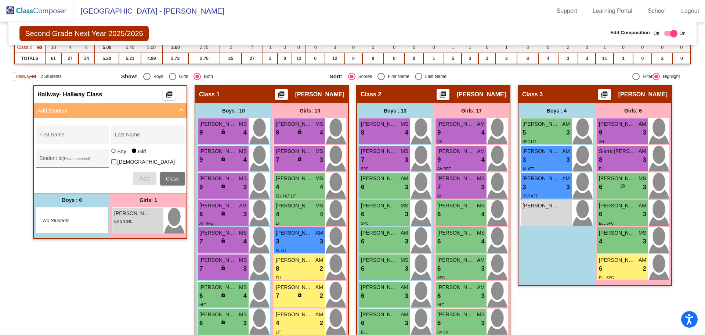
click at [172, 176] on span "Close" at bounding box center [172, 179] width 13 height 6
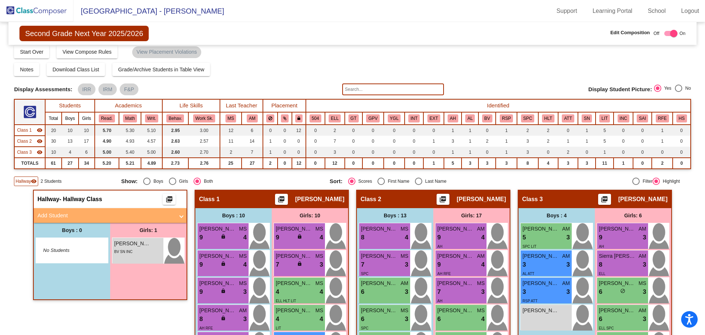
scroll to position [0, 0]
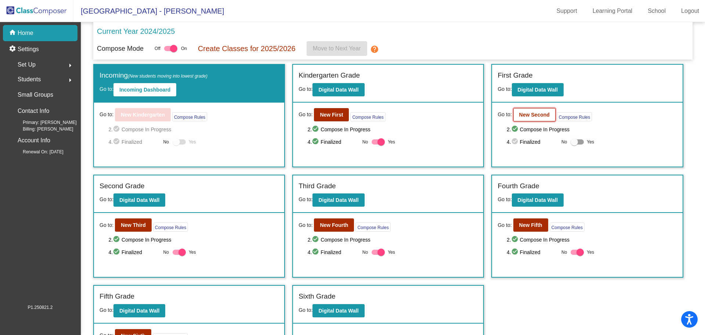
click at [528, 118] on button "New Second" at bounding box center [535, 114] width 42 height 13
